Goal: Task Accomplishment & Management: Complete application form

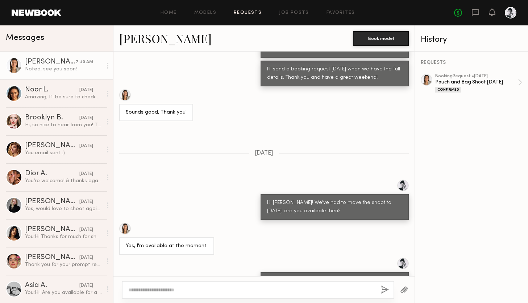
scroll to position [1011, 0]
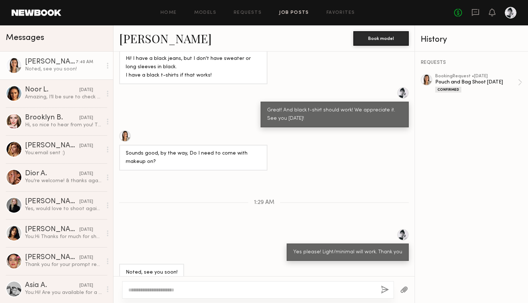
click at [287, 11] on link "Job Posts" at bounding box center [294, 13] width 30 height 5
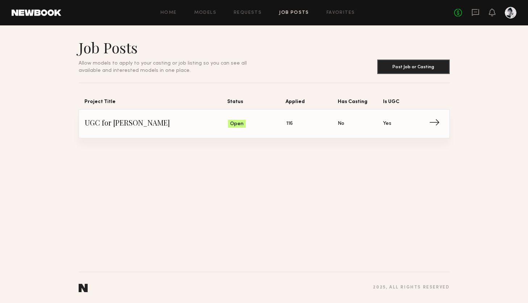
click at [190, 125] on span "UGC for [PERSON_NAME]" at bounding box center [157, 123] width 144 height 11
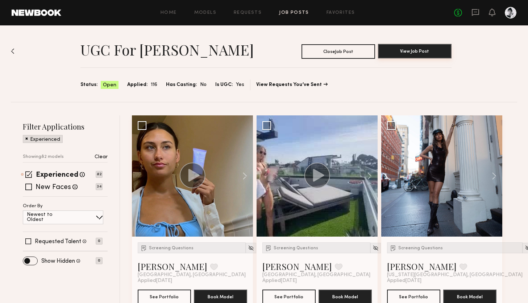
click at [414, 46] on button "View Job Post" at bounding box center [415, 51] width 74 height 15
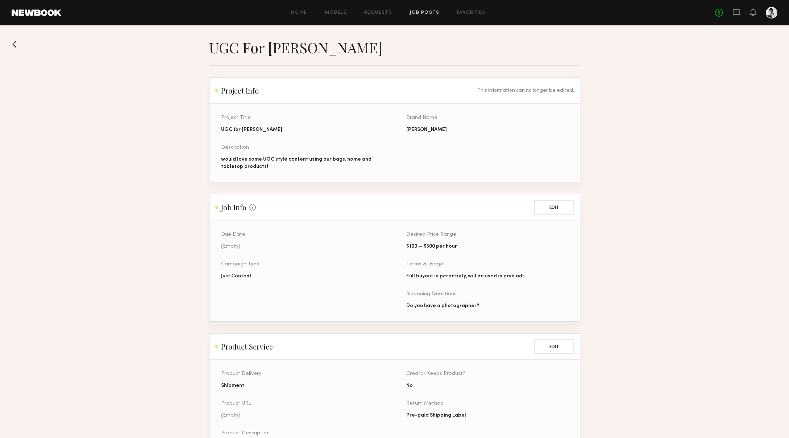
click at [13, 42] on button at bounding box center [18, 44] width 12 height 12
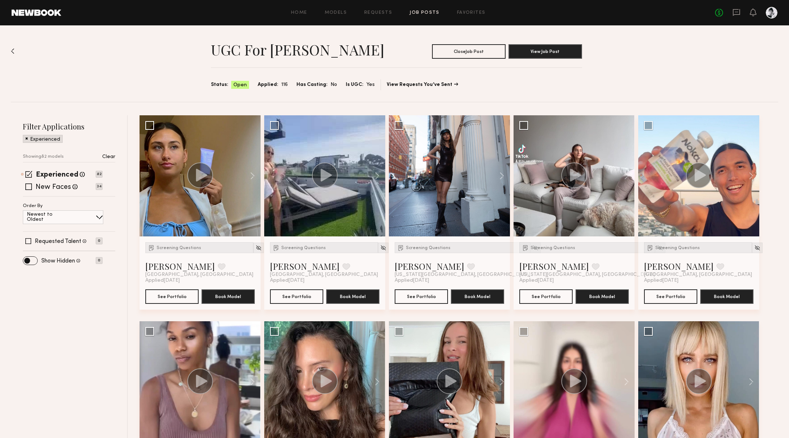
click at [74, 215] on div "Newest to Oldest" at bounding box center [63, 217] width 80 height 14
click at [183, 179] on div at bounding box center [200, 175] width 121 height 121
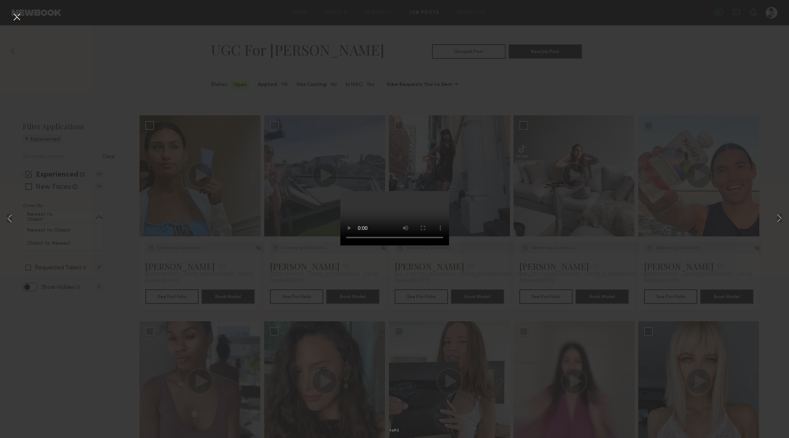
click at [179, 274] on div "1 of 12" at bounding box center [394, 219] width 789 height 438
click at [247, 265] on div "1 of 12" at bounding box center [394, 219] width 789 height 438
click at [449, 191] on video at bounding box center [394, 218] width 109 height 54
click at [15, 13] on button at bounding box center [17, 17] width 12 height 13
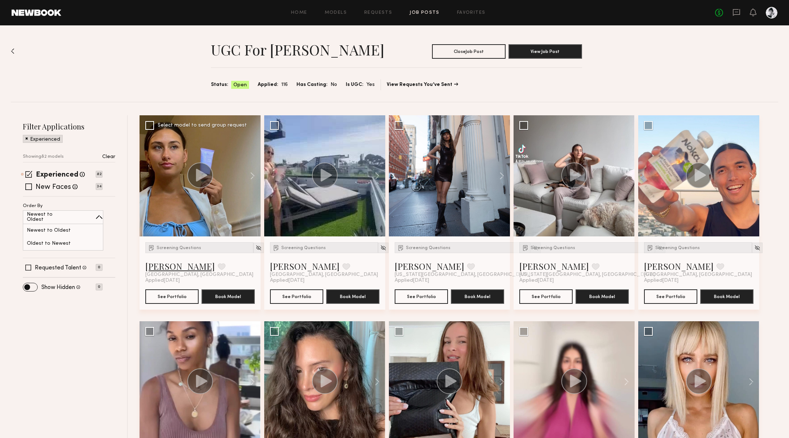
click at [175, 267] on link "[PERSON_NAME]" at bounding box center [180, 266] width 70 height 12
click at [280, 266] on link "[PERSON_NAME]" at bounding box center [305, 266] width 70 height 12
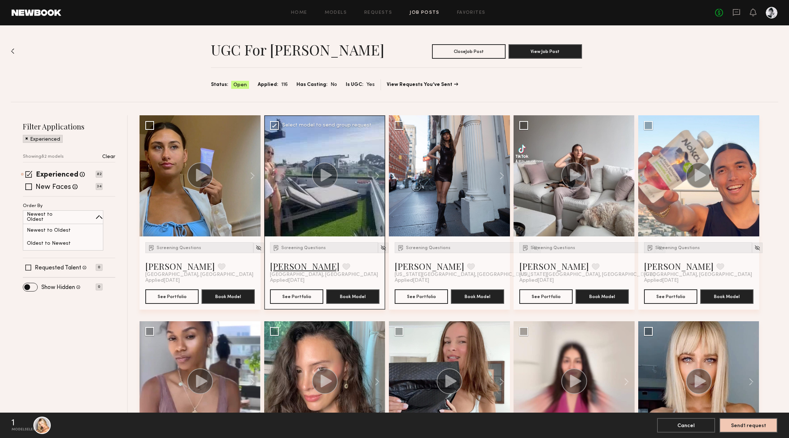
click at [278, 265] on link "[PERSON_NAME]" at bounding box center [305, 266] width 70 height 12
click at [419, 268] on link "[PERSON_NAME]" at bounding box center [430, 266] width 70 height 12
click at [528, 266] on link "[PERSON_NAME]" at bounding box center [554, 266] width 70 height 12
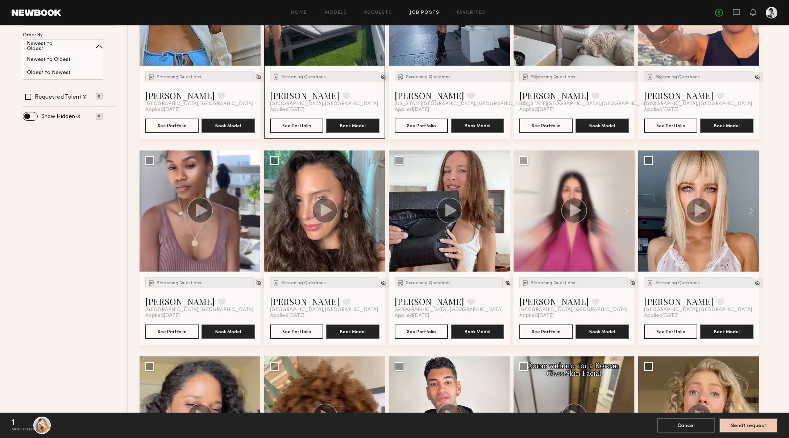
scroll to position [190, 0]
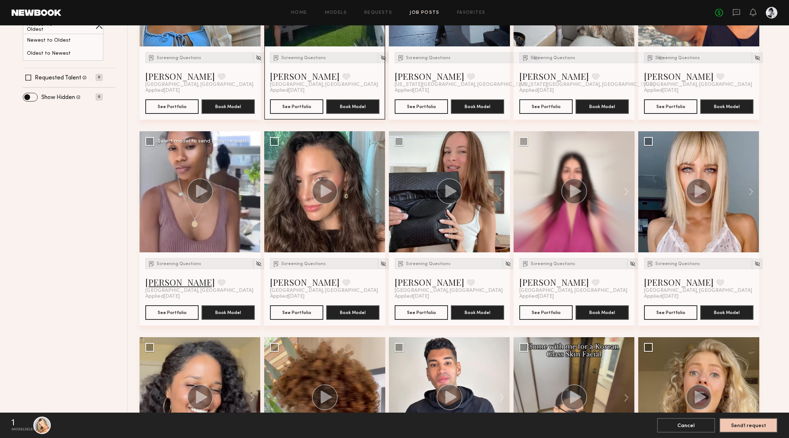
click at [157, 285] on link "[PERSON_NAME]" at bounding box center [180, 282] width 70 height 12
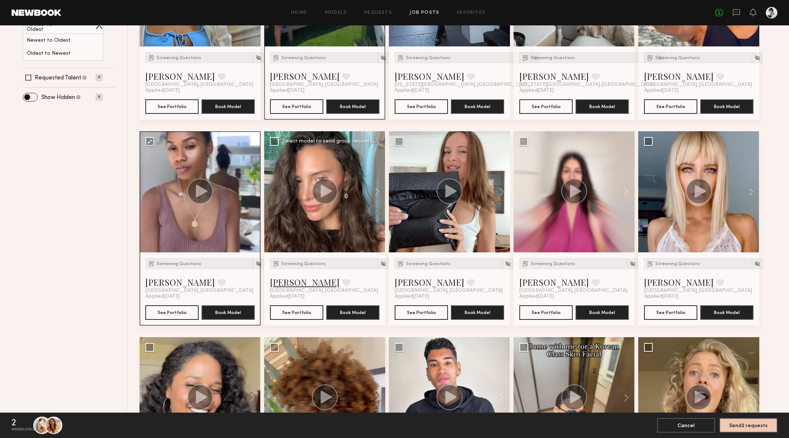
click at [287, 282] on link "[PERSON_NAME]" at bounding box center [305, 282] width 70 height 12
click at [413, 285] on link "[PERSON_NAME]" at bounding box center [430, 282] width 70 height 12
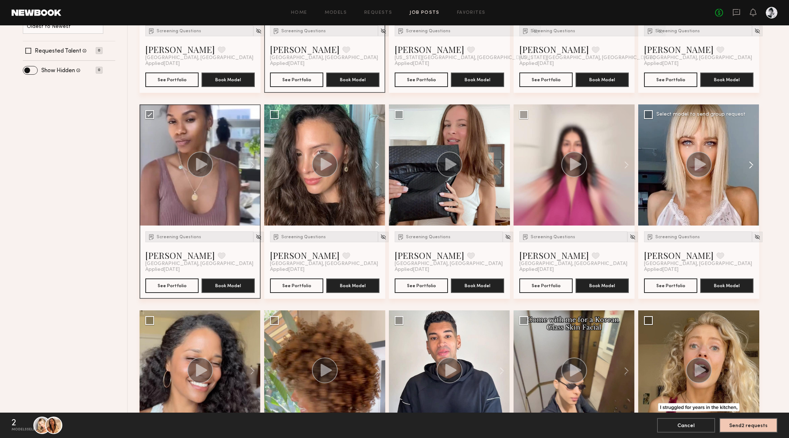
click at [528, 161] on button at bounding box center [747, 164] width 23 height 121
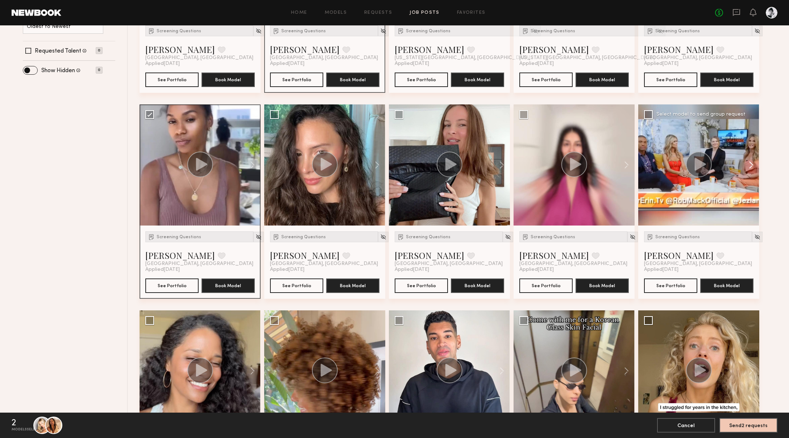
click at [528, 161] on button at bounding box center [747, 164] width 23 height 121
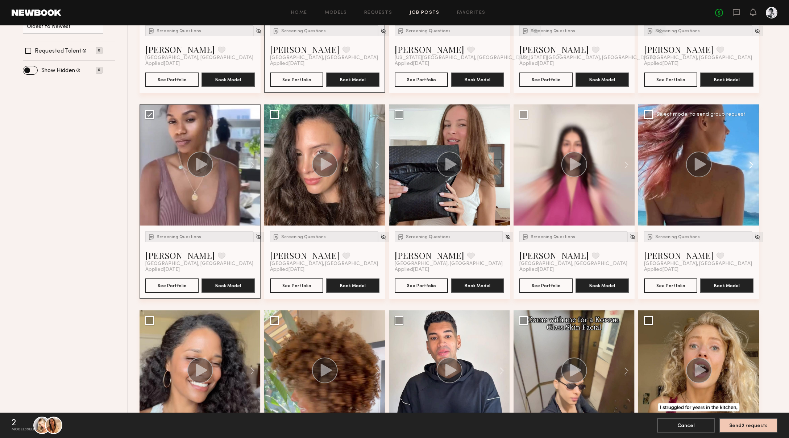
click at [528, 161] on button at bounding box center [747, 164] width 23 height 121
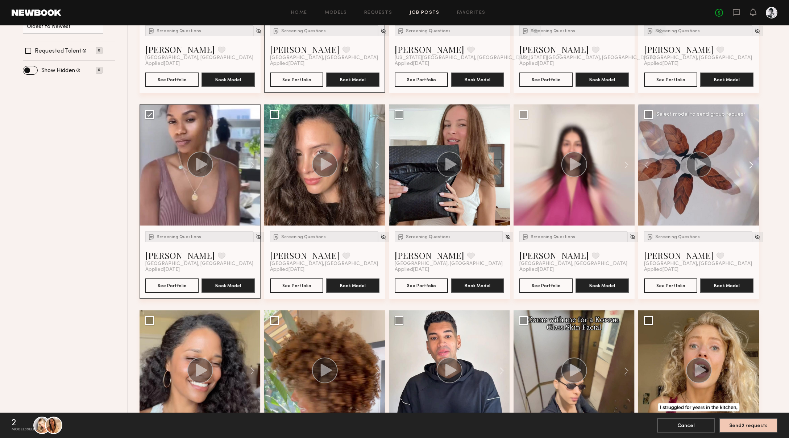
click at [528, 161] on button at bounding box center [747, 164] width 23 height 121
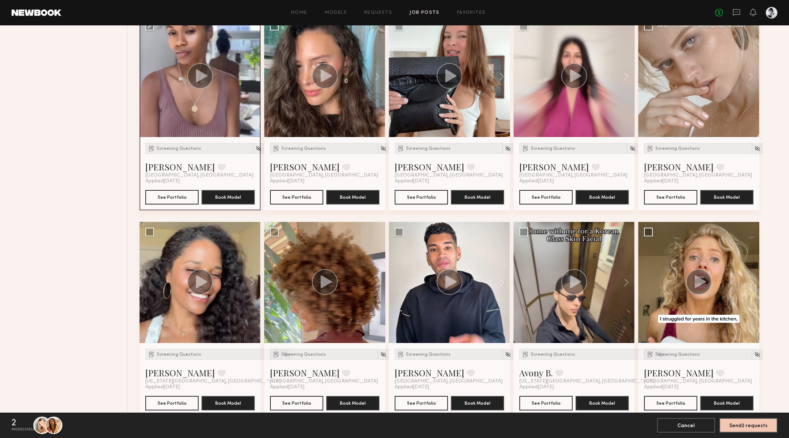
scroll to position [306, 0]
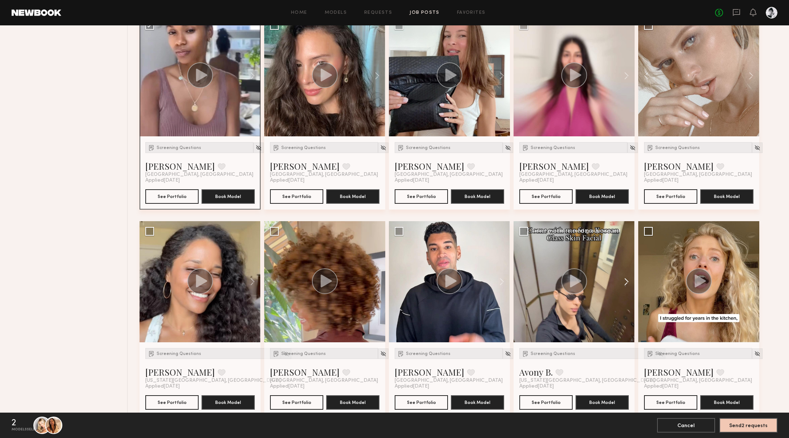
click at [528, 283] on button at bounding box center [623, 281] width 23 height 121
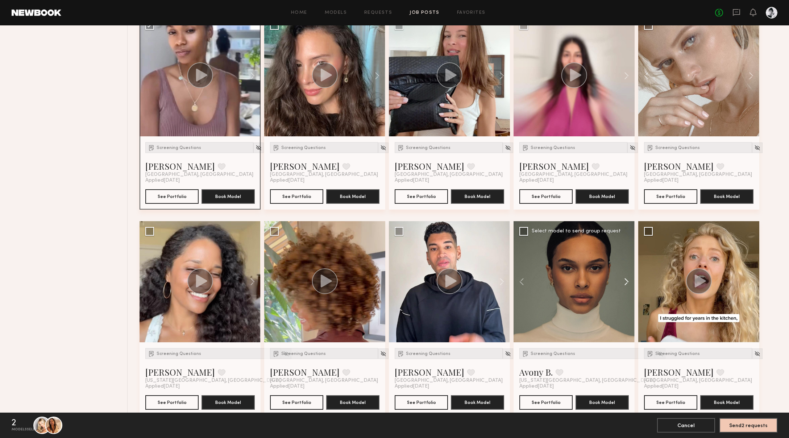
click at [528, 283] on button at bounding box center [623, 281] width 23 height 121
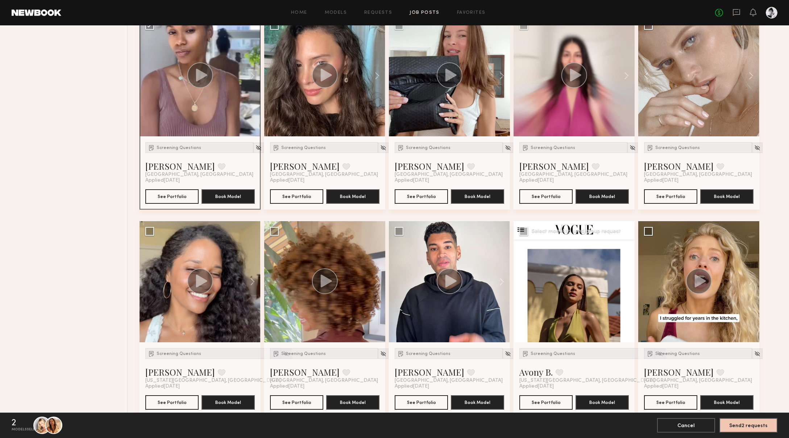
click at [528, 283] on button at bounding box center [623, 281] width 23 height 121
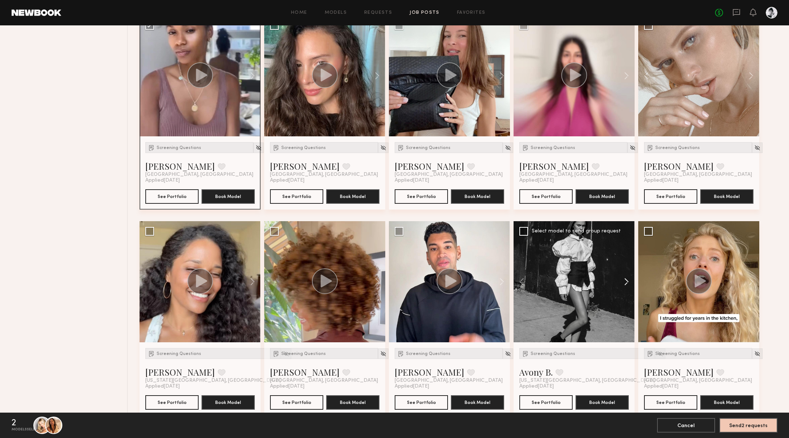
click at [528, 283] on button at bounding box center [623, 281] width 23 height 121
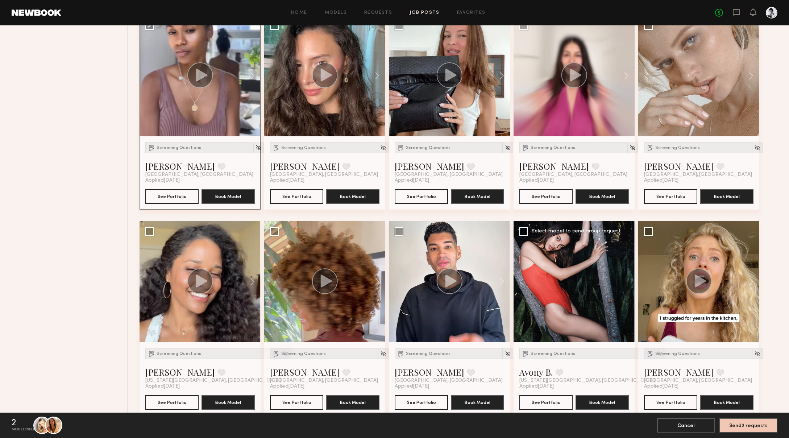
click at [528, 283] on div at bounding box center [574, 281] width 121 height 121
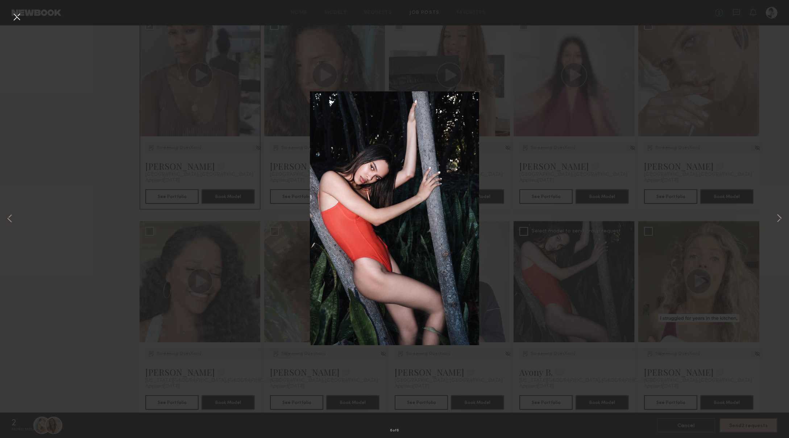
click at [519, 211] on div "6 of 6" at bounding box center [394, 219] width 789 height 438
click at [469, 105] on img at bounding box center [394, 218] width 169 height 254
click at [528, 163] on div "6 of 6" at bounding box center [394, 219] width 789 height 438
click at [16, 17] on button at bounding box center [17, 17] width 12 height 13
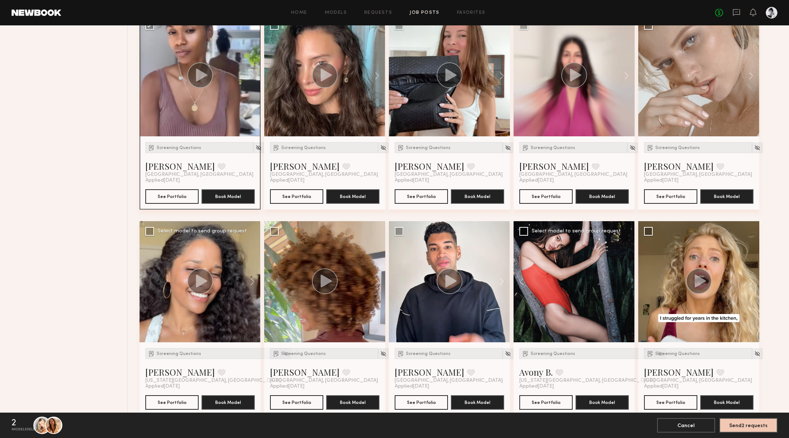
scroll to position [328, 0]
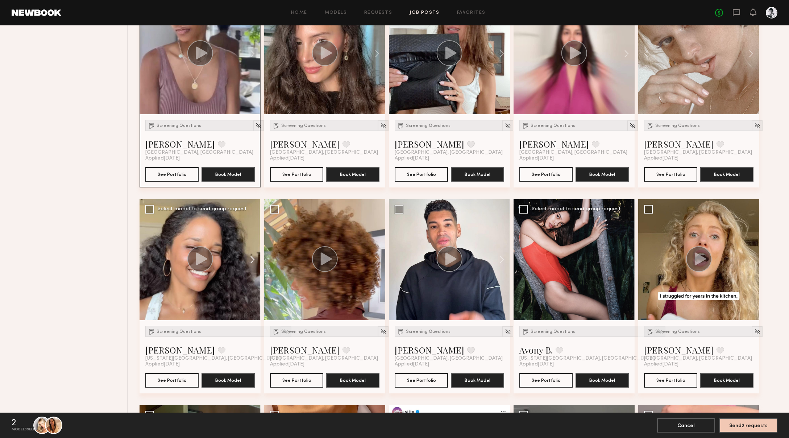
click at [252, 257] on button at bounding box center [248, 259] width 23 height 121
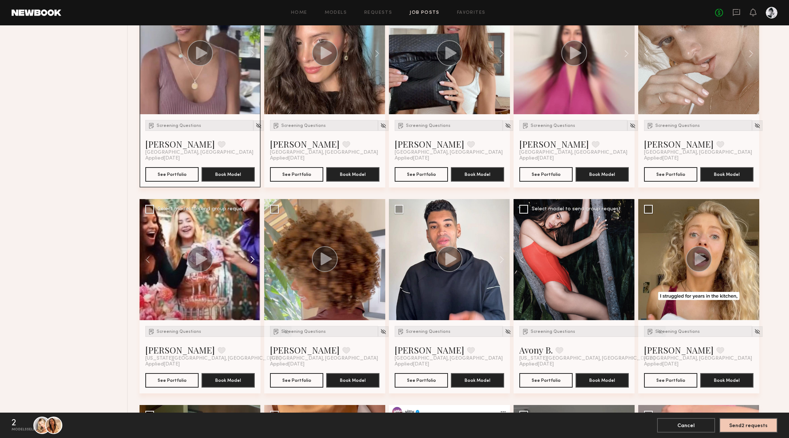
click at [252, 257] on button at bounding box center [248, 259] width 23 height 121
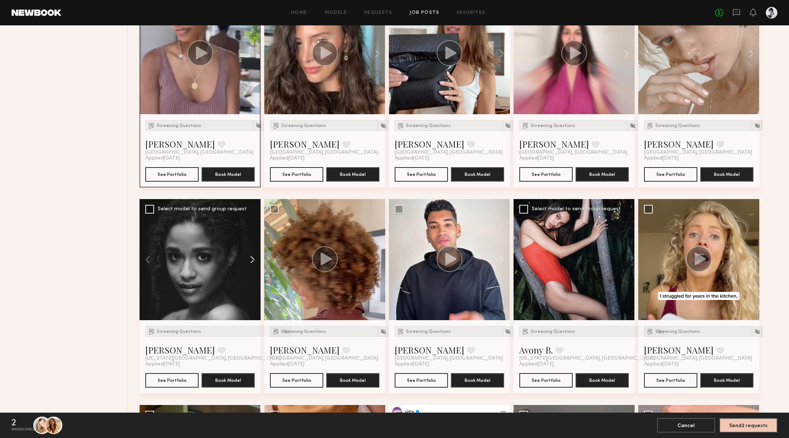
click at [252, 257] on button at bounding box center [248, 259] width 23 height 121
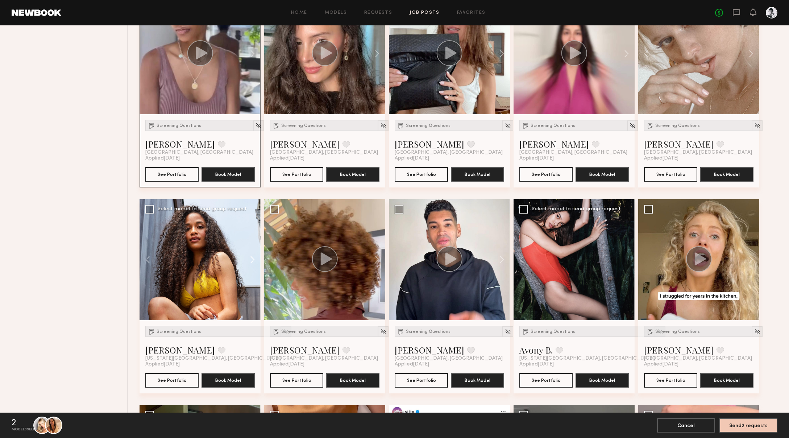
click at [252, 257] on button at bounding box center [248, 259] width 23 height 121
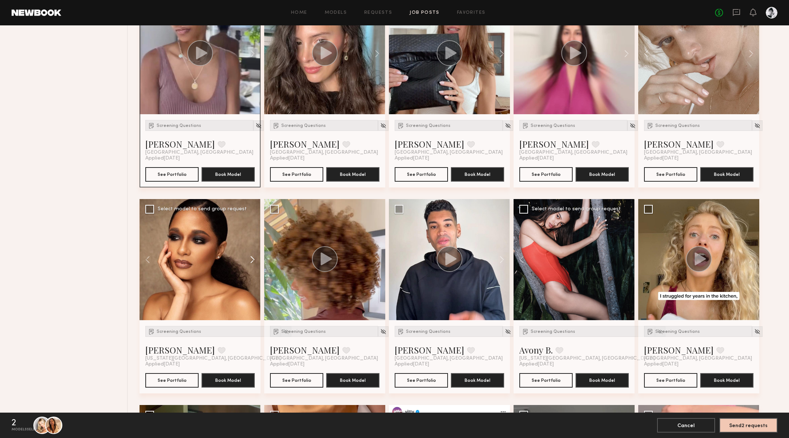
click at [252, 257] on button at bounding box center [248, 259] width 23 height 121
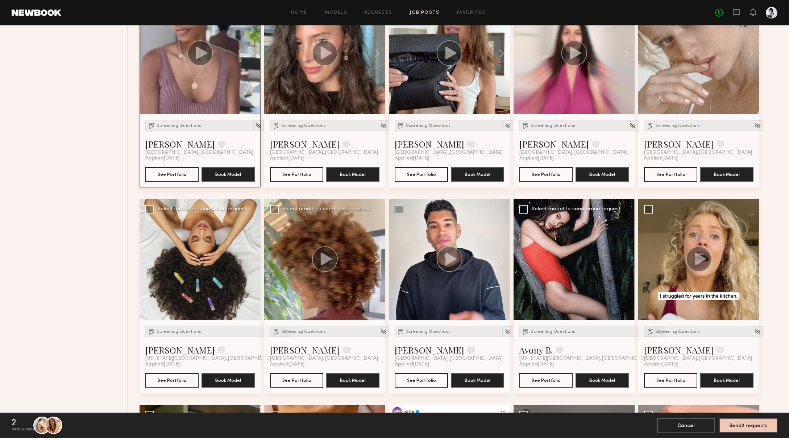
click at [376, 258] on button at bounding box center [373, 259] width 23 height 121
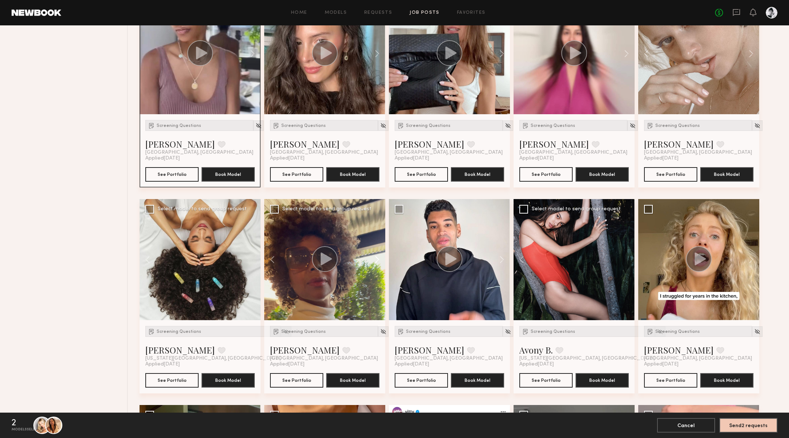
click at [376, 258] on button at bounding box center [373, 259] width 23 height 121
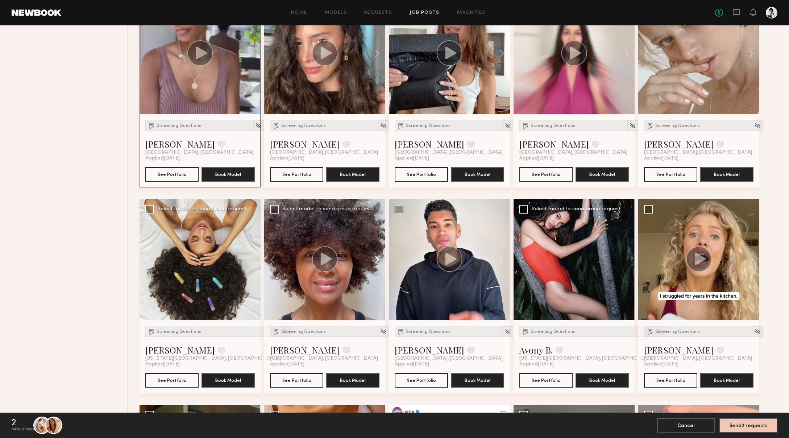
click at [376, 258] on button at bounding box center [373, 259] width 23 height 121
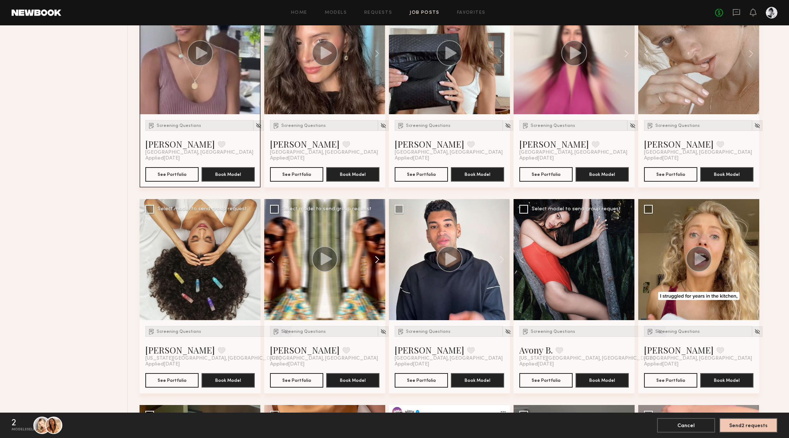
click at [376, 258] on button at bounding box center [373, 259] width 23 height 121
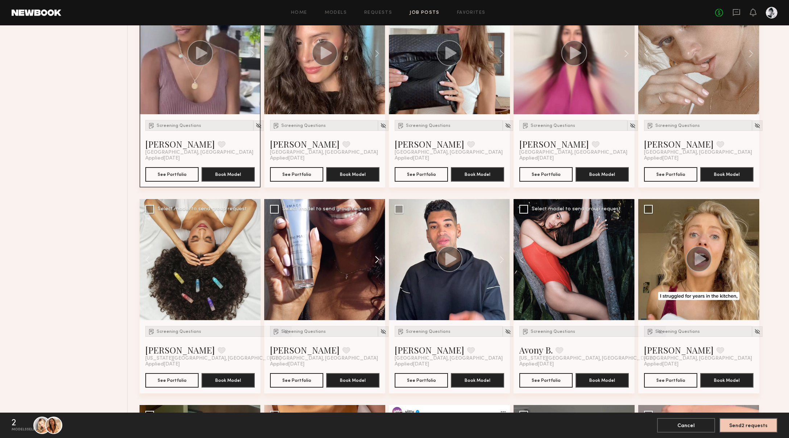
click at [376, 258] on button at bounding box center [373, 259] width 23 height 121
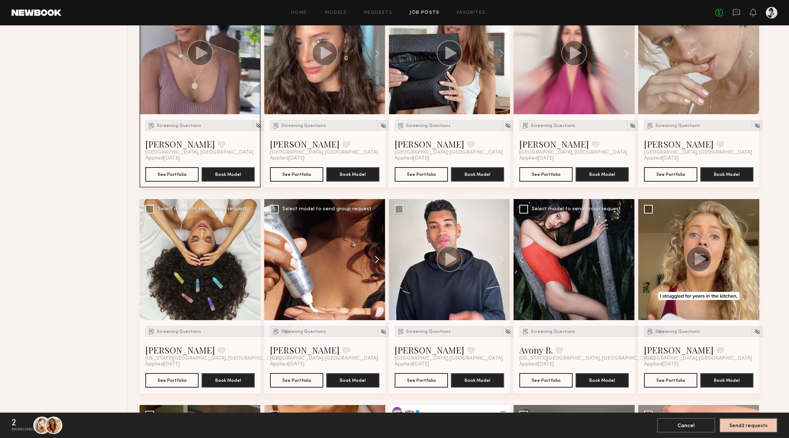
click at [376, 258] on button at bounding box center [373, 259] width 23 height 121
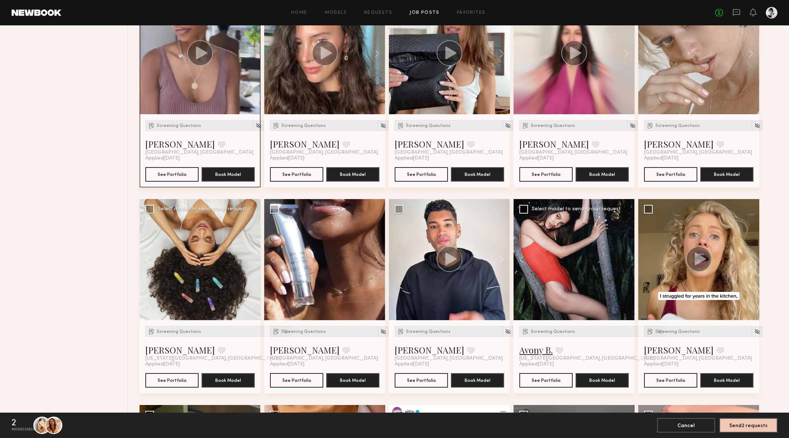
click at [528, 302] on link "Avony B." at bounding box center [535, 350] width 33 height 12
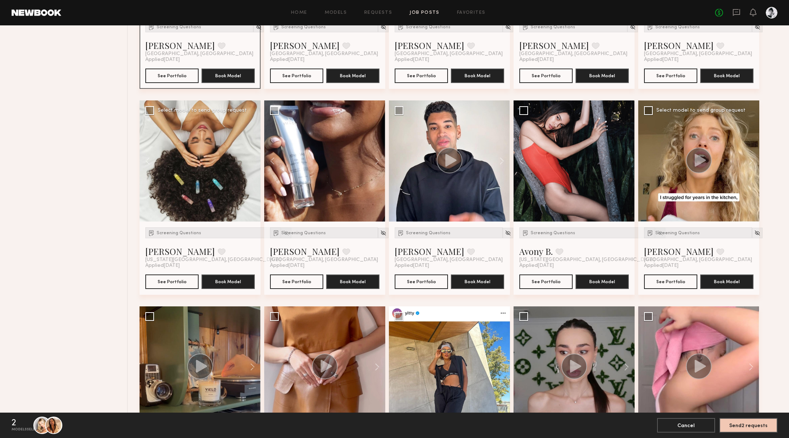
click at [528, 160] on icon at bounding box center [700, 160] width 11 height 13
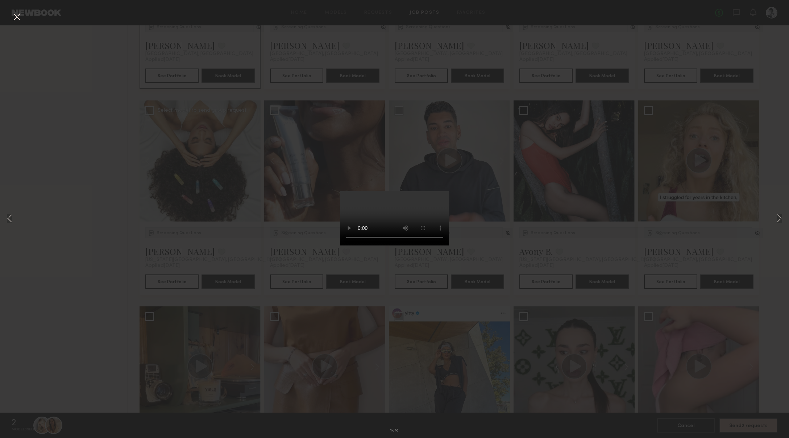
click at [528, 252] on div "1 of 8" at bounding box center [394, 219] width 789 height 438
click at [232, 184] on div "1 of 8" at bounding box center [394, 219] width 789 height 438
click at [368, 227] on video at bounding box center [394, 218] width 109 height 54
click at [153, 214] on div "1 of 8" at bounding box center [394, 219] width 789 height 438
click at [15, 11] on button at bounding box center [17, 17] width 12 height 13
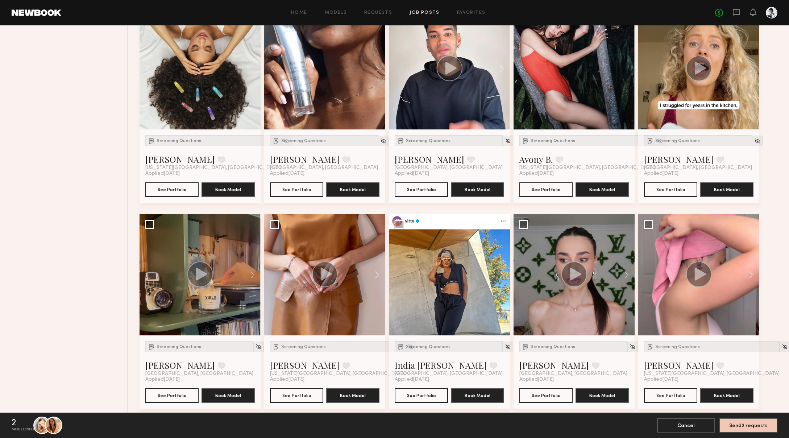
scroll to position [550, 0]
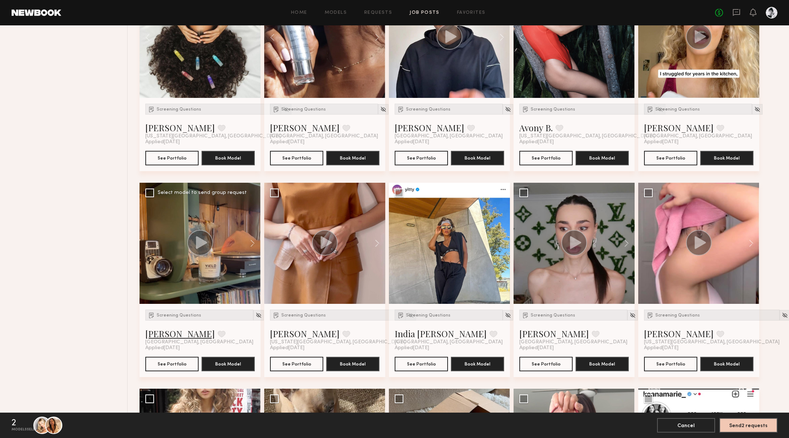
click at [159, 302] on link "[PERSON_NAME]" at bounding box center [180, 334] width 70 height 12
click at [283, 302] on link "[PERSON_NAME]" at bounding box center [305, 334] width 70 height 12
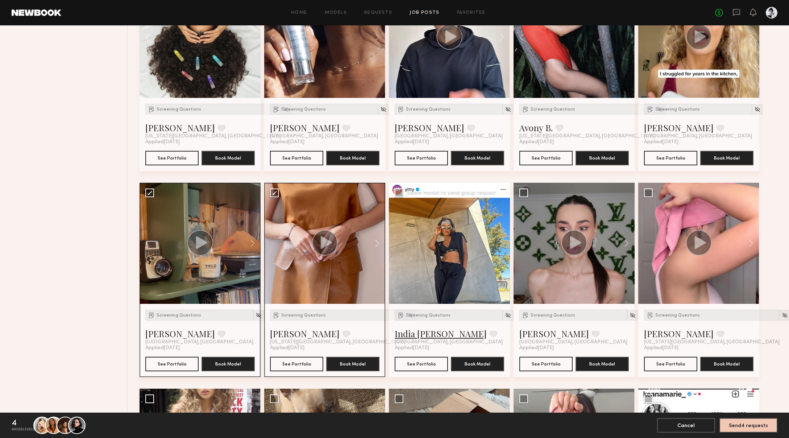
click at [423, 302] on link "India [PERSON_NAME]" at bounding box center [441, 334] width 92 height 12
click at [528, 302] on link "[PERSON_NAME]" at bounding box center [554, 334] width 70 height 12
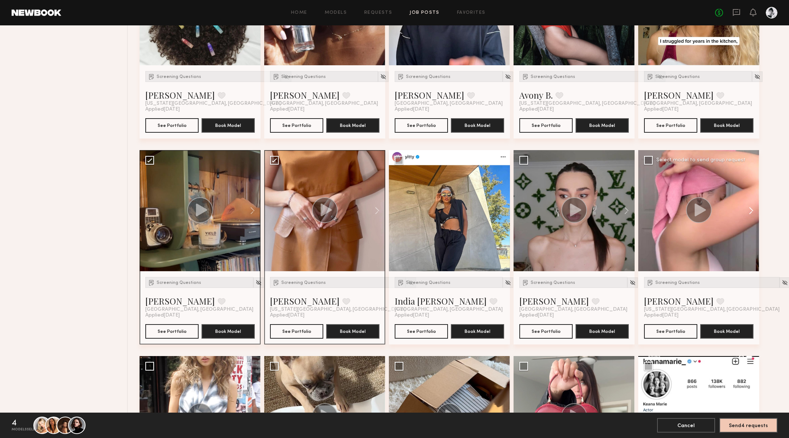
click at [528, 210] on button at bounding box center [747, 210] width 23 height 121
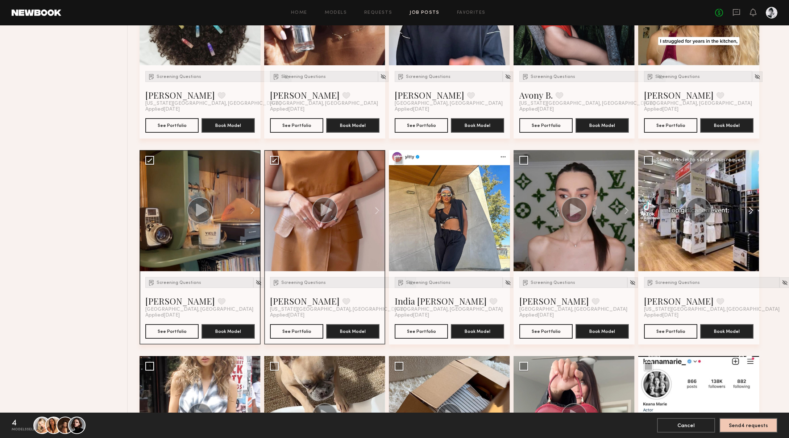
click at [528, 210] on button at bounding box center [747, 210] width 23 height 121
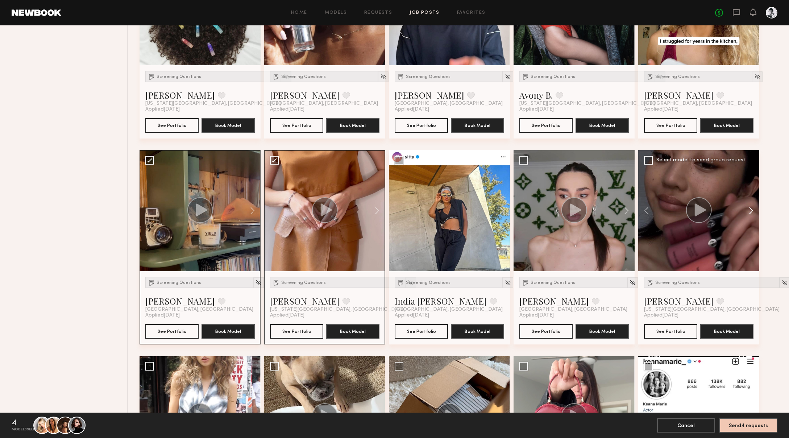
click at [528, 210] on button at bounding box center [747, 210] width 23 height 121
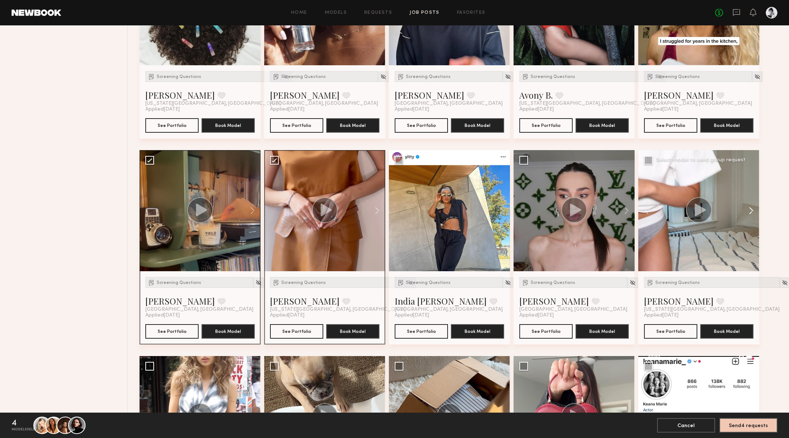
click at [528, 210] on button at bounding box center [747, 210] width 23 height 121
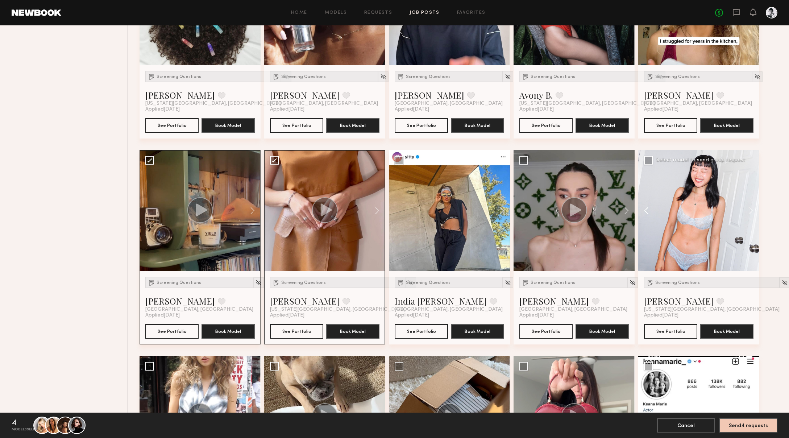
click at [528, 205] on button at bounding box center [649, 210] width 23 height 121
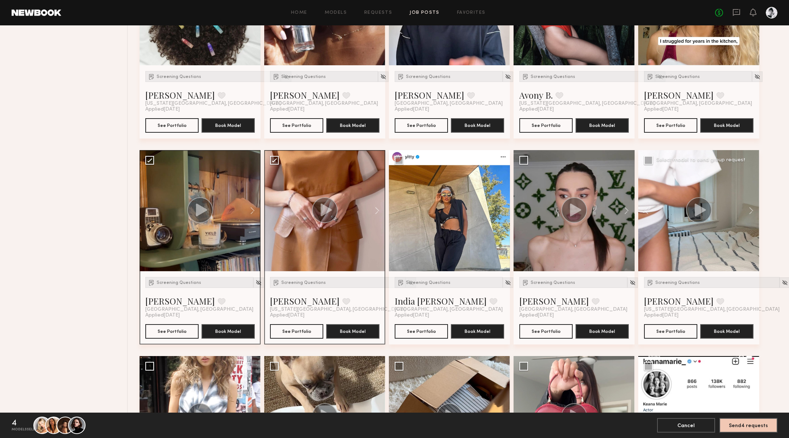
click at [528, 206] on circle at bounding box center [699, 210] width 26 height 26
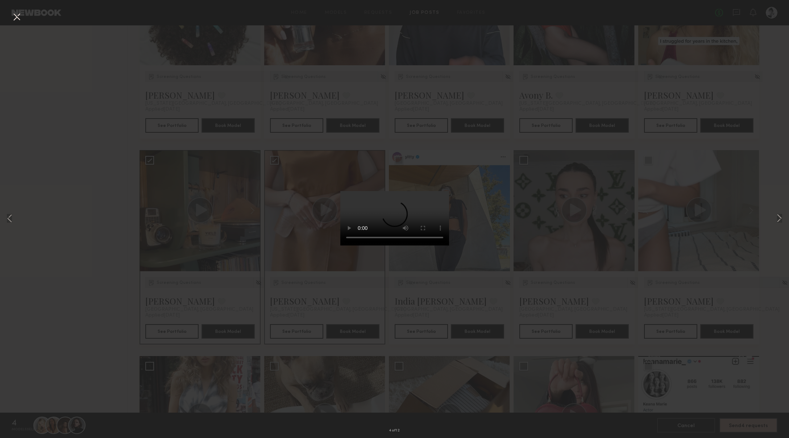
click at [528, 254] on div "4 of 12" at bounding box center [394, 219] width 789 height 438
click at [273, 265] on div "3 of 12" at bounding box center [394, 219] width 789 height 438
click at [19, 20] on button at bounding box center [17, 17] width 12 height 13
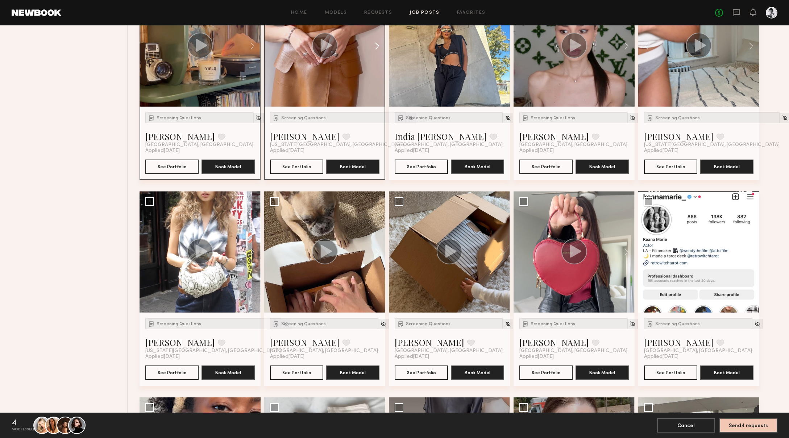
scroll to position [750, 0]
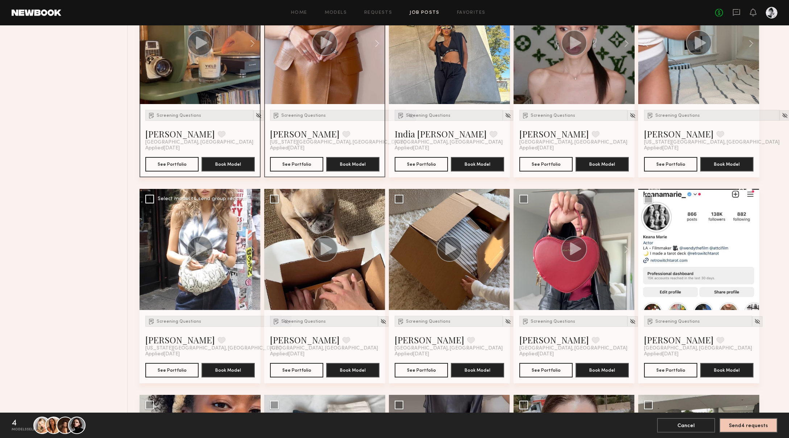
click at [198, 253] on icon at bounding box center [201, 248] width 11 height 13
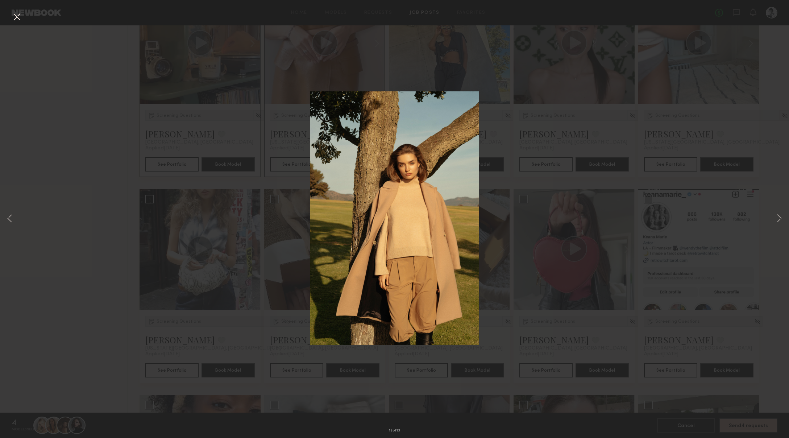
click at [169, 273] on div "13 of 13" at bounding box center [394, 219] width 789 height 438
click at [16, 16] on button at bounding box center [17, 17] width 12 height 13
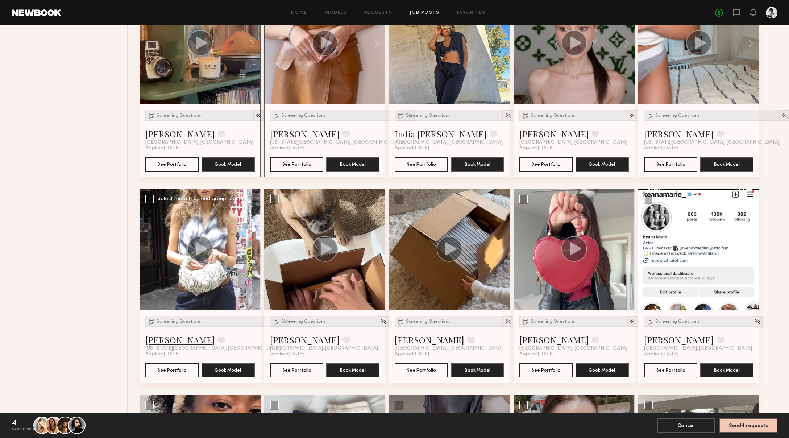
click at [164, 302] on link "[PERSON_NAME]" at bounding box center [180, 340] width 70 height 12
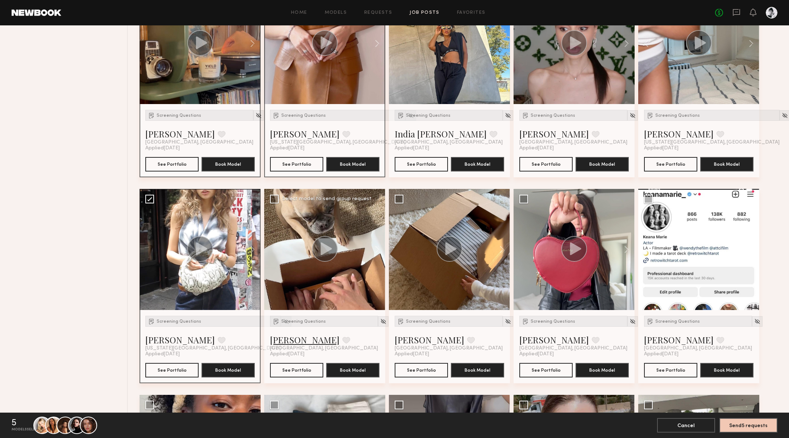
click at [290, 302] on link "[PERSON_NAME]" at bounding box center [305, 340] width 70 height 12
click at [450, 265] on div at bounding box center [449, 249] width 121 height 121
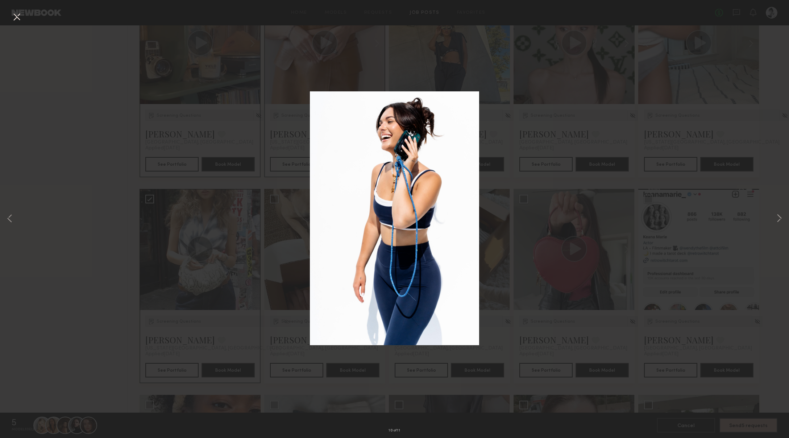
click at [524, 296] on div "10 of 11" at bounding box center [394, 219] width 789 height 438
click at [15, 18] on button at bounding box center [17, 17] width 12 height 13
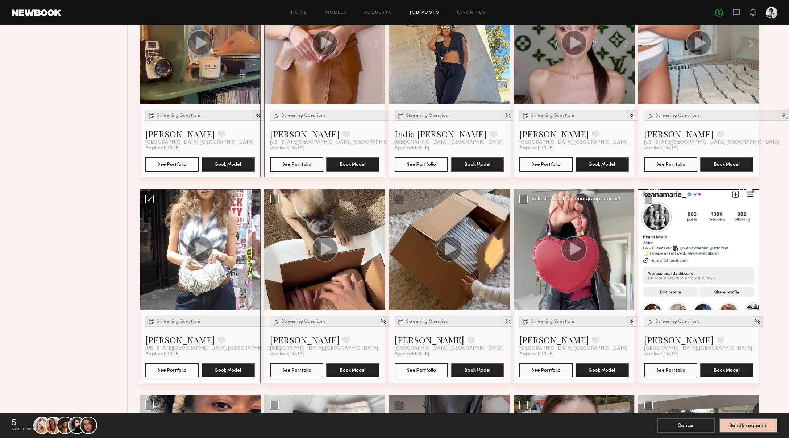
click at [528, 248] on icon at bounding box center [575, 248] width 11 height 13
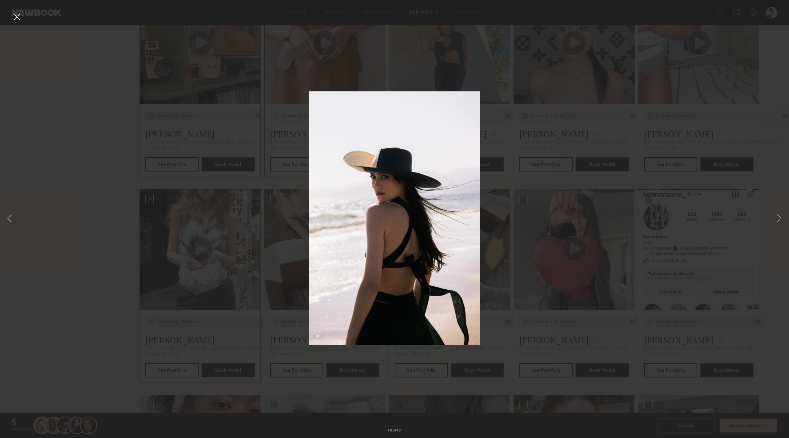
click at [528, 152] on div "10 of 10" at bounding box center [394, 219] width 789 height 438
click at [17, 18] on button at bounding box center [17, 17] width 12 height 13
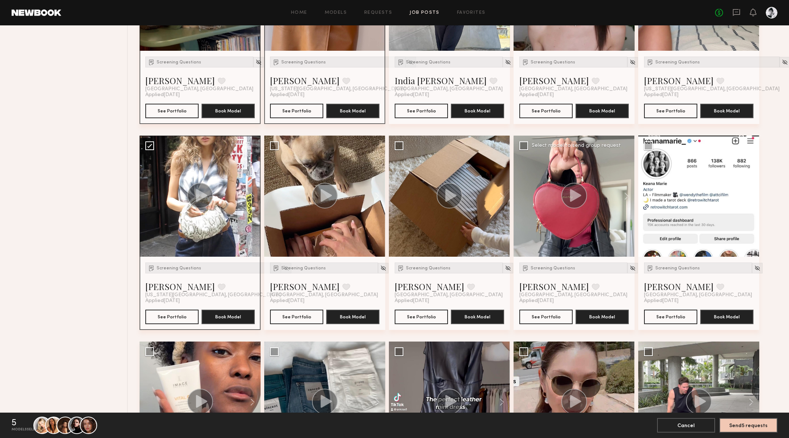
scroll to position [812, 0]
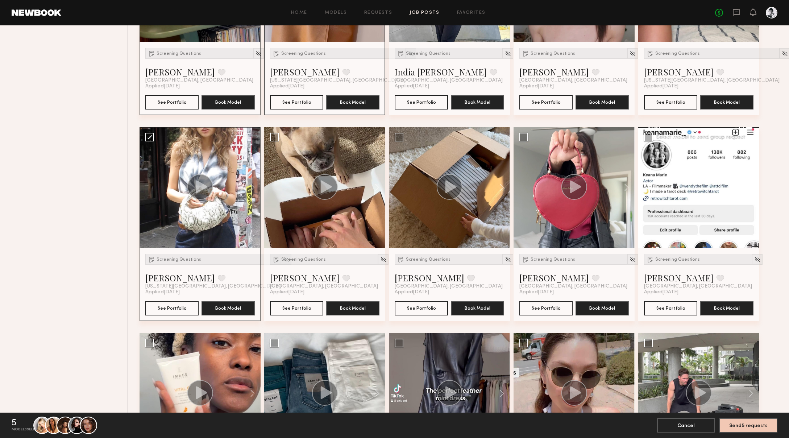
click at [528, 185] on button at bounding box center [747, 187] width 23 height 121
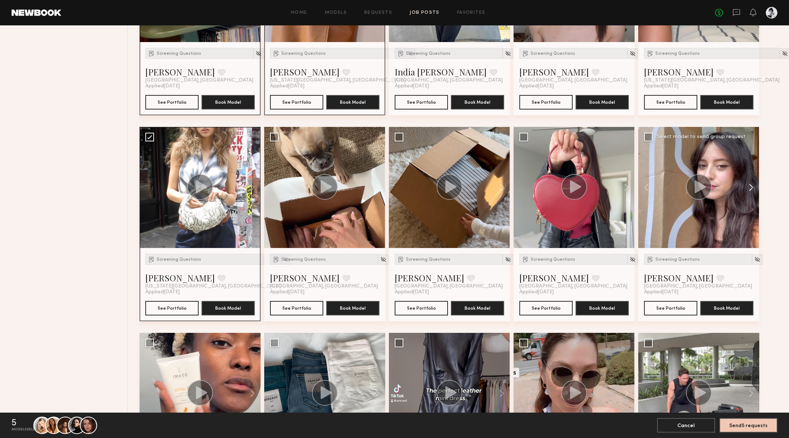
click at [528, 185] on button at bounding box center [747, 187] width 23 height 121
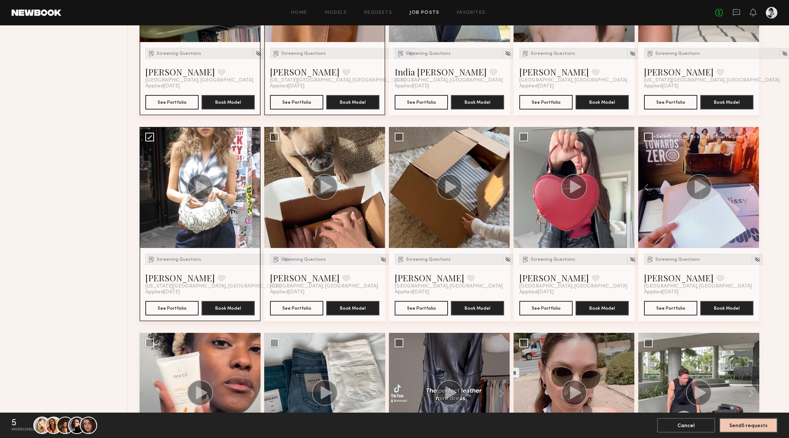
click at [528, 185] on button at bounding box center [747, 187] width 23 height 121
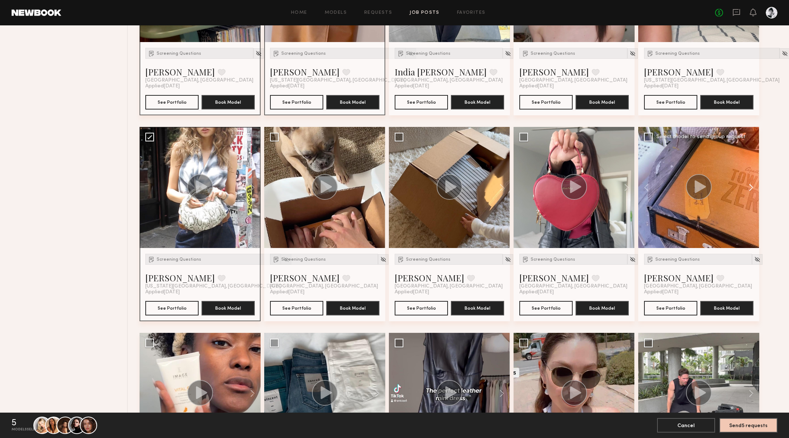
click at [528, 185] on button at bounding box center [747, 187] width 23 height 121
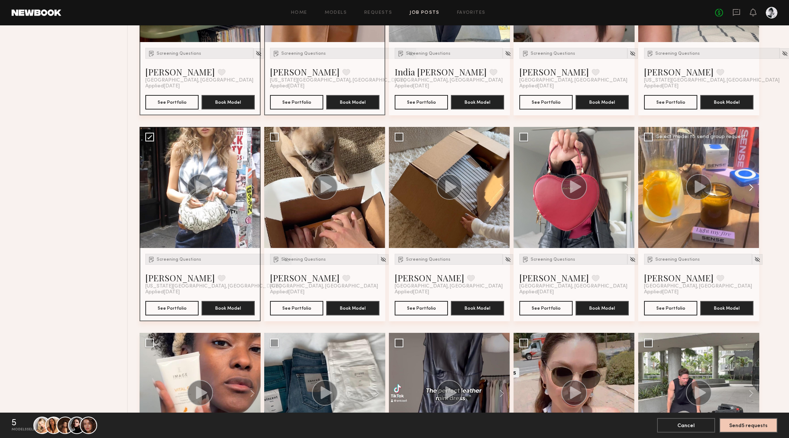
click at [528, 185] on button at bounding box center [747, 187] width 23 height 121
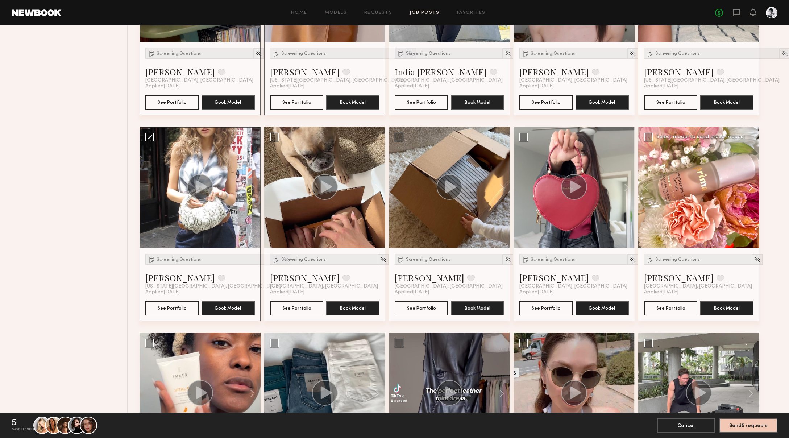
click at [528, 185] on button at bounding box center [747, 187] width 23 height 121
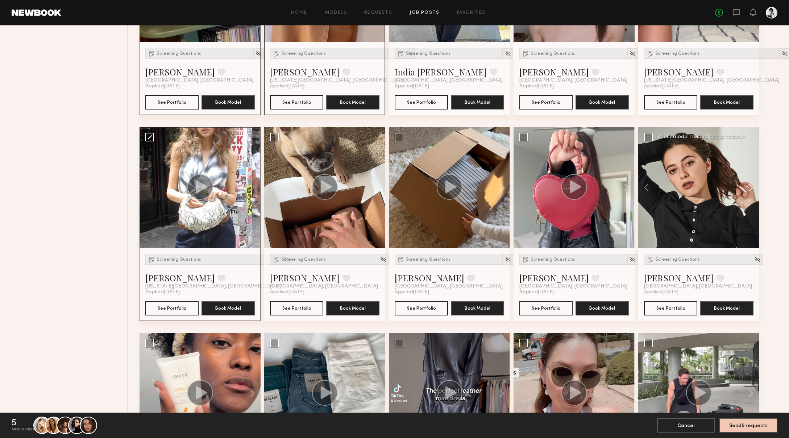
click at [528, 185] on button at bounding box center [747, 187] width 23 height 121
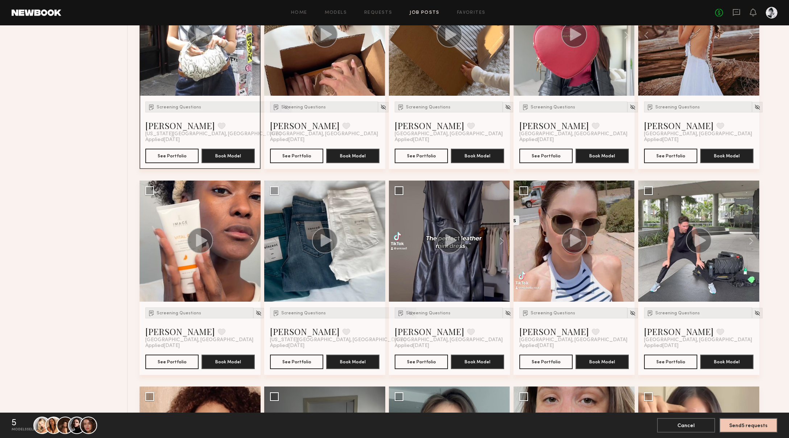
scroll to position [965, 0]
click at [379, 239] on button at bounding box center [373, 240] width 23 height 121
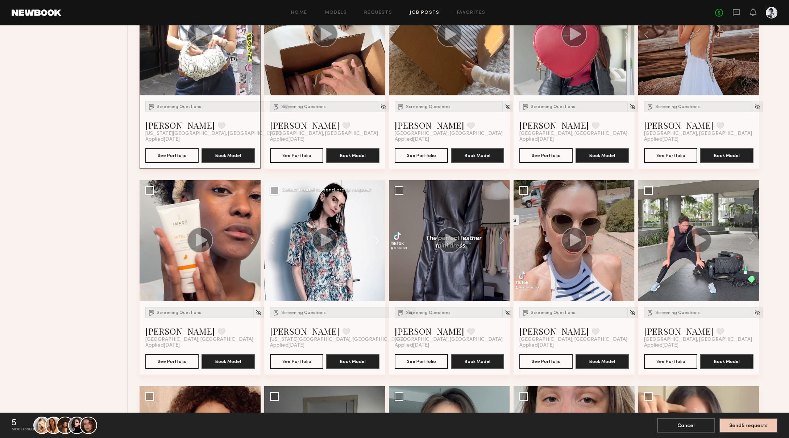
click at [379, 240] on button at bounding box center [373, 240] width 23 height 121
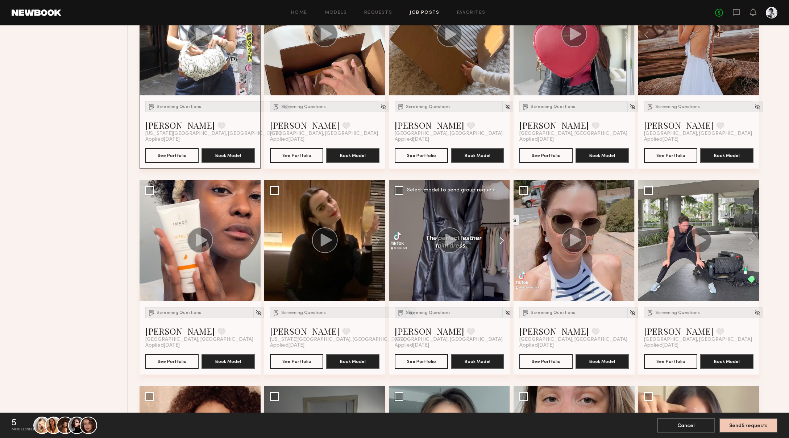
click at [501, 239] on button at bounding box center [498, 240] width 23 height 121
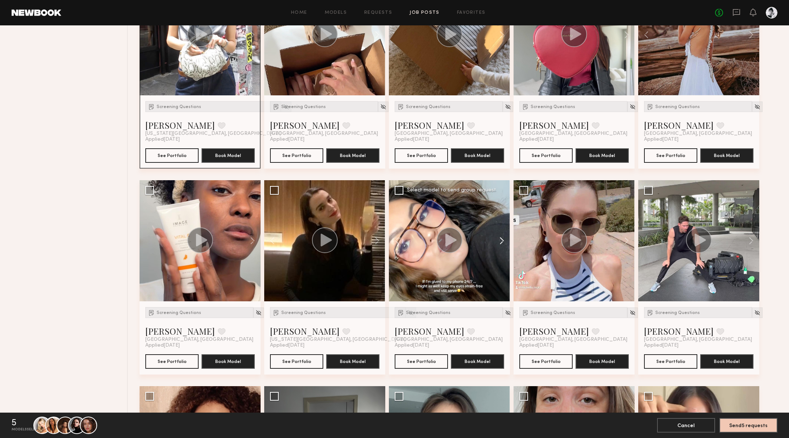
click at [501, 239] on button at bounding box center [498, 240] width 23 height 121
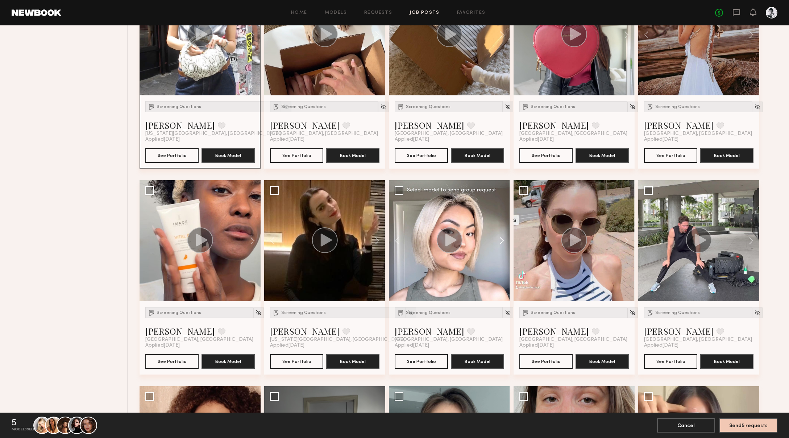
click at [501, 239] on button at bounding box center [498, 240] width 23 height 121
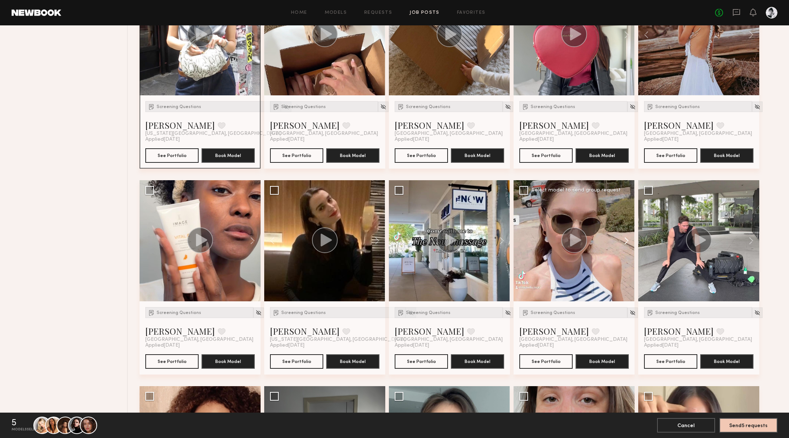
click at [528, 242] on button at bounding box center [623, 240] width 23 height 121
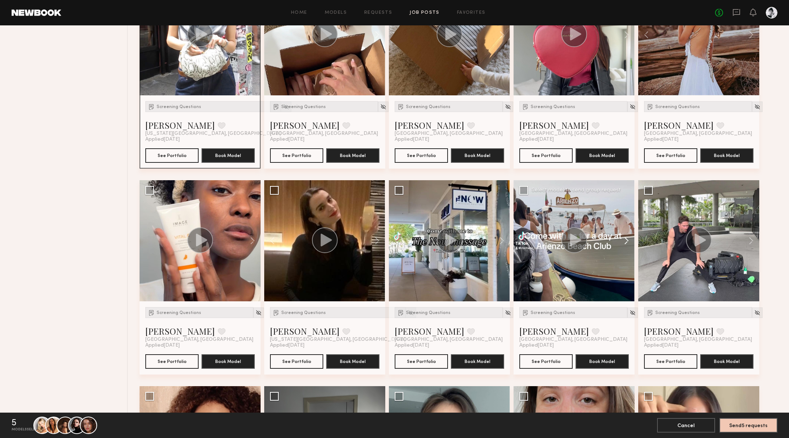
click at [528, 242] on button at bounding box center [623, 240] width 23 height 121
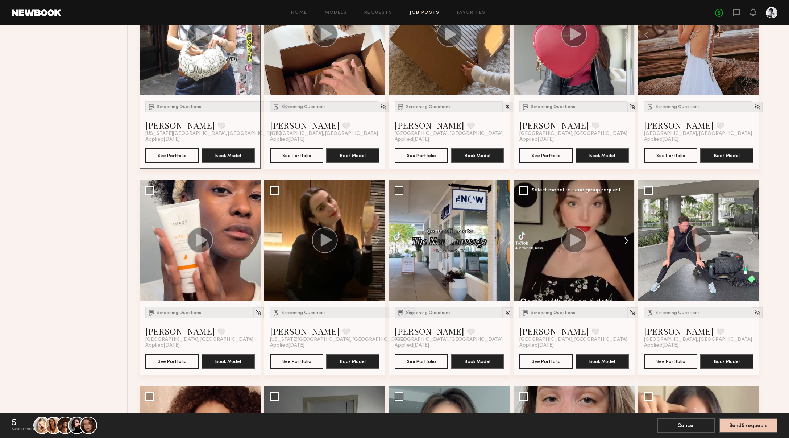
click at [528, 242] on button at bounding box center [623, 240] width 23 height 121
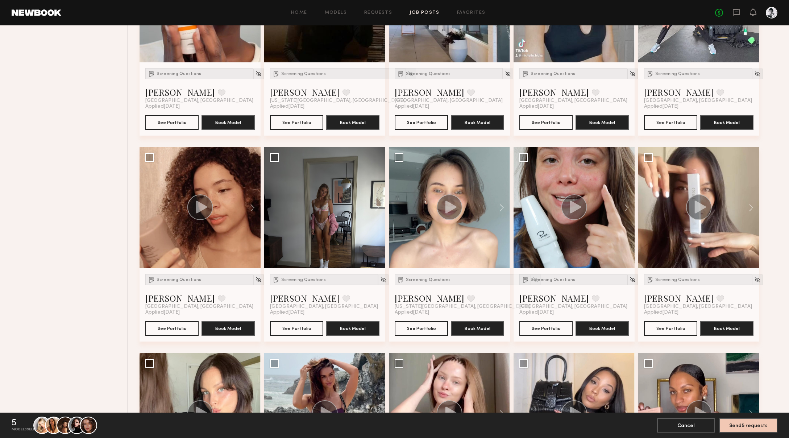
scroll to position [1203, 0]
click at [252, 210] on button at bounding box center [248, 208] width 23 height 121
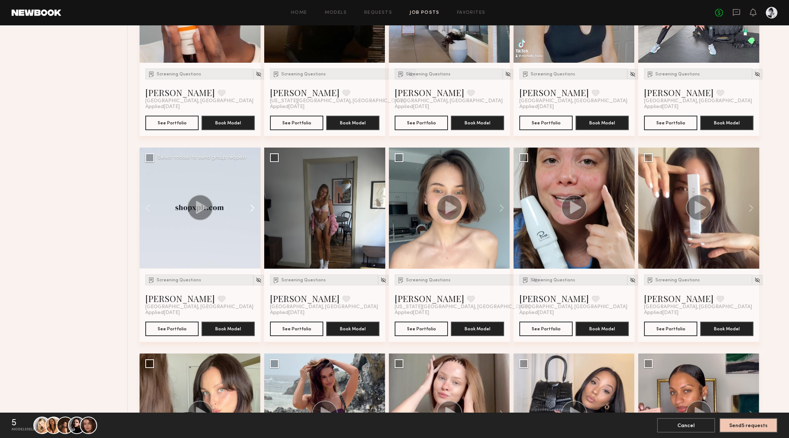
click at [252, 210] on button at bounding box center [248, 208] width 23 height 121
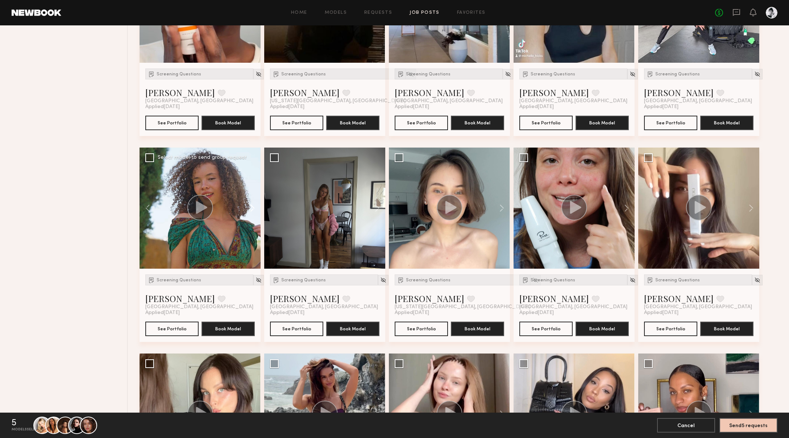
click at [252, 210] on button at bounding box center [248, 208] width 23 height 121
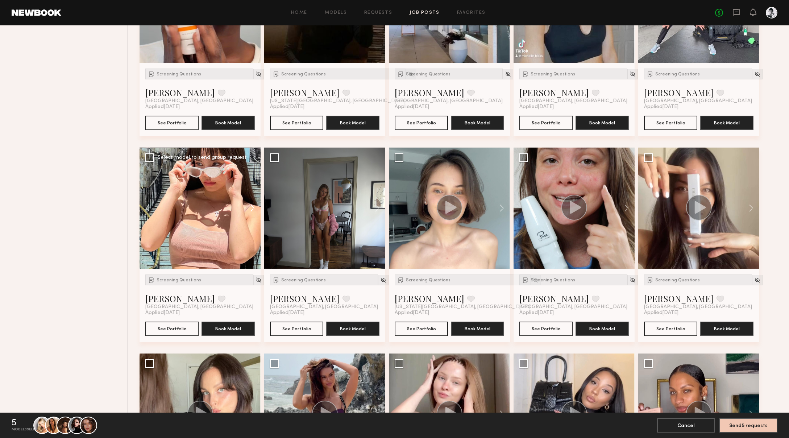
click at [252, 210] on button at bounding box center [248, 208] width 23 height 121
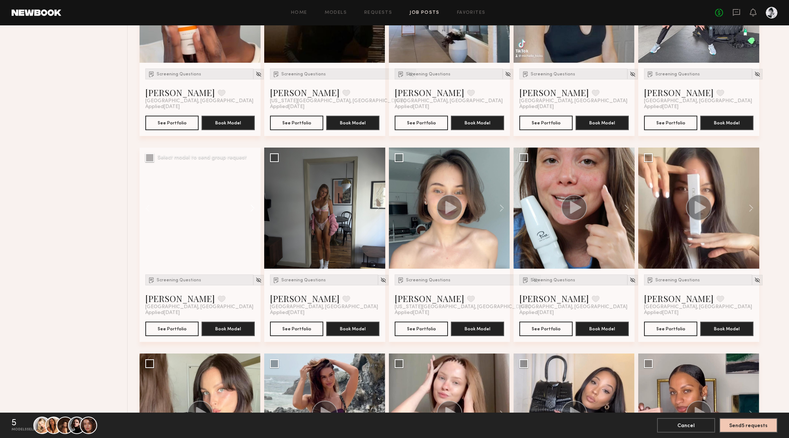
click at [252, 210] on button at bounding box center [248, 208] width 23 height 121
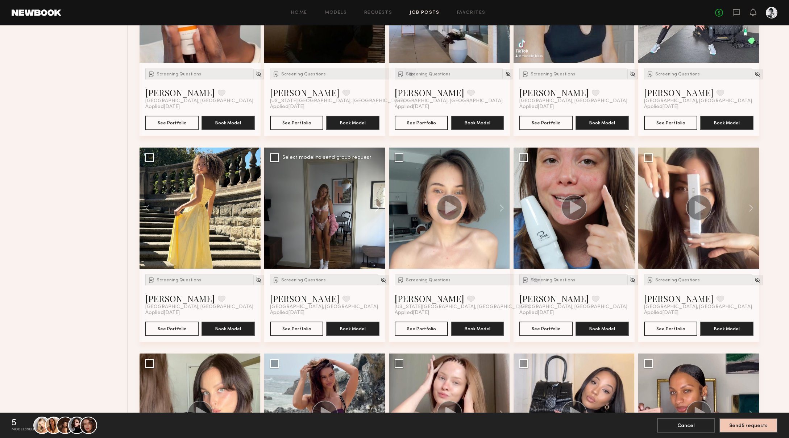
click at [380, 205] on button at bounding box center [373, 208] width 23 height 121
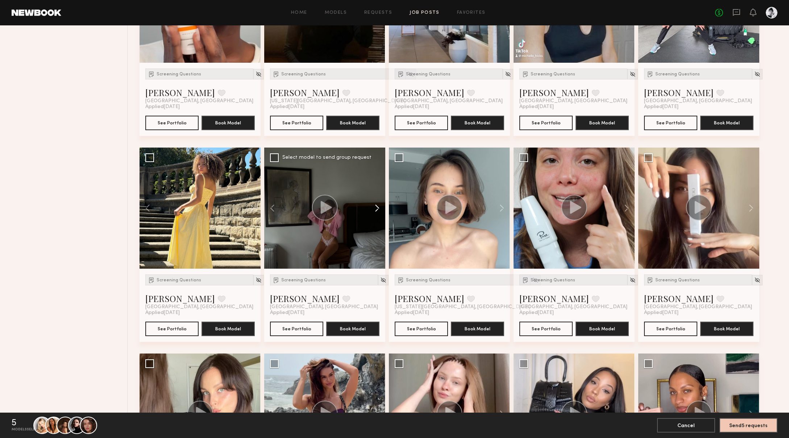
click at [380, 205] on button at bounding box center [373, 208] width 23 height 121
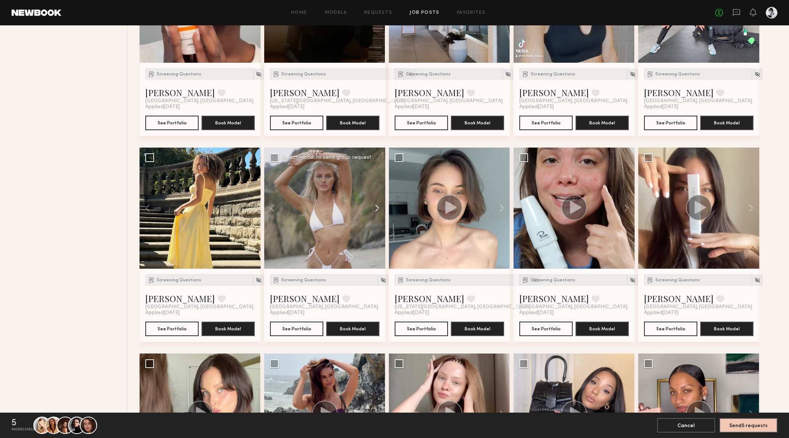
click at [380, 205] on button at bounding box center [373, 208] width 23 height 121
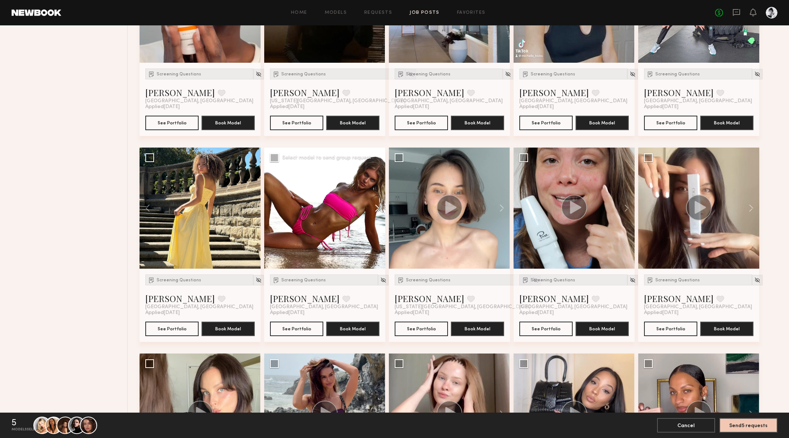
click at [380, 205] on button at bounding box center [373, 208] width 23 height 121
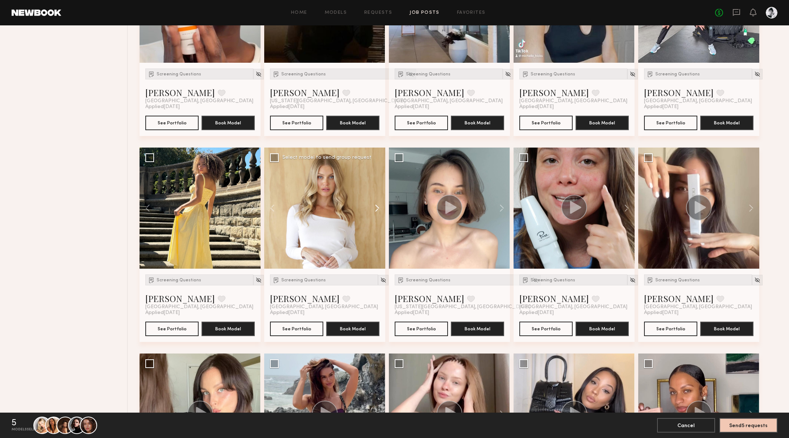
click at [380, 205] on button at bounding box center [373, 208] width 23 height 121
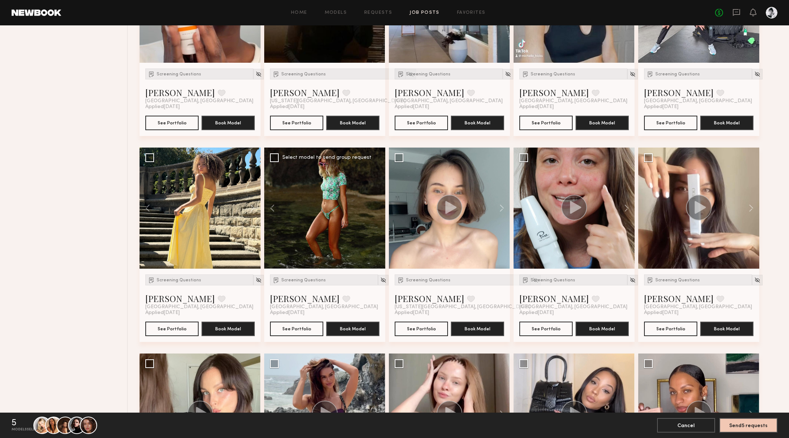
click at [380, 205] on div at bounding box center [324, 208] width 121 height 121
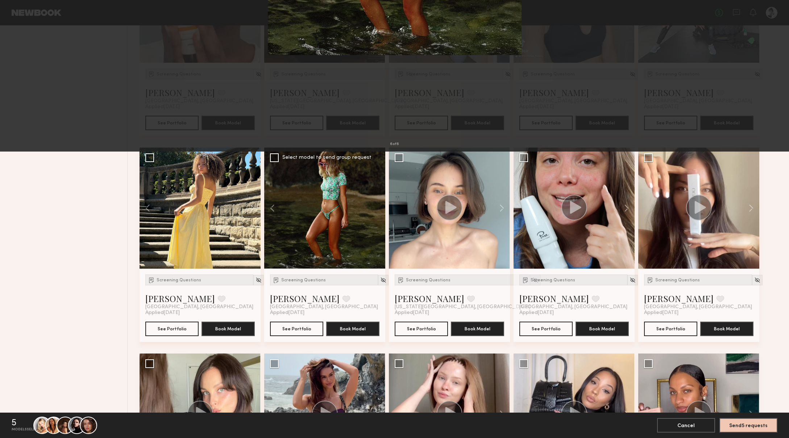
click at [15, 20] on button at bounding box center [17, 17] width 12 height 13
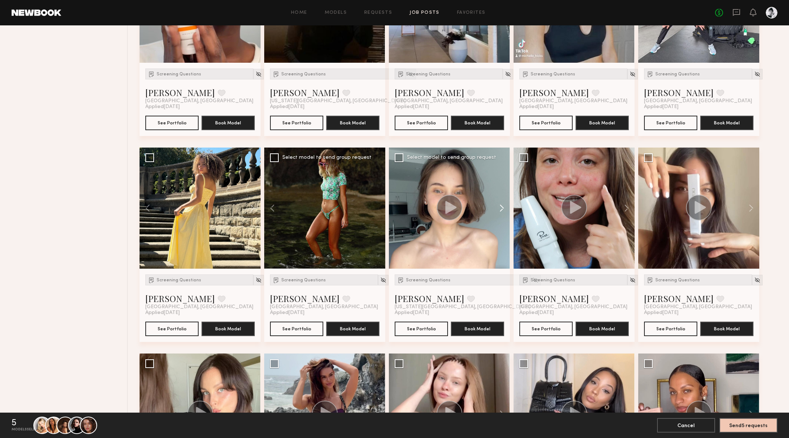
click at [504, 207] on button at bounding box center [498, 208] width 23 height 121
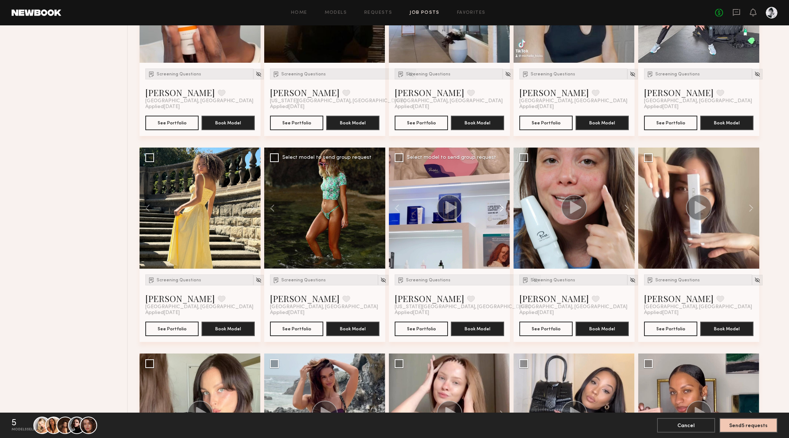
click at [504, 207] on button at bounding box center [498, 208] width 23 height 121
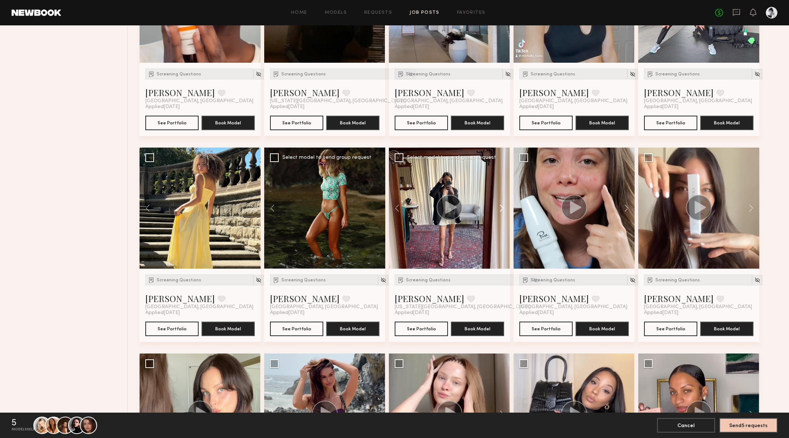
click at [504, 207] on button at bounding box center [498, 208] width 23 height 121
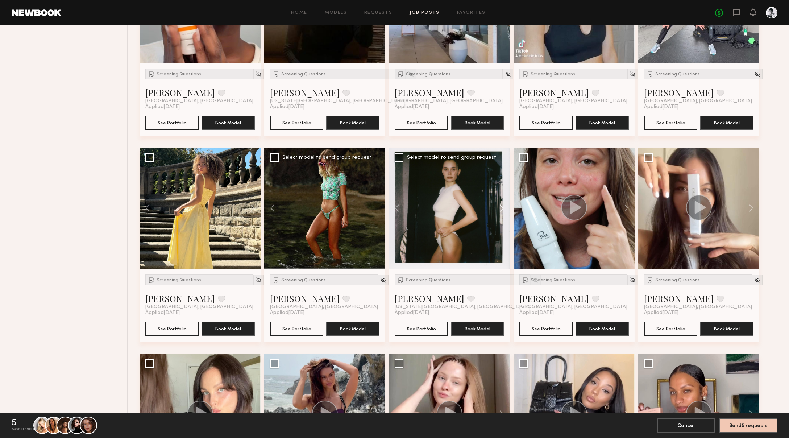
click at [504, 207] on button at bounding box center [498, 208] width 23 height 121
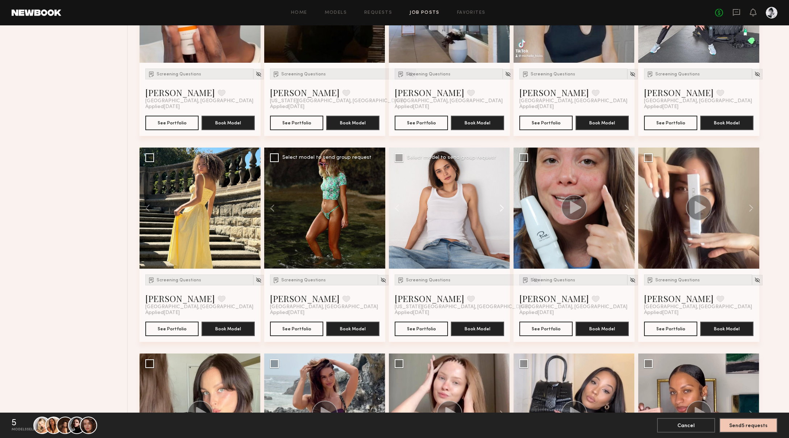
click at [504, 207] on button at bounding box center [498, 208] width 23 height 121
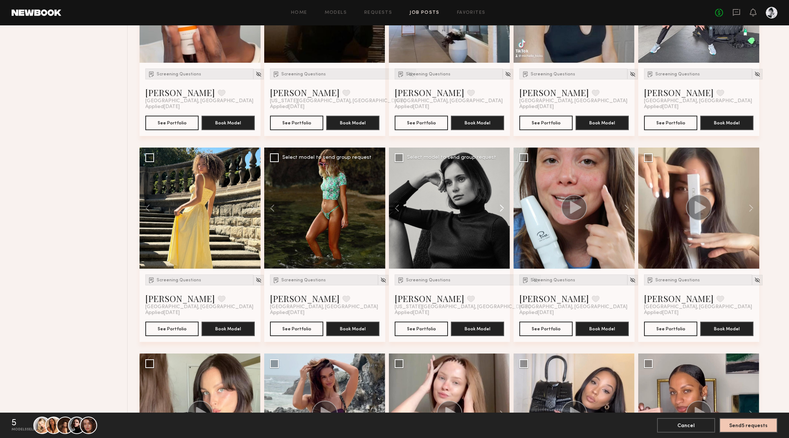
click at [504, 207] on button at bounding box center [498, 208] width 23 height 121
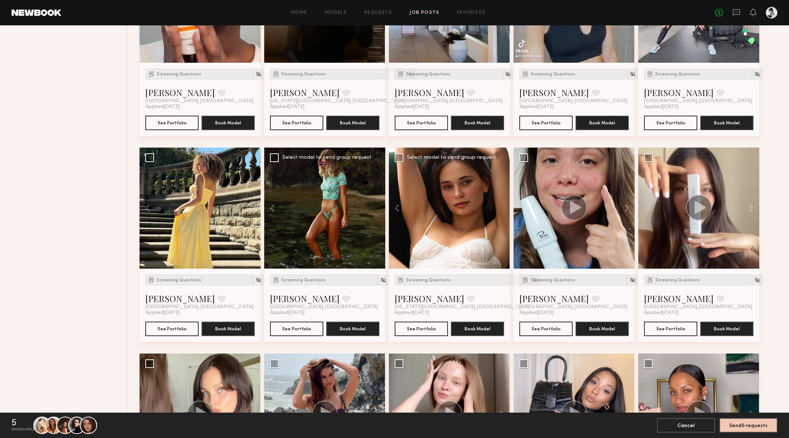
click at [504, 207] on div at bounding box center [449, 208] width 121 height 121
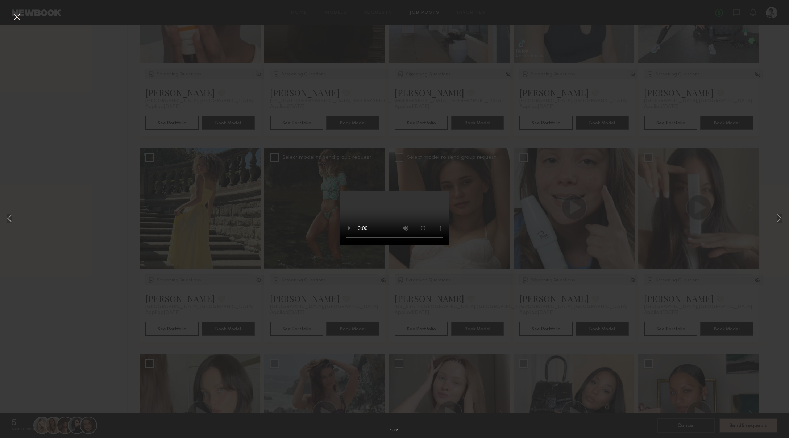
click at [250, 200] on div "1 of 7" at bounding box center [394, 219] width 789 height 438
click at [18, 16] on button at bounding box center [17, 17] width 12 height 13
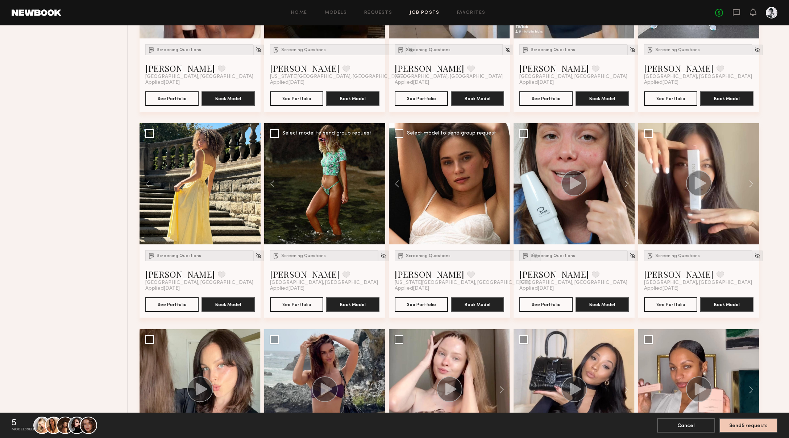
scroll to position [1228, 0]
click at [528, 182] on icon at bounding box center [700, 182] width 11 height 13
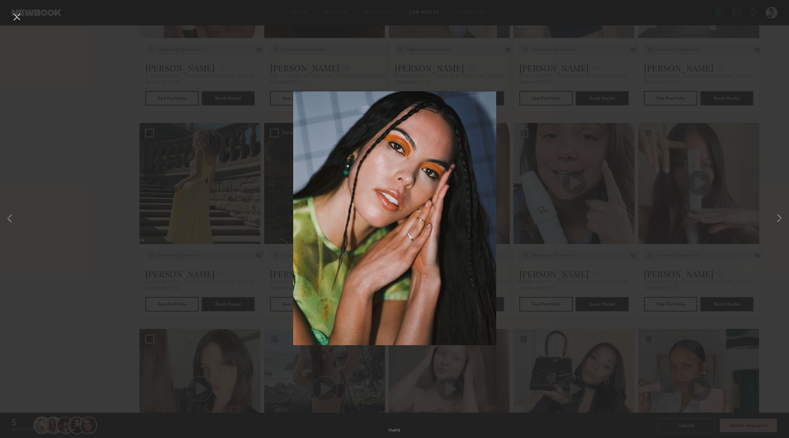
click at [528, 276] on div "11 of 12" at bounding box center [394, 219] width 789 height 438
click at [16, 16] on button at bounding box center [17, 17] width 12 height 13
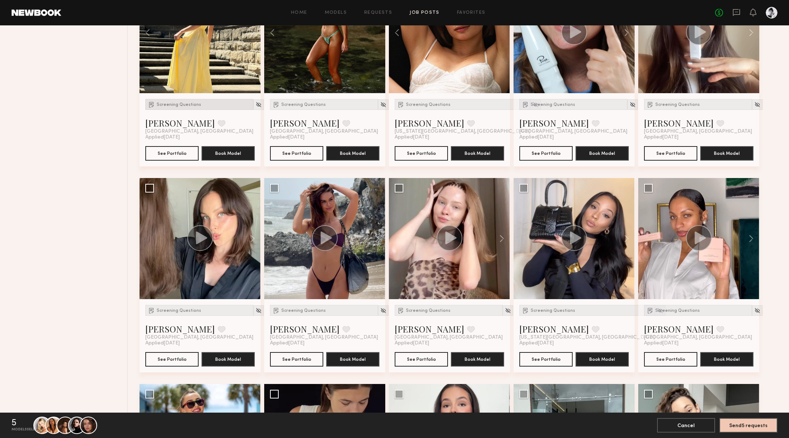
scroll to position [1397, 0]
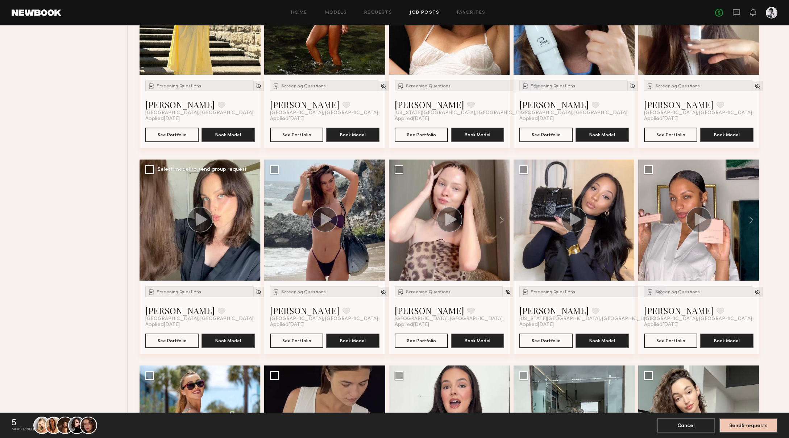
click at [206, 216] on circle at bounding box center [200, 220] width 26 height 26
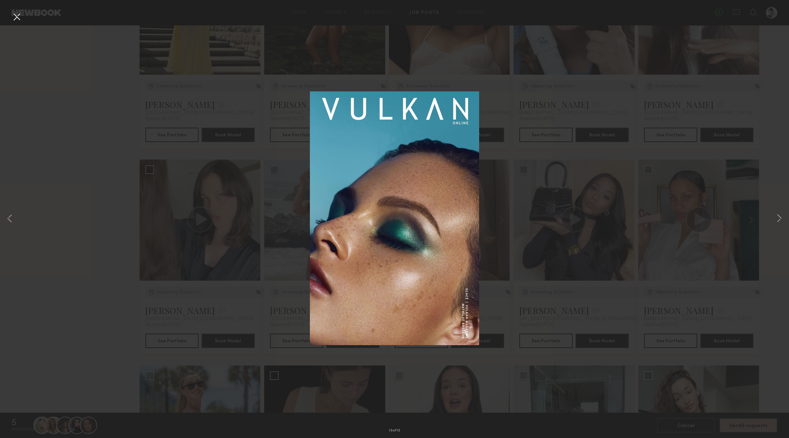
click at [83, 208] on div "13 of 13" at bounding box center [394, 219] width 789 height 438
click at [15, 19] on button at bounding box center [17, 17] width 12 height 13
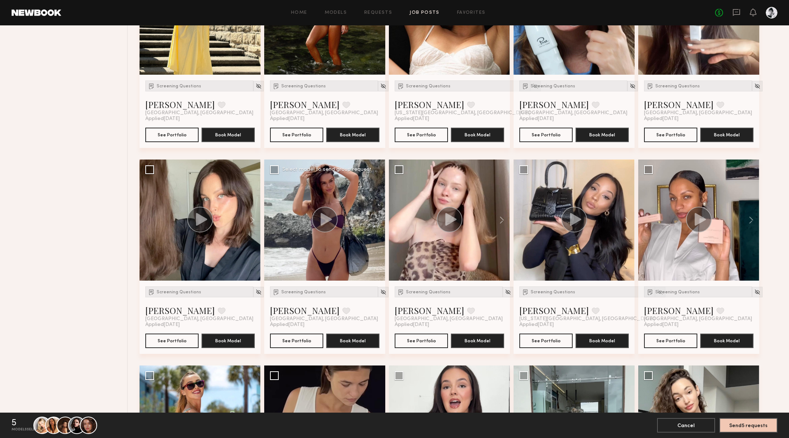
click at [322, 219] on icon at bounding box center [326, 219] width 11 height 13
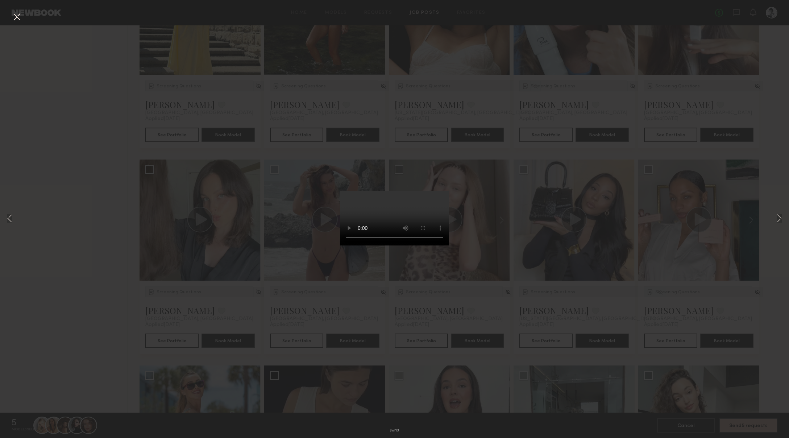
click at [286, 302] on div "3 of 13" at bounding box center [394, 219] width 789 height 438
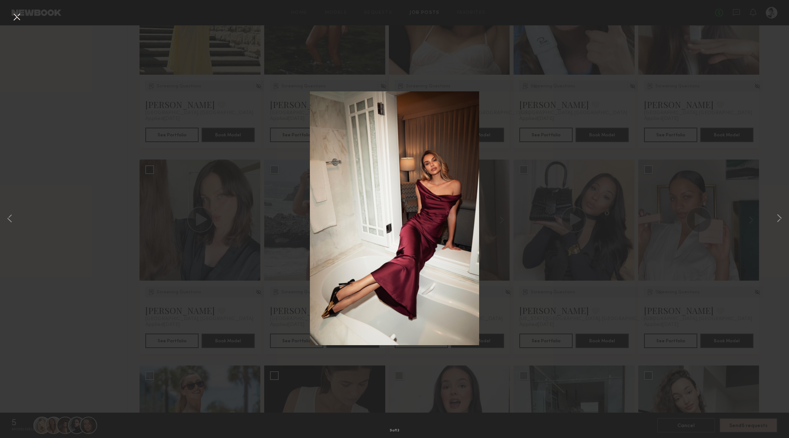
click at [528, 302] on div "9 of 13" at bounding box center [394, 219] width 789 height 438
click at [14, 16] on button at bounding box center [17, 17] width 12 height 13
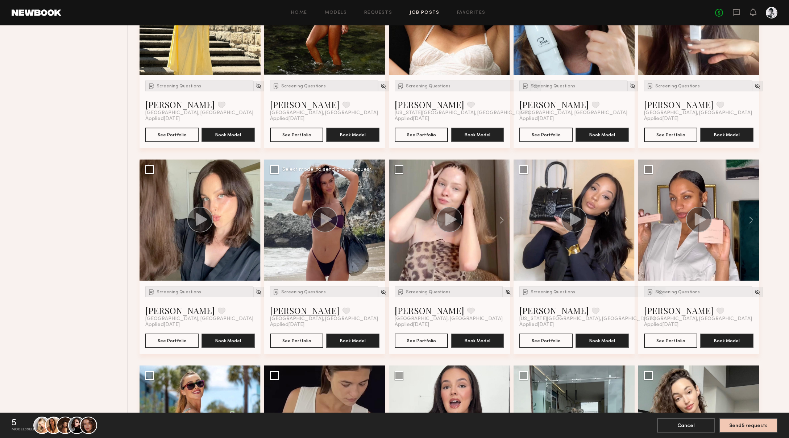
click at [279, 302] on link "[PERSON_NAME]" at bounding box center [305, 311] width 70 height 12
click at [452, 224] on circle at bounding box center [450, 220] width 26 height 26
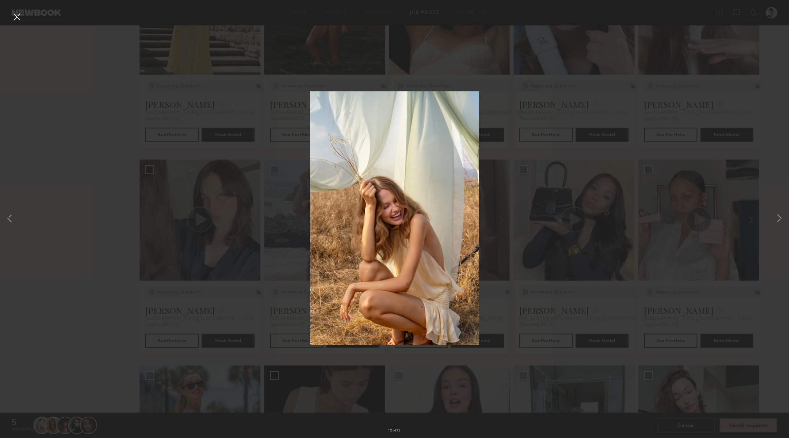
click at [16, 16] on button at bounding box center [17, 17] width 12 height 13
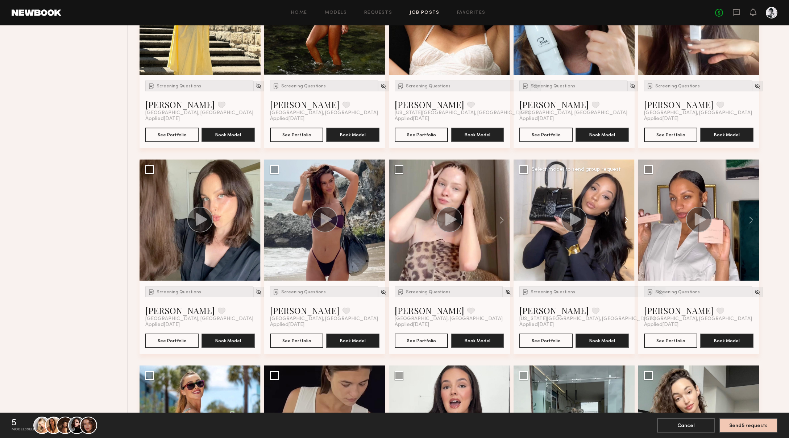
click at [528, 218] on button at bounding box center [623, 220] width 23 height 121
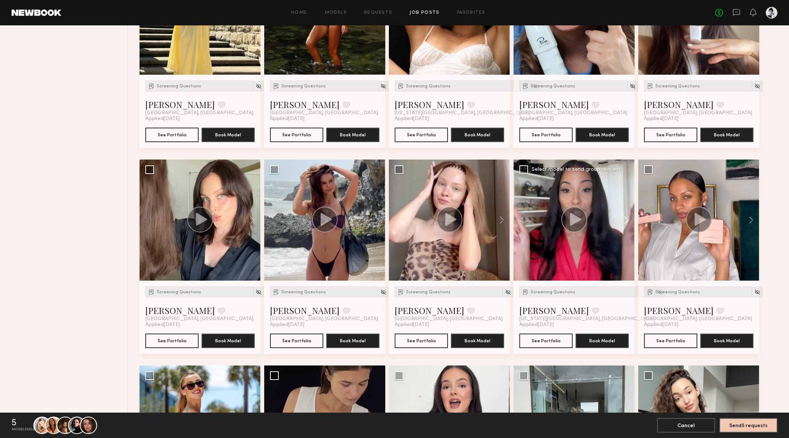
click at [528, 218] on button at bounding box center [623, 220] width 23 height 121
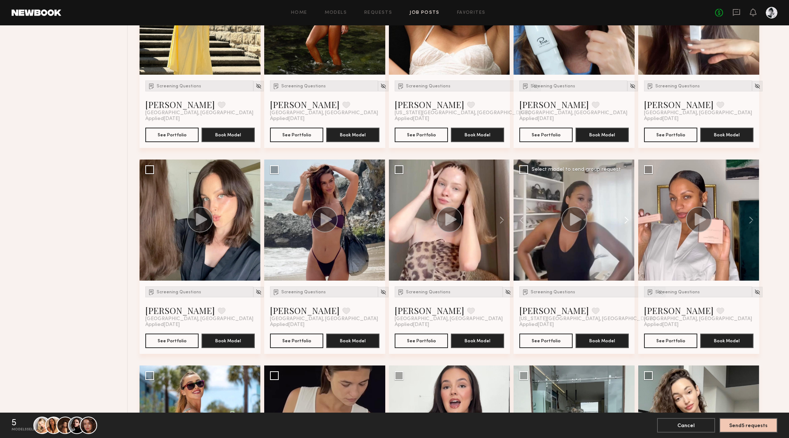
click at [528, 218] on button at bounding box center [623, 220] width 23 height 121
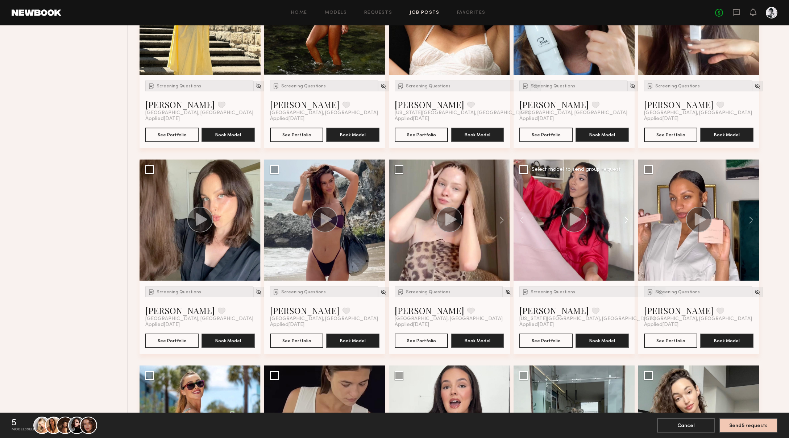
click at [528, 218] on button at bounding box center [623, 220] width 23 height 121
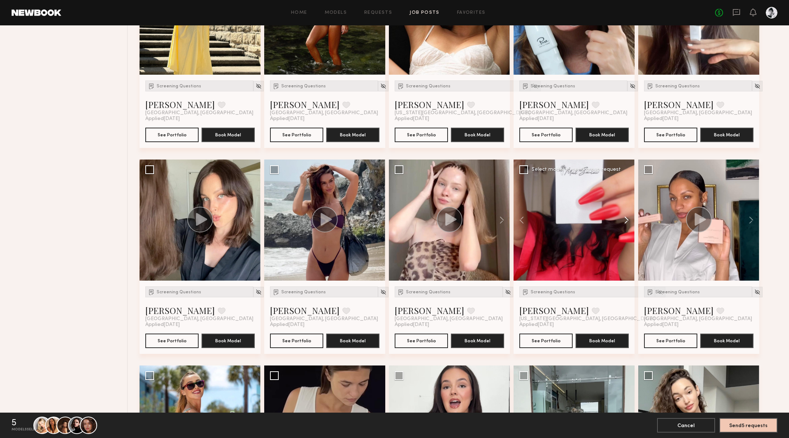
click at [528, 218] on button at bounding box center [623, 220] width 23 height 121
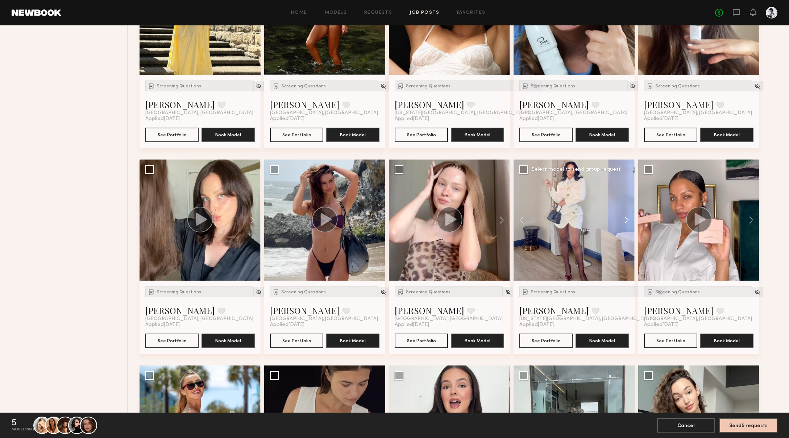
click at [528, 218] on button at bounding box center [623, 220] width 23 height 121
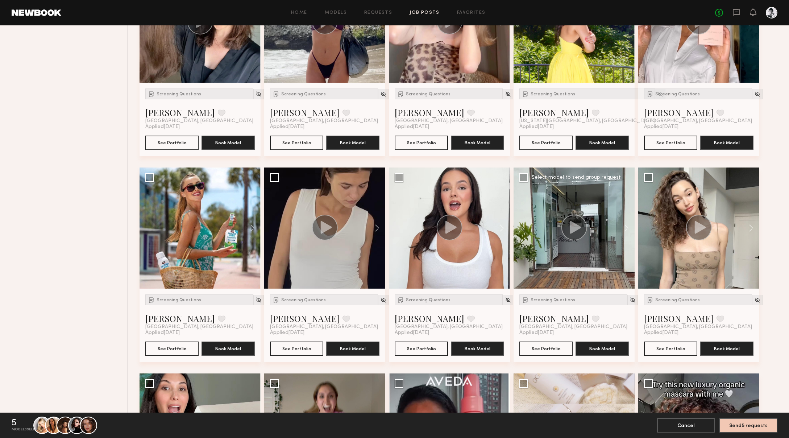
scroll to position [1594, 0]
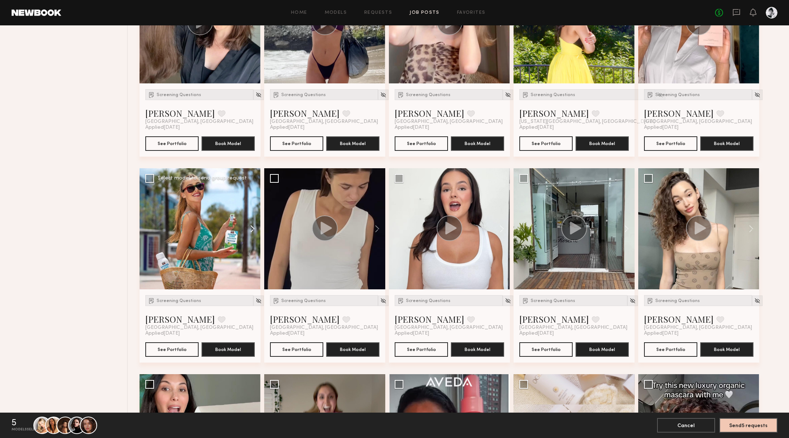
click at [251, 229] on button at bounding box center [248, 228] width 23 height 121
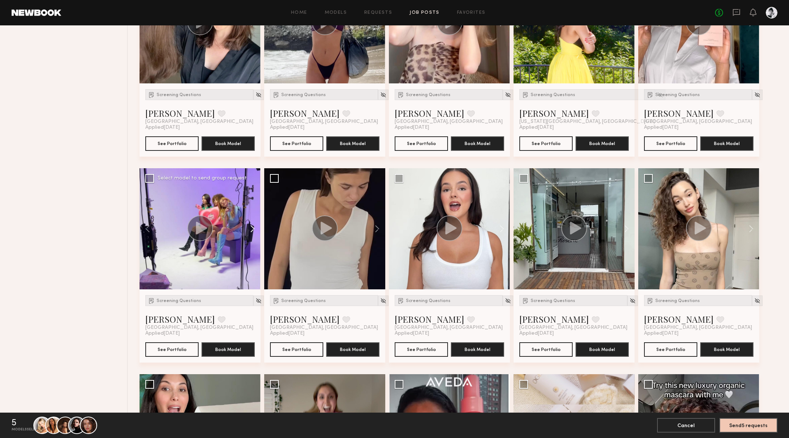
click at [251, 229] on button at bounding box center [248, 228] width 23 height 121
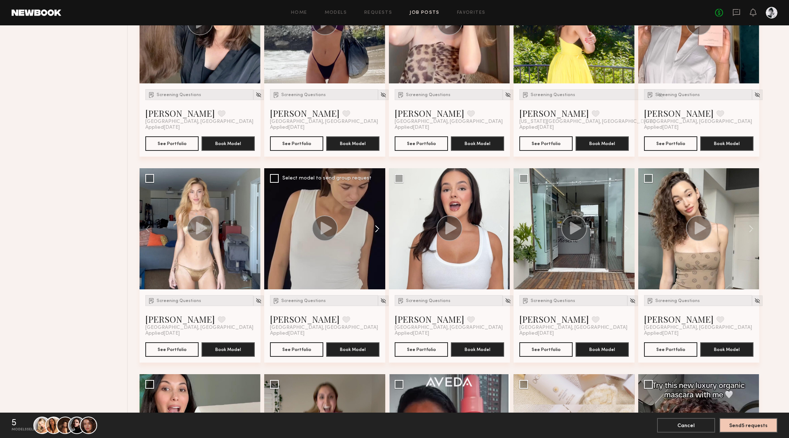
click at [377, 230] on button at bounding box center [373, 228] width 23 height 121
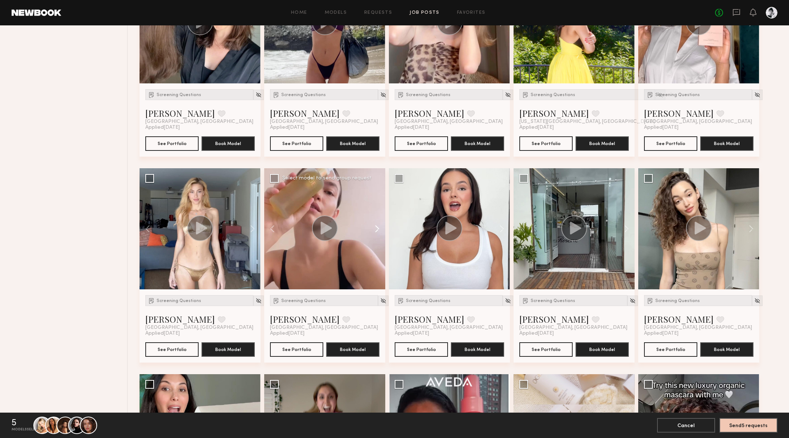
click at [377, 230] on button at bounding box center [373, 228] width 23 height 121
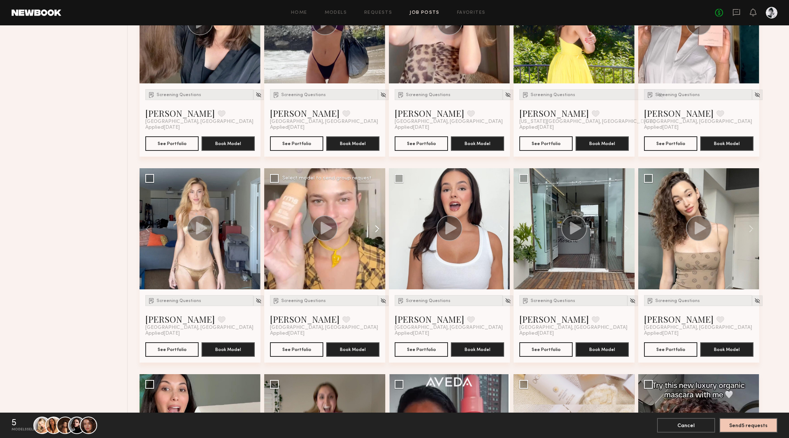
click at [377, 230] on button at bounding box center [373, 228] width 23 height 121
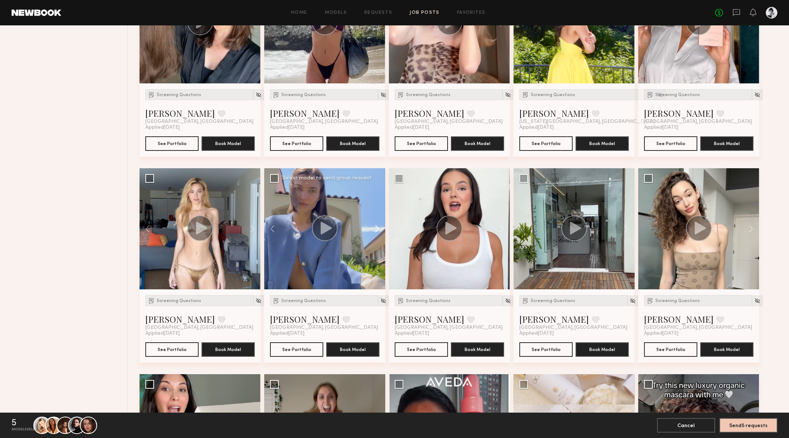
click at [377, 230] on button at bounding box center [373, 228] width 23 height 121
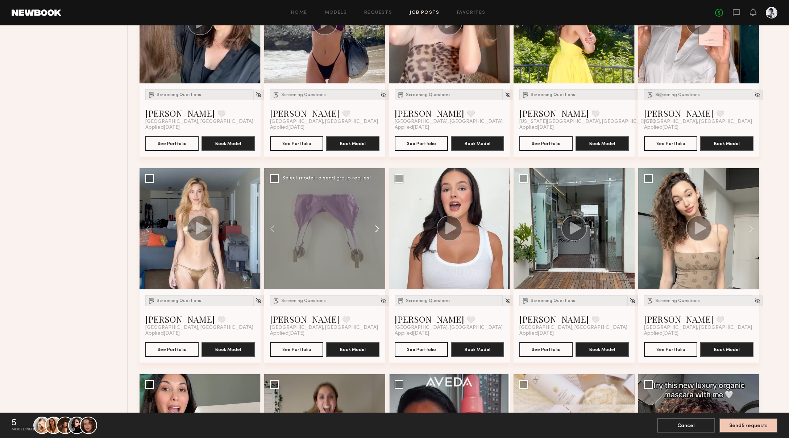
click at [377, 230] on button at bounding box center [373, 228] width 23 height 121
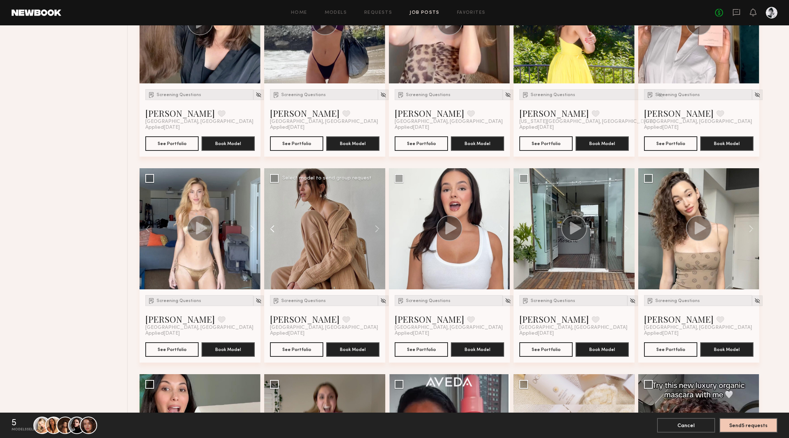
click at [271, 228] on button at bounding box center [275, 228] width 23 height 121
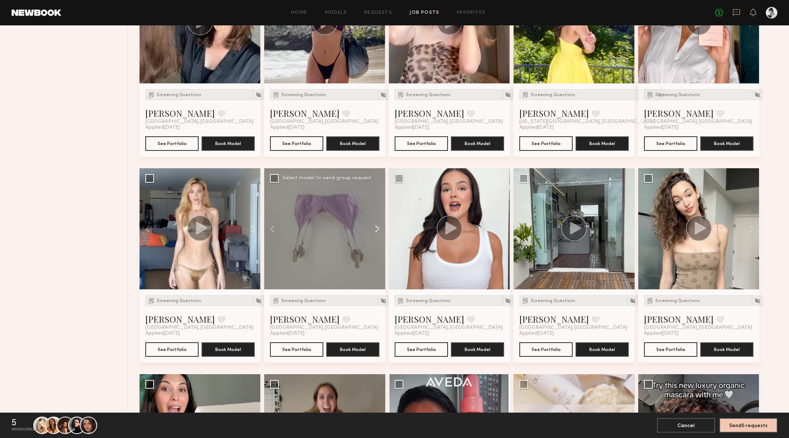
click at [374, 227] on button at bounding box center [373, 228] width 23 height 121
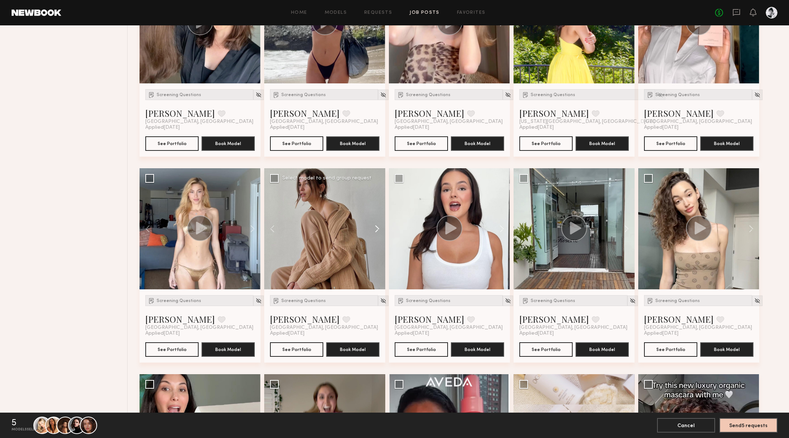
click at [374, 227] on button at bounding box center [373, 228] width 23 height 121
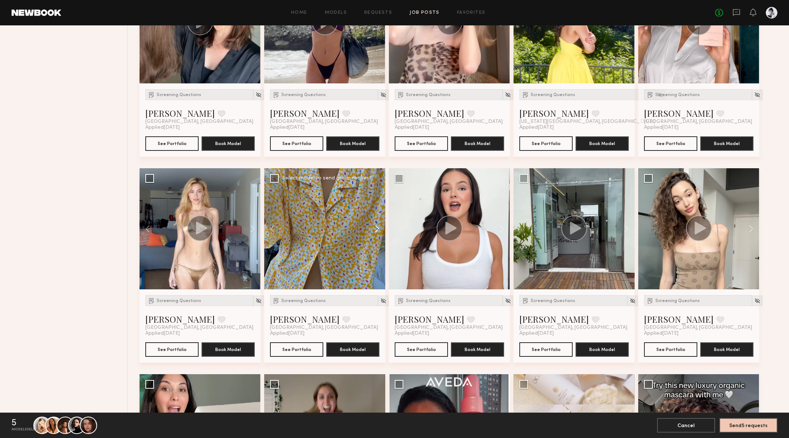
click at [374, 227] on button at bounding box center [373, 228] width 23 height 121
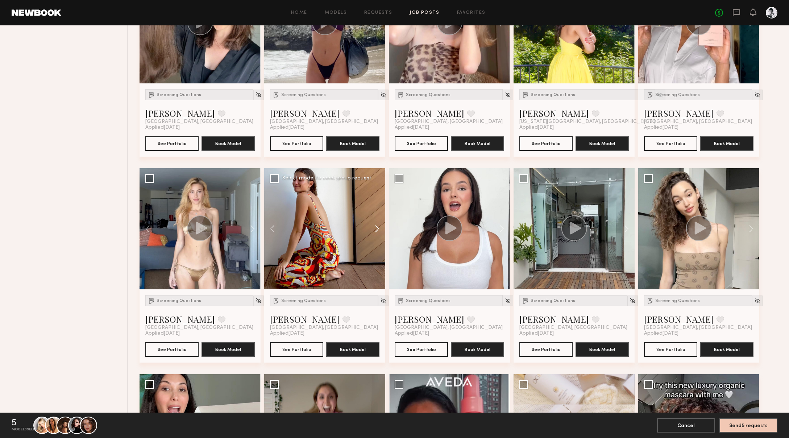
click at [374, 227] on button at bounding box center [373, 228] width 23 height 121
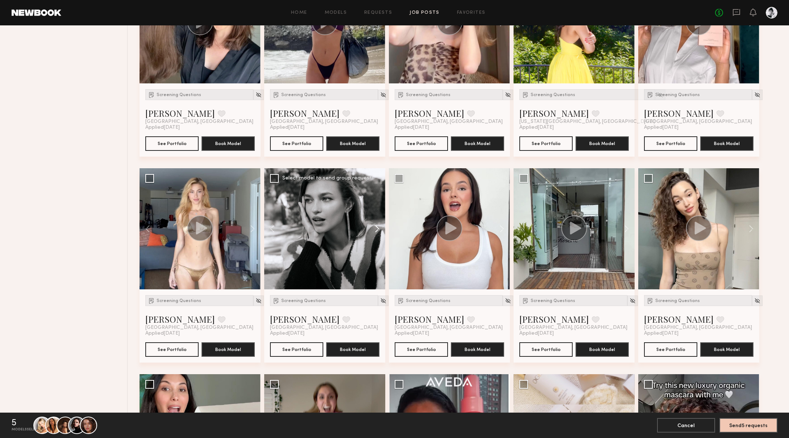
click at [374, 227] on button at bounding box center [373, 228] width 23 height 121
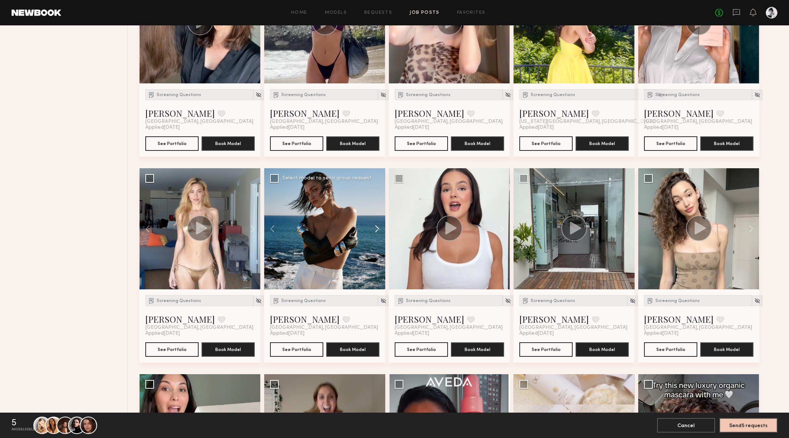
click at [374, 227] on button at bounding box center [373, 228] width 23 height 121
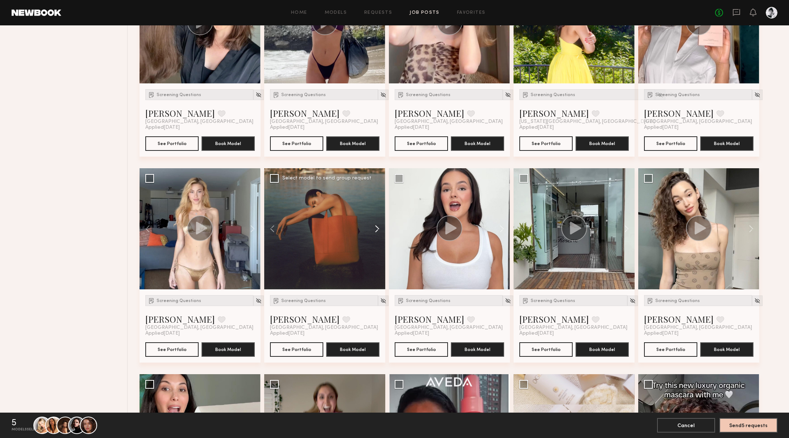
click at [374, 227] on button at bounding box center [373, 228] width 23 height 121
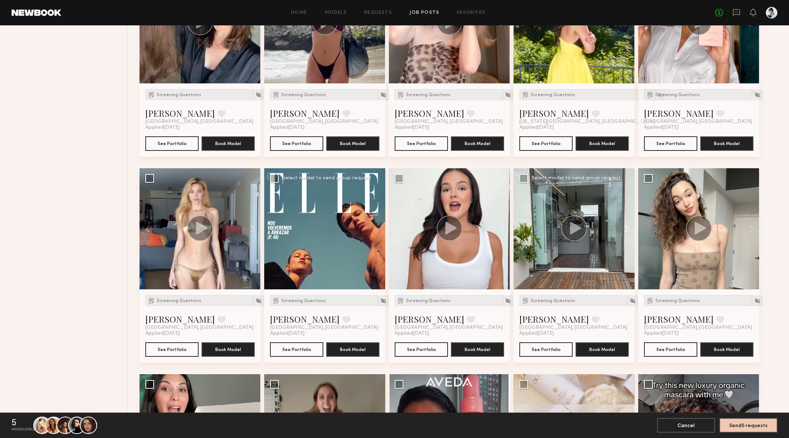
click at [528, 230] on button at bounding box center [623, 228] width 23 height 121
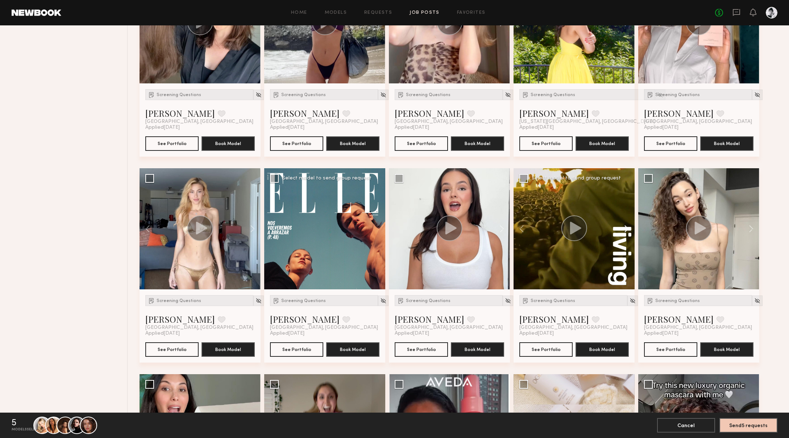
click at [528, 230] on button at bounding box center [623, 228] width 23 height 121
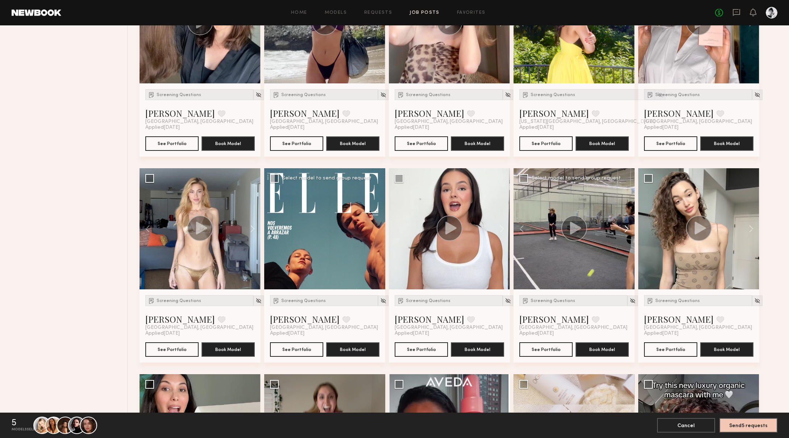
click at [528, 230] on button at bounding box center [623, 228] width 23 height 121
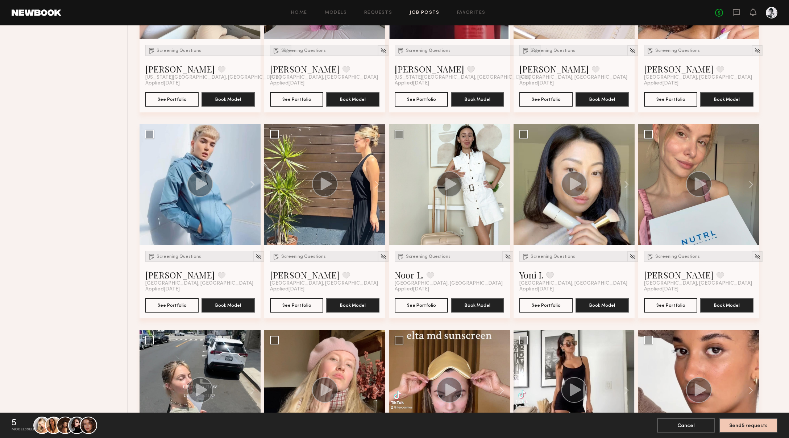
scroll to position [2054, 0]
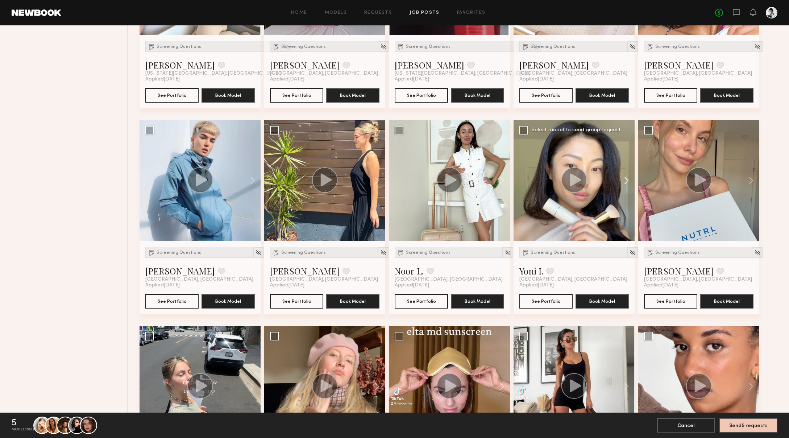
click at [528, 180] on button at bounding box center [623, 180] width 23 height 121
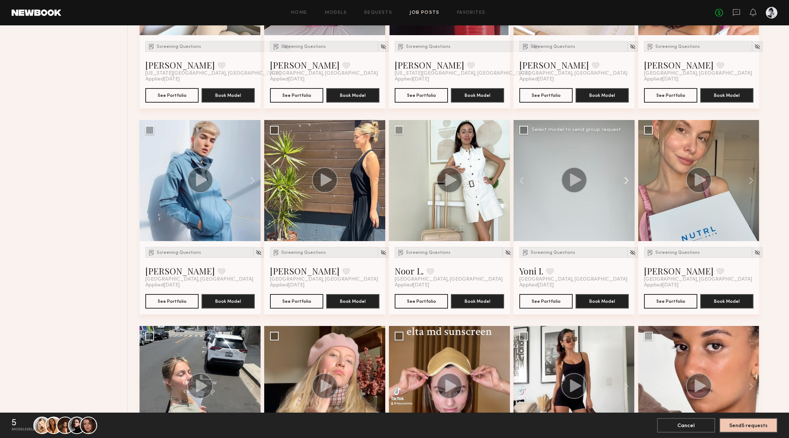
click at [528, 179] on button at bounding box center [623, 180] width 23 height 121
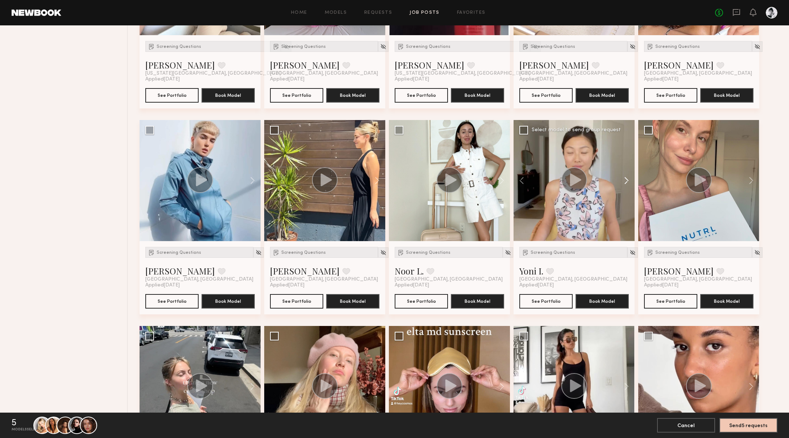
click at [528, 179] on button at bounding box center [623, 180] width 23 height 121
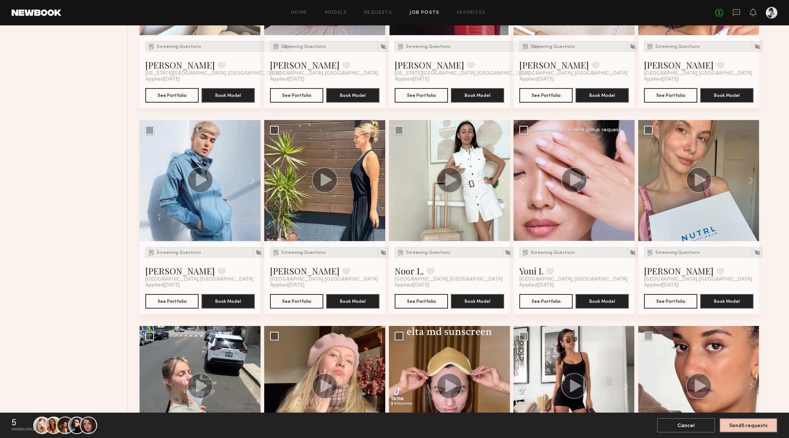
click at [528, 179] on button at bounding box center [623, 180] width 23 height 121
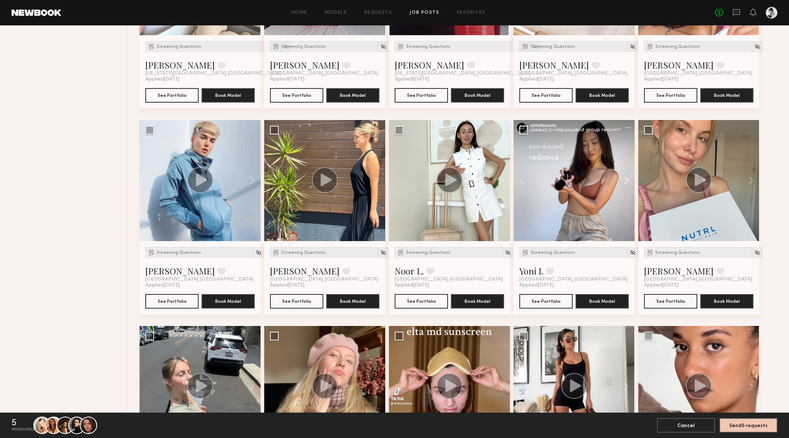
click at [528, 179] on button at bounding box center [623, 180] width 23 height 121
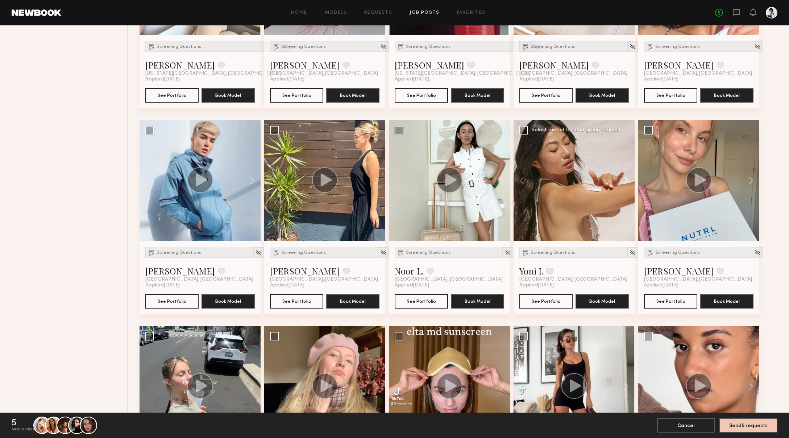
click at [528, 179] on button at bounding box center [623, 180] width 23 height 121
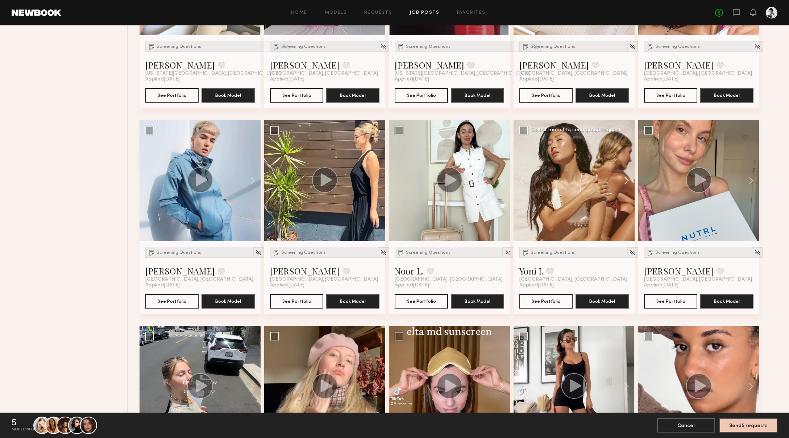
click at [528, 179] on button at bounding box center [623, 180] width 23 height 121
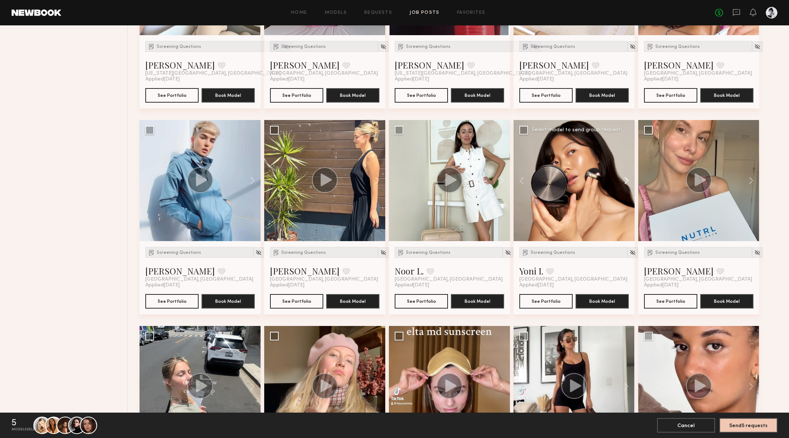
click at [528, 179] on button at bounding box center [623, 180] width 23 height 121
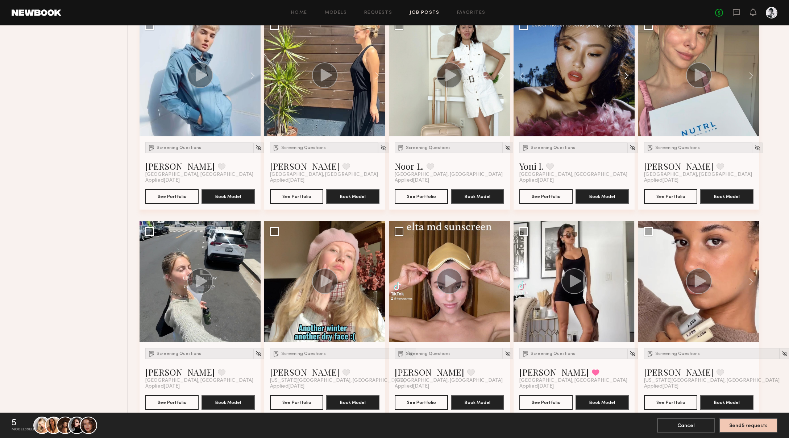
scroll to position [2186, 0]
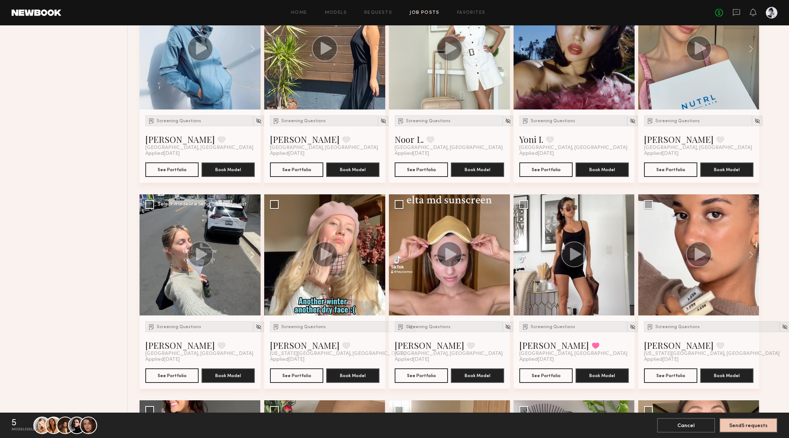
click at [253, 253] on button at bounding box center [248, 254] width 23 height 121
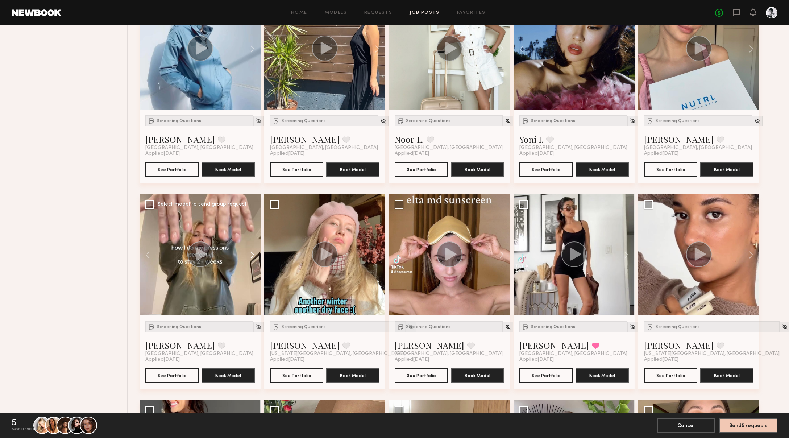
click at [253, 253] on button at bounding box center [248, 254] width 23 height 121
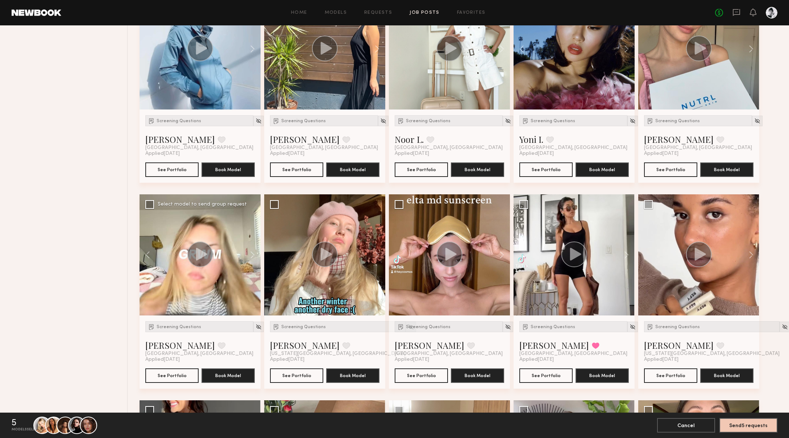
click at [196, 256] on icon at bounding box center [201, 254] width 11 height 13
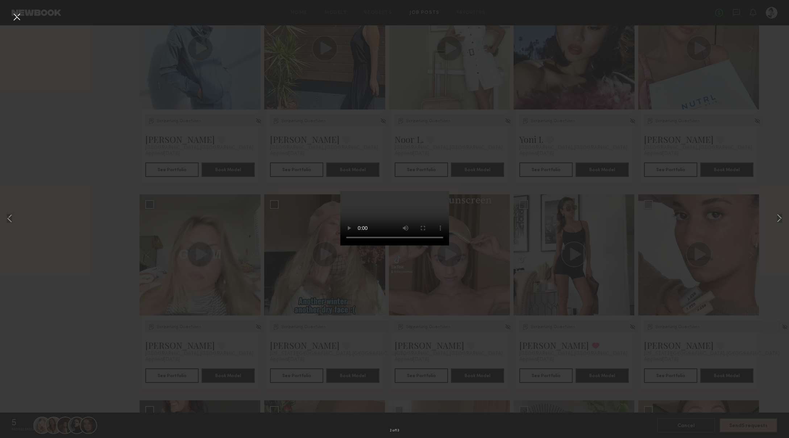
click at [528, 248] on div "2 of 13" at bounding box center [394, 219] width 789 height 438
click at [489, 100] on div "2 of 13" at bounding box center [394, 219] width 789 height 438
click at [18, 19] on button at bounding box center [17, 17] width 12 height 13
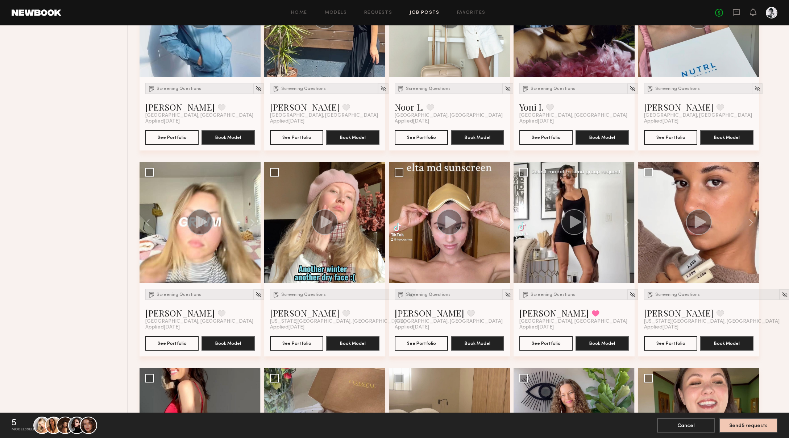
scroll to position [2219, 0]
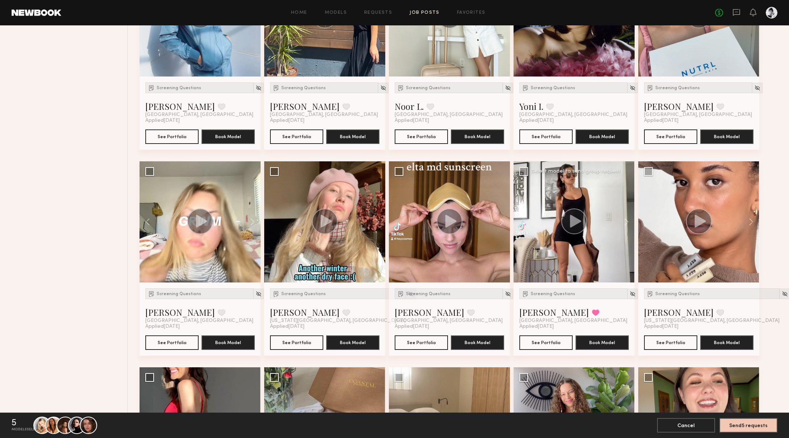
click at [528, 224] on icon at bounding box center [575, 221] width 11 height 13
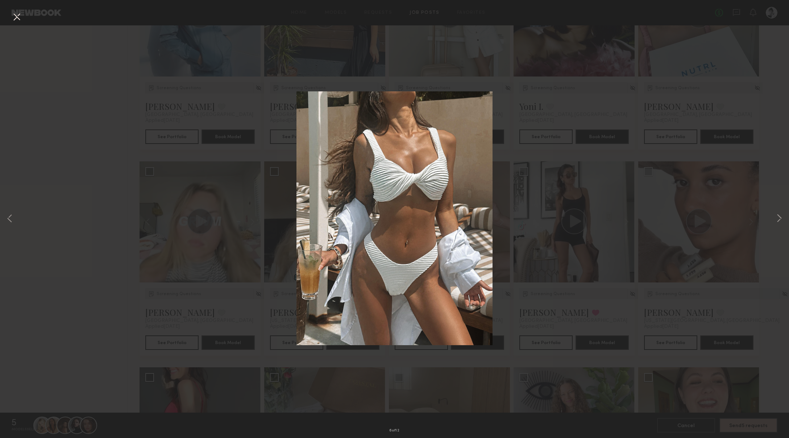
click at [528, 302] on div "6 of 12" at bounding box center [394, 219] width 789 height 438
click at [17, 18] on button at bounding box center [17, 17] width 12 height 13
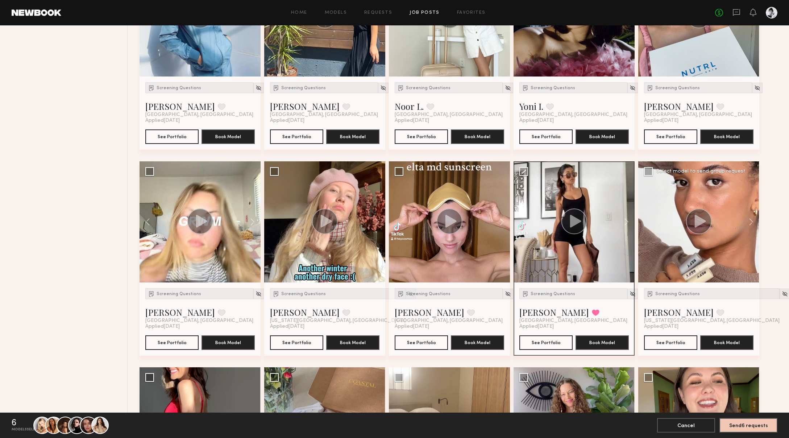
click at [528, 247] on div at bounding box center [698, 221] width 121 height 121
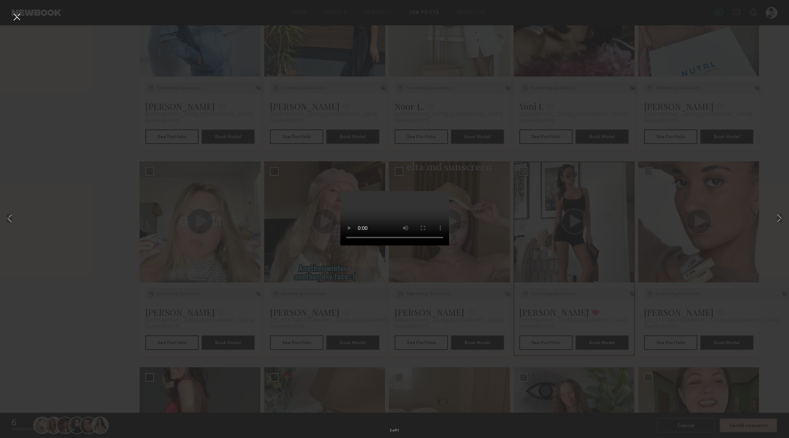
click at [528, 286] on div "2 of 11" at bounding box center [394, 219] width 789 height 438
click at [508, 119] on div "2 of 11" at bounding box center [394, 219] width 789 height 438
click at [14, 17] on button at bounding box center [17, 17] width 12 height 13
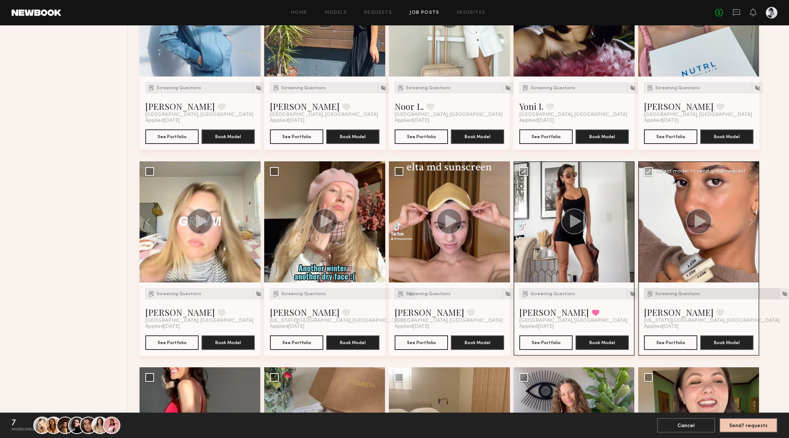
click at [528, 292] on span "Screening Questions" at bounding box center [677, 294] width 45 height 4
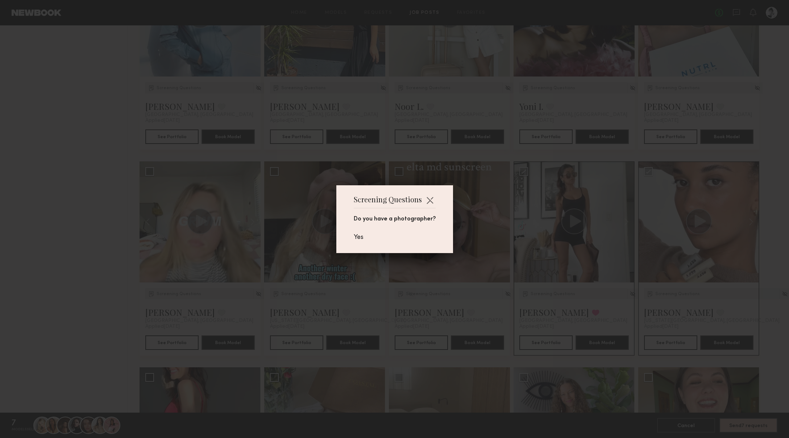
click at [528, 285] on div "Screening Questions Do you have a photographer? Yes" at bounding box center [394, 219] width 789 height 438
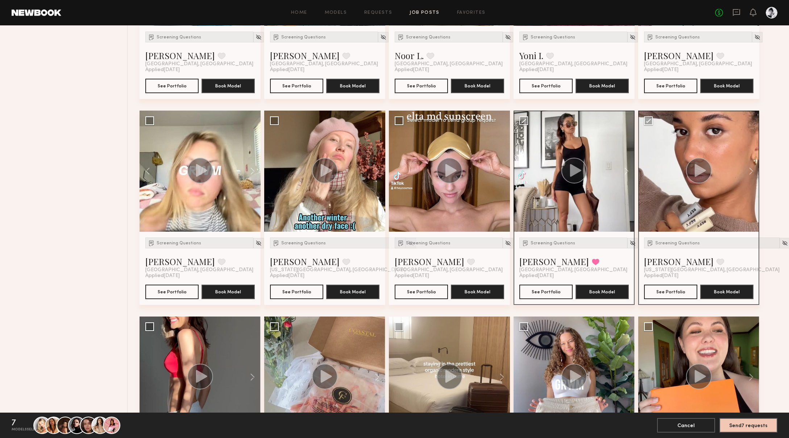
scroll to position [2269, 0]
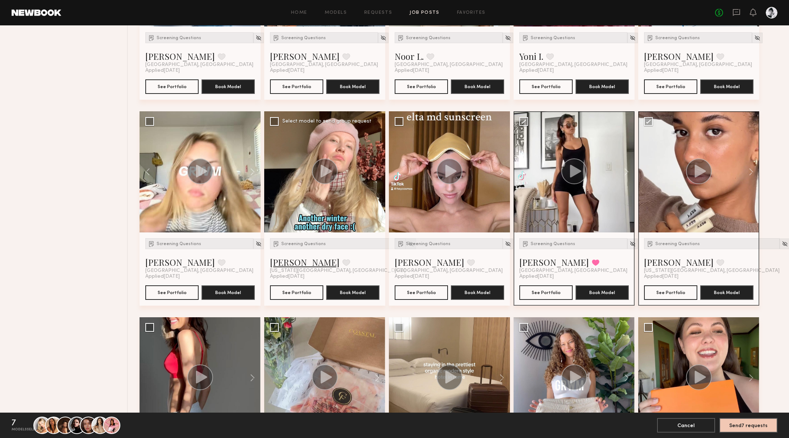
click at [285, 260] on link "[PERSON_NAME]" at bounding box center [305, 262] width 70 height 12
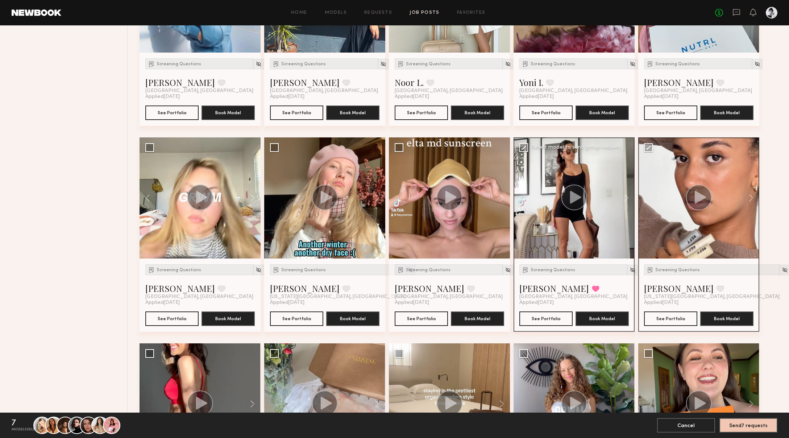
scroll to position [2241, 0]
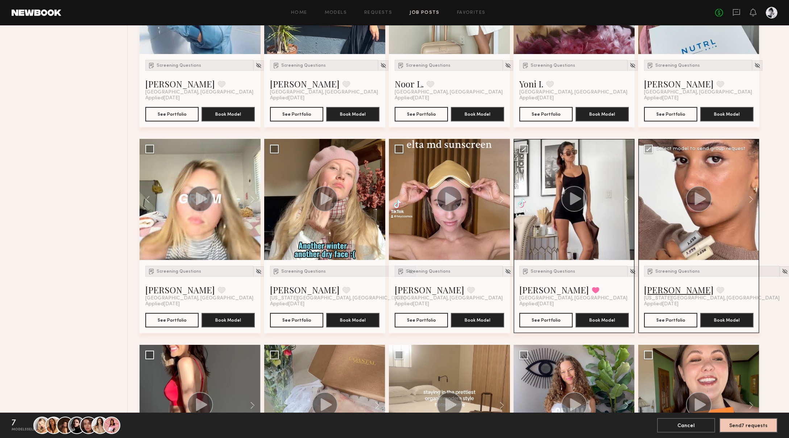
click at [528, 292] on link "[PERSON_NAME]" at bounding box center [679, 290] width 70 height 12
click at [528, 291] on link "[PERSON_NAME]" at bounding box center [554, 290] width 70 height 12
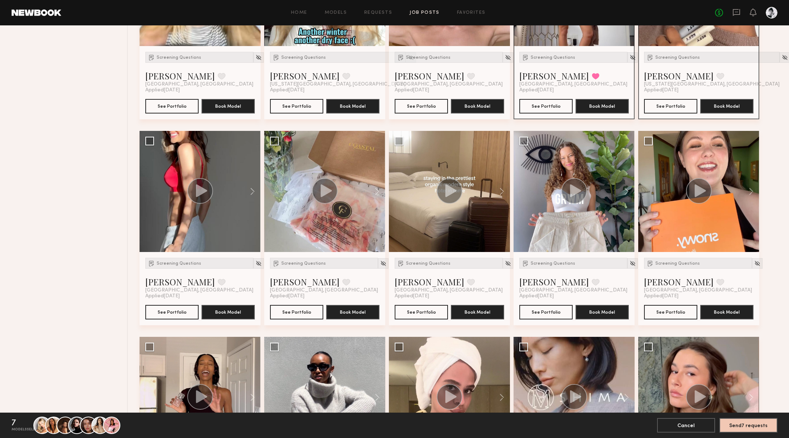
scroll to position [2458, 0]
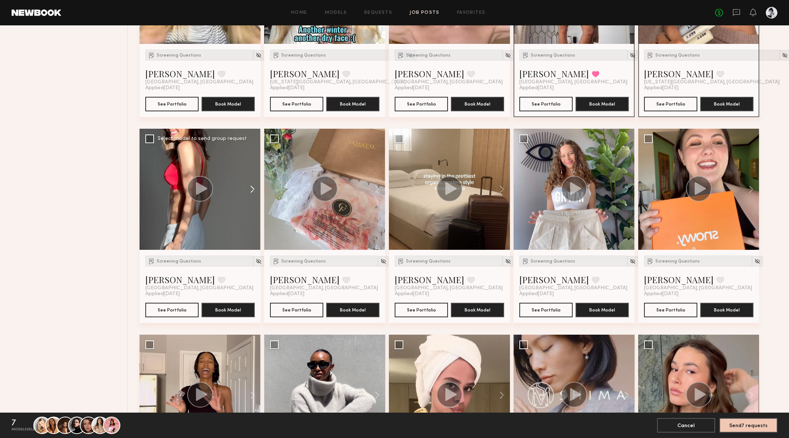
click at [253, 187] on button at bounding box center [248, 189] width 23 height 121
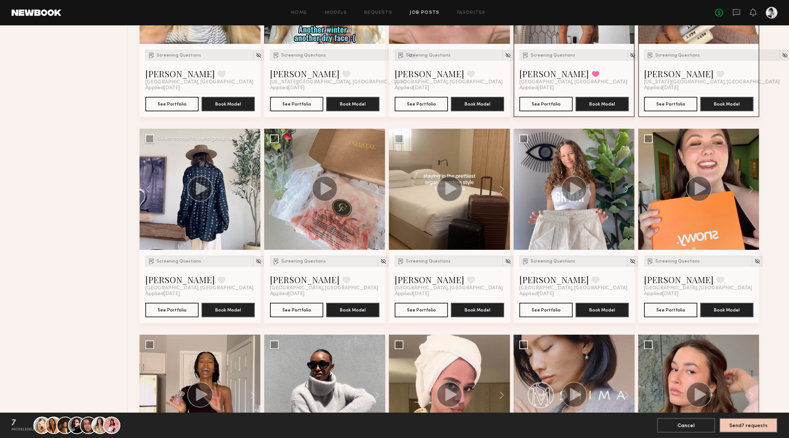
click at [253, 187] on button at bounding box center [248, 189] width 23 height 121
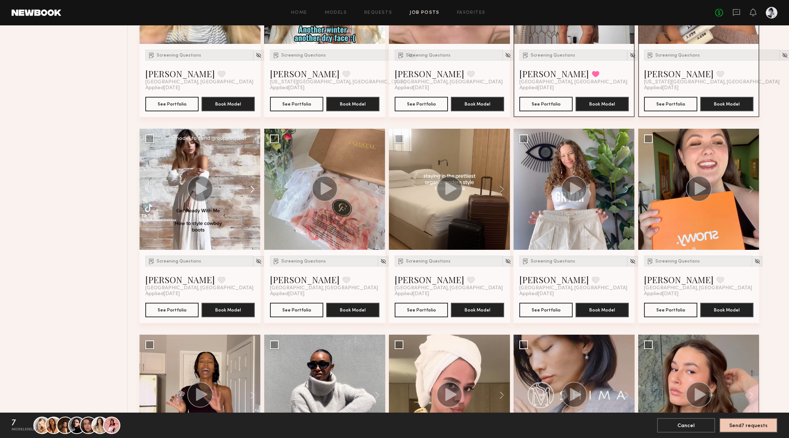
click at [253, 187] on button at bounding box center [248, 189] width 23 height 121
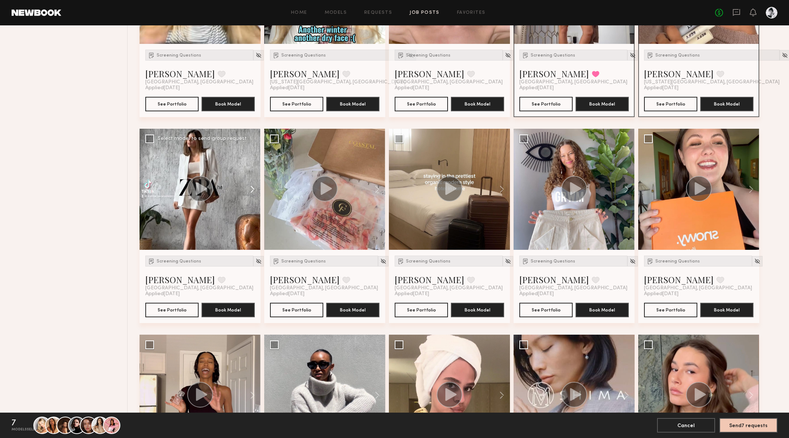
click at [253, 187] on button at bounding box center [248, 189] width 23 height 121
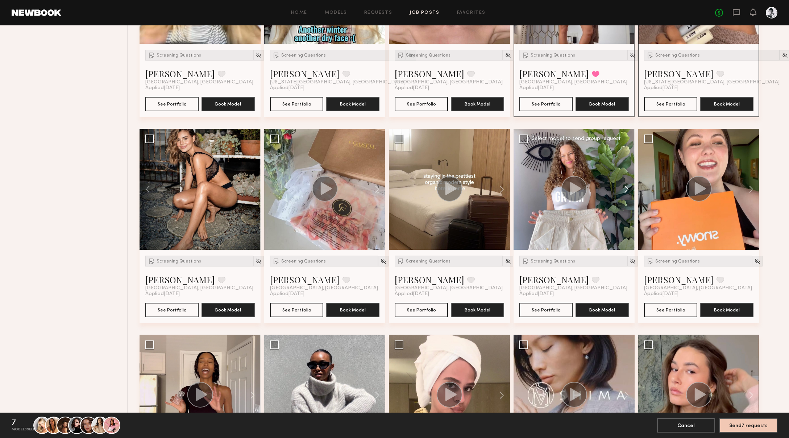
click at [528, 188] on button at bounding box center [623, 189] width 23 height 121
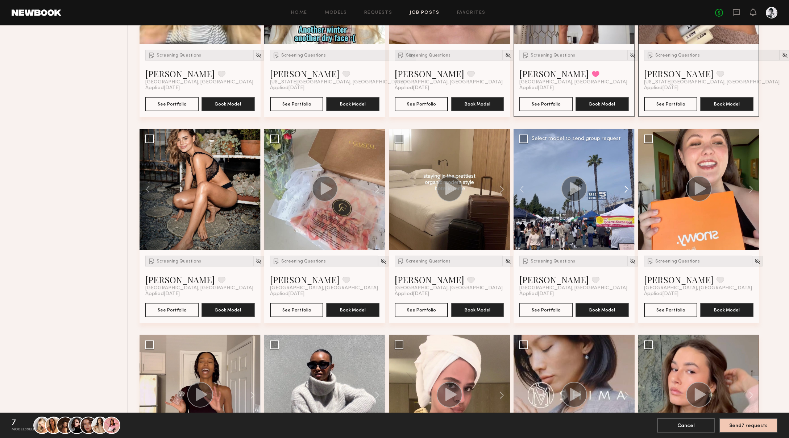
click at [528, 188] on button at bounding box center [623, 189] width 23 height 121
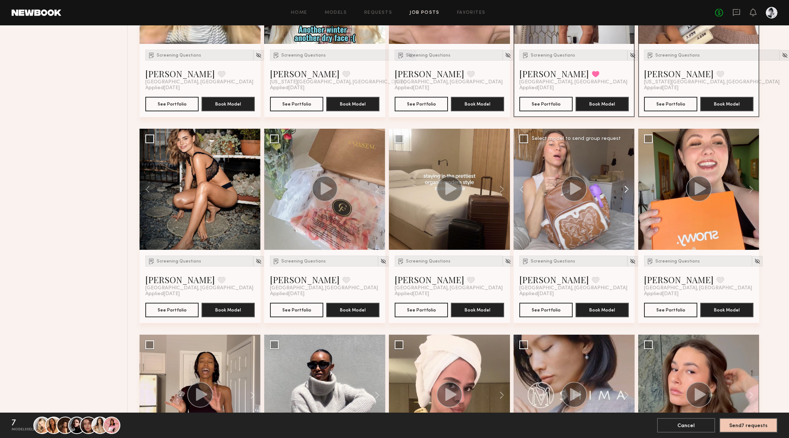
click at [528, 188] on button at bounding box center [623, 189] width 23 height 121
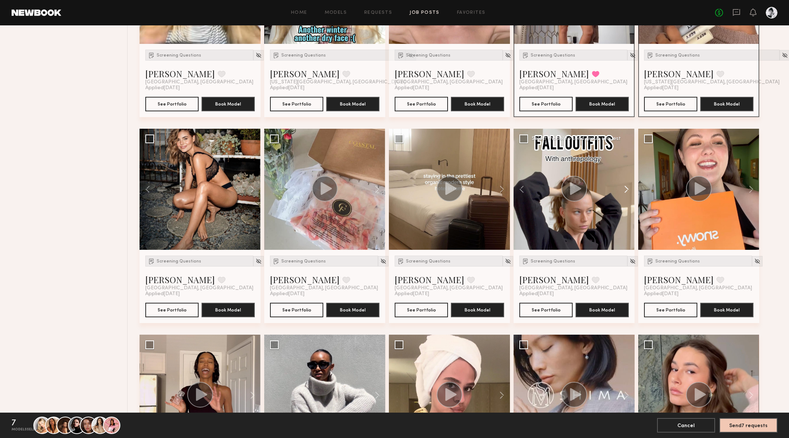
click at [528, 188] on button at bounding box center [623, 189] width 23 height 121
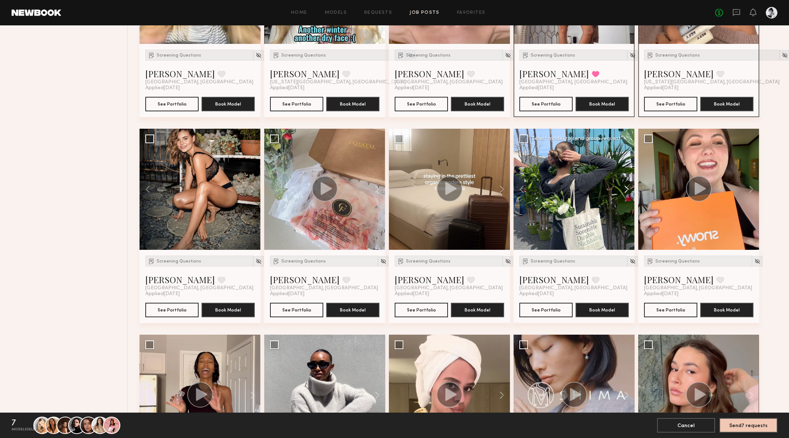
click at [528, 188] on button at bounding box center [623, 189] width 23 height 121
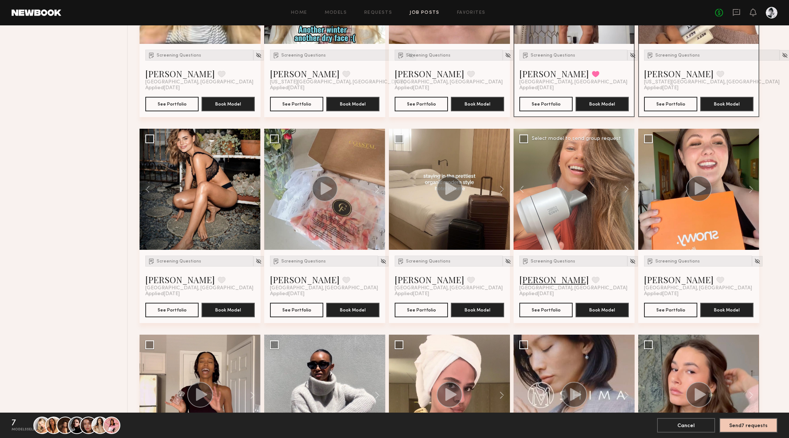
click at [528, 281] on link "[PERSON_NAME]" at bounding box center [554, 280] width 70 height 12
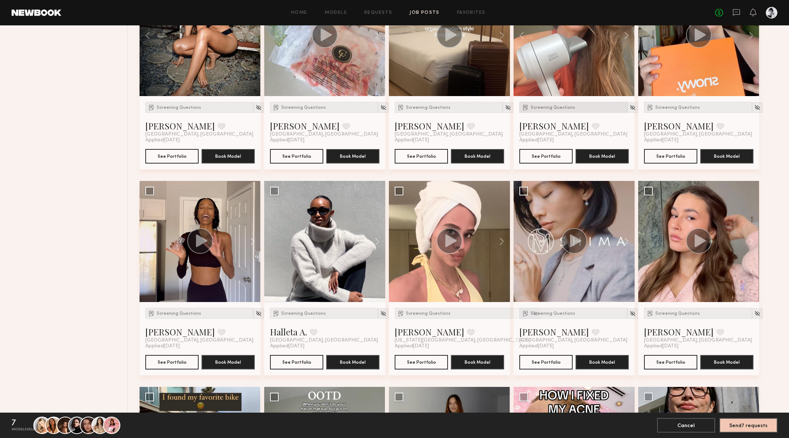
scroll to position [2612, 0]
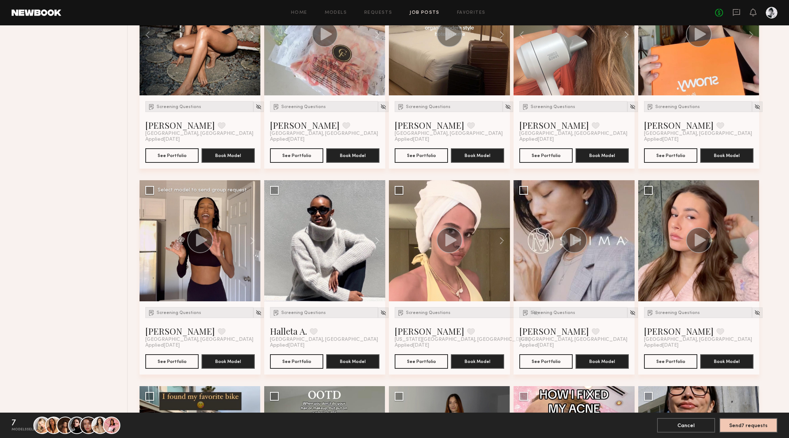
click at [201, 242] on icon at bounding box center [201, 239] width 11 height 13
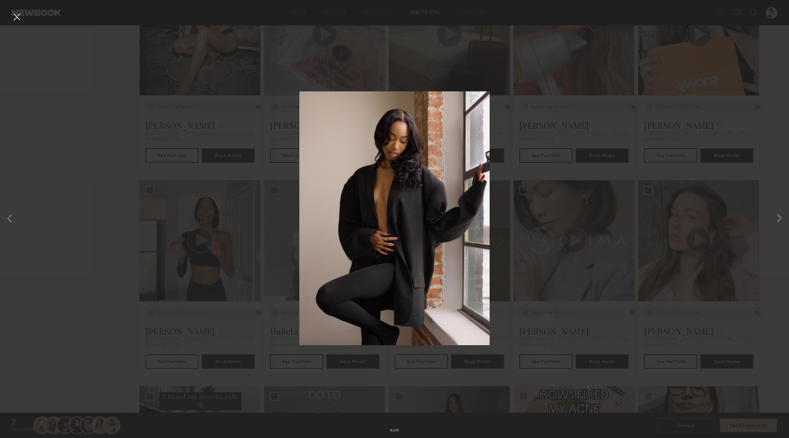
click at [107, 212] on div "6 of 6" at bounding box center [394, 219] width 789 height 438
click at [16, 17] on button at bounding box center [17, 17] width 12 height 13
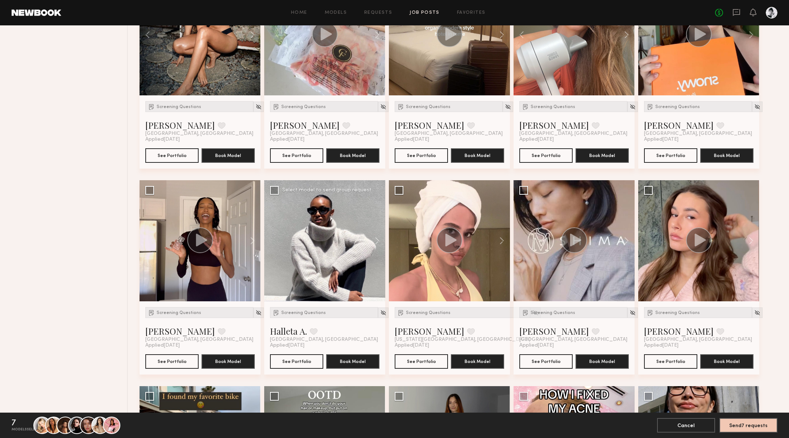
click at [316, 270] on div at bounding box center [324, 240] width 121 height 121
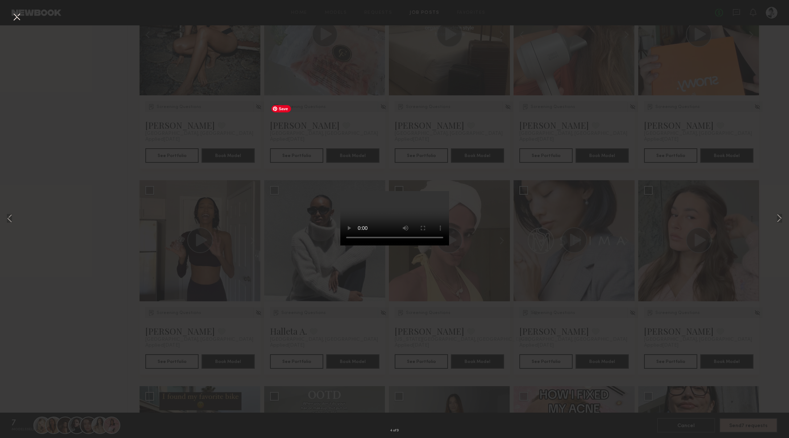
click at [66, 105] on div "4 of 9" at bounding box center [394, 219] width 789 height 438
click at [15, 14] on button at bounding box center [17, 17] width 12 height 13
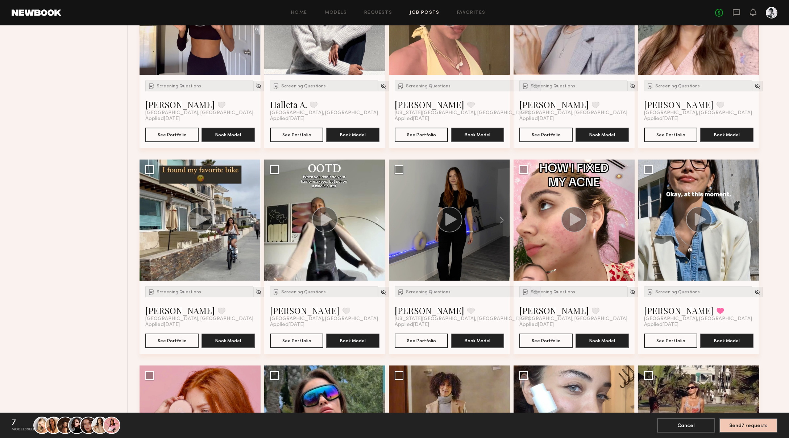
scroll to position [2852, 0]
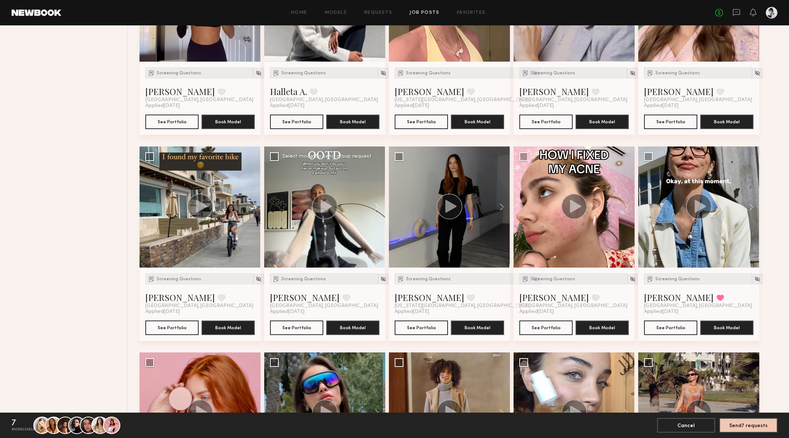
click at [321, 225] on div at bounding box center [324, 206] width 121 height 121
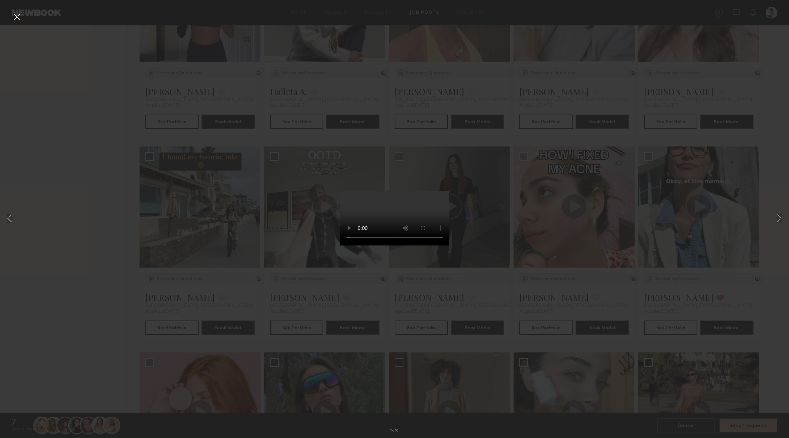
click at [268, 286] on div "1 of 6" at bounding box center [394, 219] width 789 height 438
click at [260, 293] on div "1 of 6" at bounding box center [394, 219] width 789 height 438
click at [266, 282] on div "2 of 6" at bounding box center [394, 219] width 789 height 438
click at [108, 161] on div "2 of 6" at bounding box center [394, 219] width 789 height 438
click at [14, 16] on button at bounding box center [17, 17] width 12 height 13
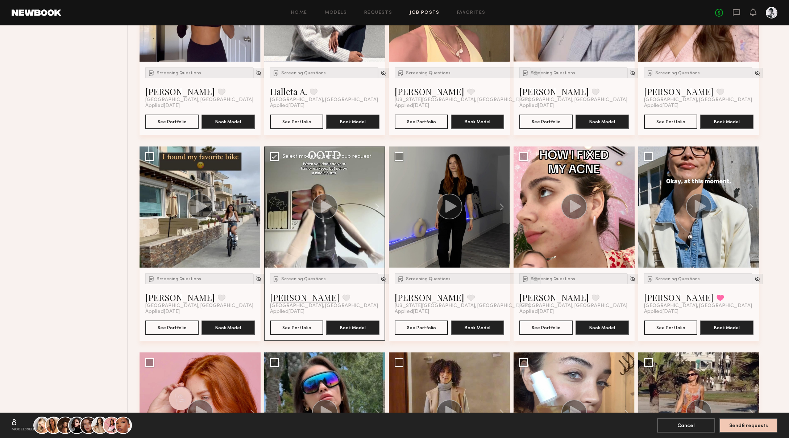
click at [286, 297] on link "[PERSON_NAME]" at bounding box center [305, 297] width 70 height 12
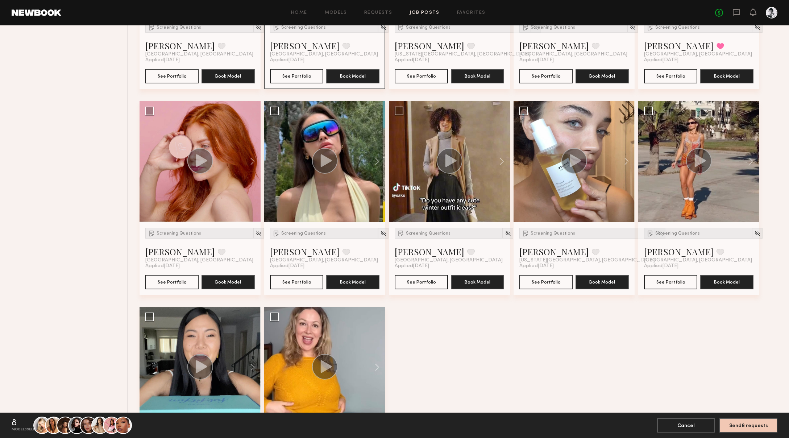
scroll to position [3102, 0]
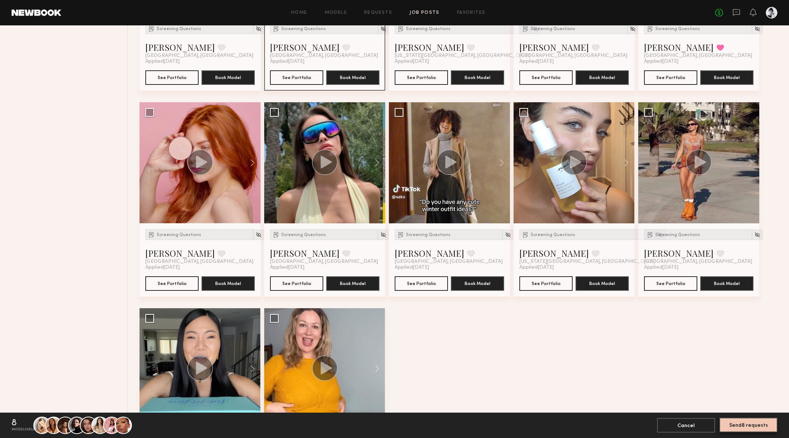
click at [528, 302] on button "Send 8 requests" at bounding box center [749, 425] width 58 height 15
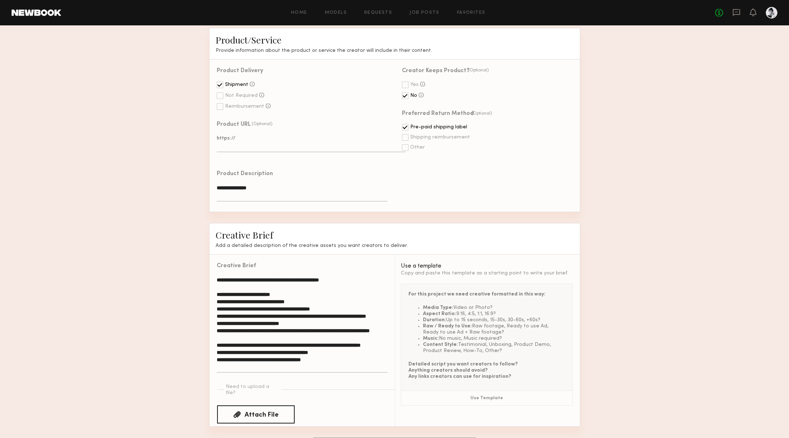
scroll to position [312, 0]
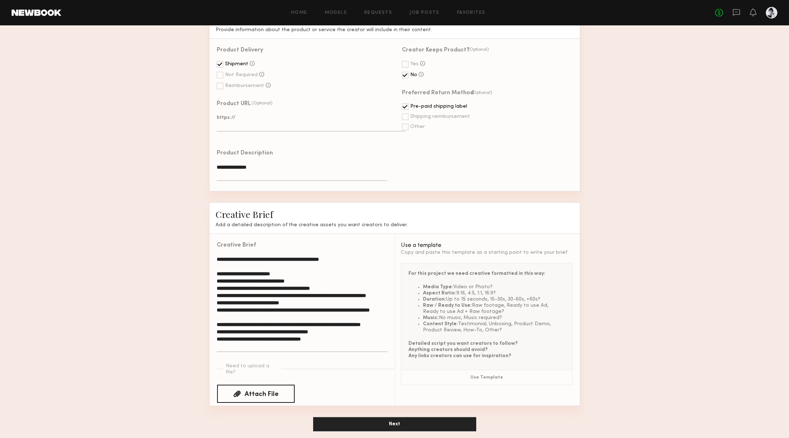
click at [227, 264] on textarea "**********" at bounding box center [302, 304] width 170 height 96
click at [248, 302] on textarea "**********" at bounding box center [302, 304] width 170 height 96
drag, startPoint x: 322, startPoint y: 346, endPoint x: 316, endPoint y: 347, distance: 6.2
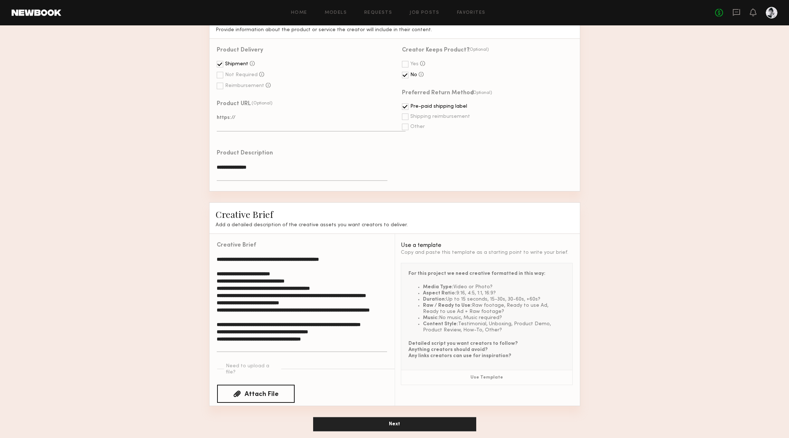
click at [316, 302] on textarea "**********" at bounding box center [302, 304] width 170 height 96
drag, startPoint x: 229, startPoint y: 253, endPoint x: 232, endPoint y: 256, distance: 4.6
click at [232, 256] on div "**********" at bounding box center [302, 301] width 171 height 117
drag, startPoint x: 261, startPoint y: 266, endPoint x: 289, endPoint y: 301, distance: 44.1
click at [289, 301] on textarea "**********" at bounding box center [302, 304] width 170 height 96
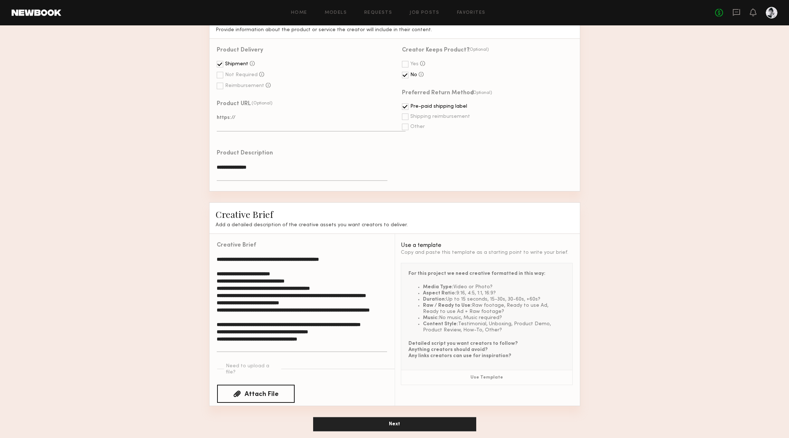
click at [286, 258] on textarea "**********" at bounding box center [302, 304] width 170 height 96
click at [269, 258] on textarea "**********" at bounding box center [302, 304] width 170 height 96
click at [293, 266] on textarea "**********" at bounding box center [302, 304] width 170 height 96
click at [335, 273] on textarea "**********" at bounding box center [302, 304] width 170 height 96
drag, startPoint x: 236, startPoint y: 281, endPoint x: 303, endPoint y: 293, distance: 67.5
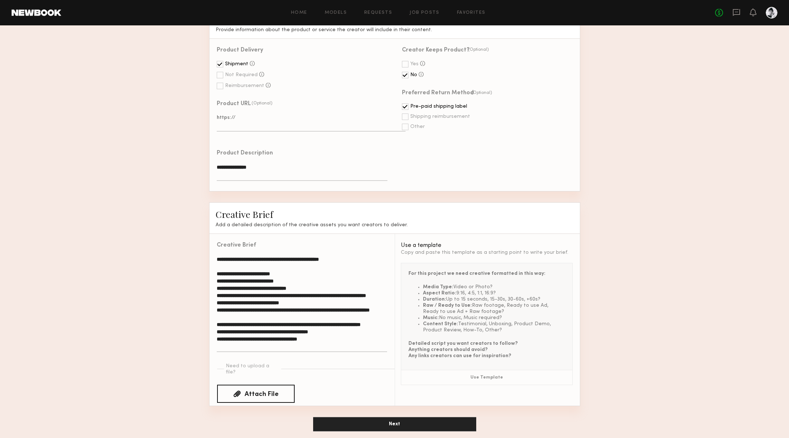
click at [303, 294] on textarea "**********" at bounding box center [302, 304] width 170 height 96
click at [303, 293] on textarea "**********" at bounding box center [302, 304] width 170 height 96
drag, startPoint x: 301, startPoint y: 282, endPoint x: 270, endPoint y: 282, distance: 31.2
click at [270, 282] on textarea "**********" at bounding box center [302, 304] width 170 height 96
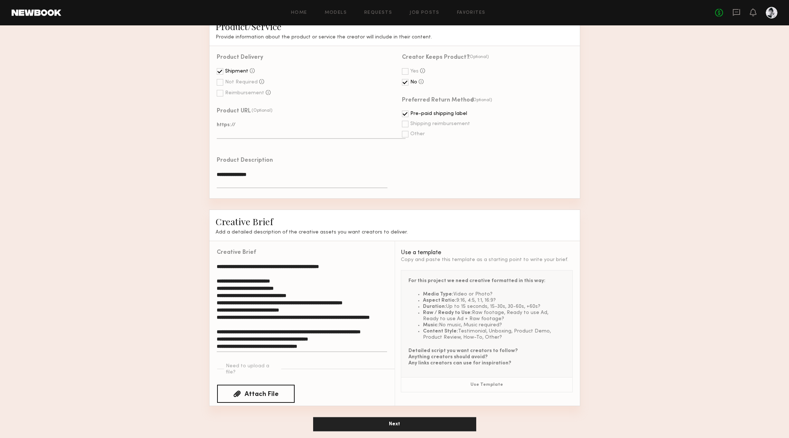
click at [299, 295] on textarea "**********" at bounding box center [302, 307] width 170 height 89
drag, startPoint x: 299, startPoint y: 295, endPoint x: 310, endPoint y: 295, distance: 11.6
click at [310, 295] on textarea "**********" at bounding box center [302, 307] width 170 height 89
drag, startPoint x: 299, startPoint y: 295, endPoint x: 385, endPoint y: 295, distance: 86.3
click at [386, 295] on textarea "**********" at bounding box center [302, 307] width 170 height 89
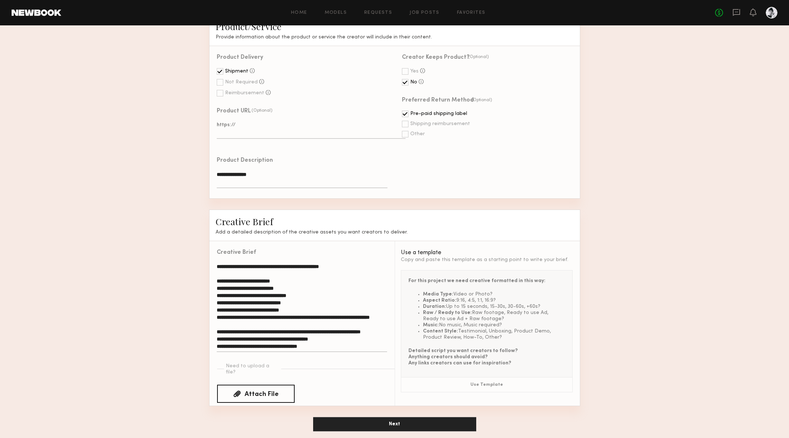
drag, startPoint x: 302, startPoint y: 301, endPoint x: 260, endPoint y: 302, distance: 42.8
click at [260, 302] on textarea "**********" at bounding box center [302, 307] width 170 height 89
drag, startPoint x: 239, startPoint y: 307, endPoint x: 295, endPoint y: 323, distance: 58.9
click at [295, 302] on textarea "**********" at bounding box center [302, 307] width 170 height 89
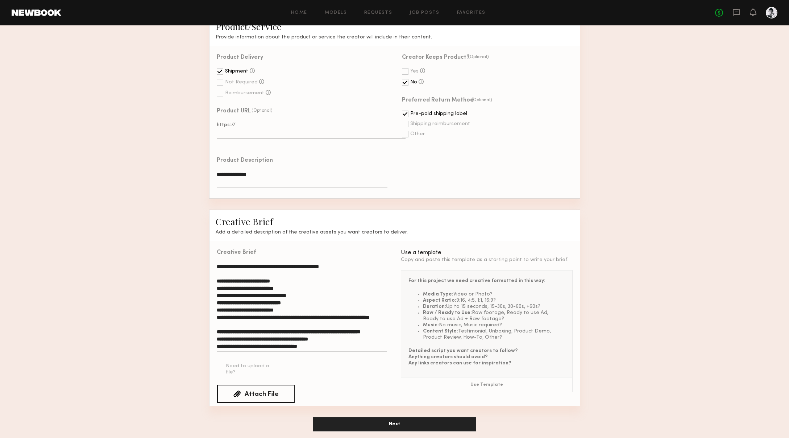
click at [254, 302] on textarea "**********" at bounding box center [302, 307] width 170 height 89
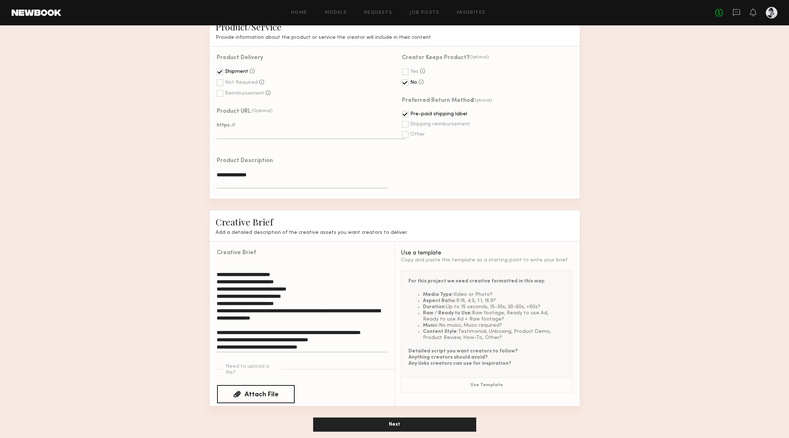
click at [325, 302] on textarea "**********" at bounding box center [302, 307] width 170 height 89
click at [243, 302] on textarea "**********" at bounding box center [302, 307] width 170 height 89
click at [333, 302] on textarea "**********" at bounding box center [302, 307] width 170 height 89
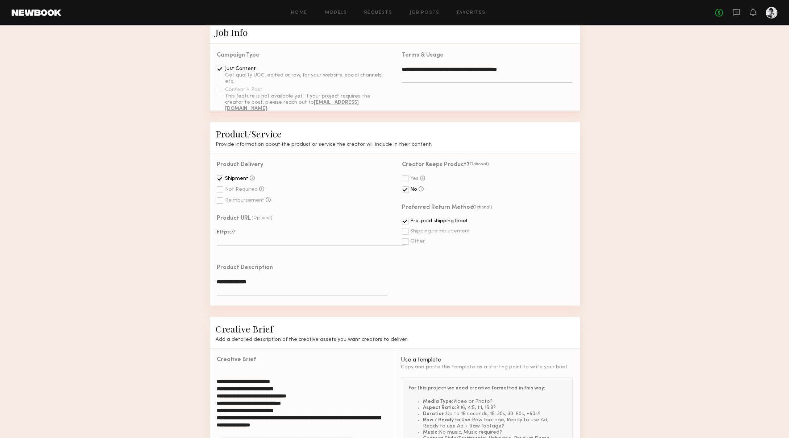
scroll to position [198, 0]
click at [405, 179] on div at bounding box center [405, 178] width 7 height 7
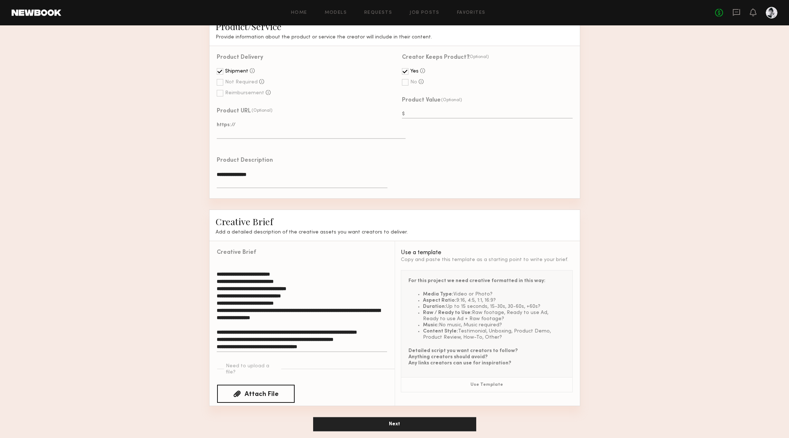
scroll to position [10, 0]
drag, startPoint x: 249, startPoint y: 265, endPoint x: 270, endPoint y: 316, distance: 55.4
click at [270, 302] on textarea "**********" at bounding box center [302, 307] width 170 height 89
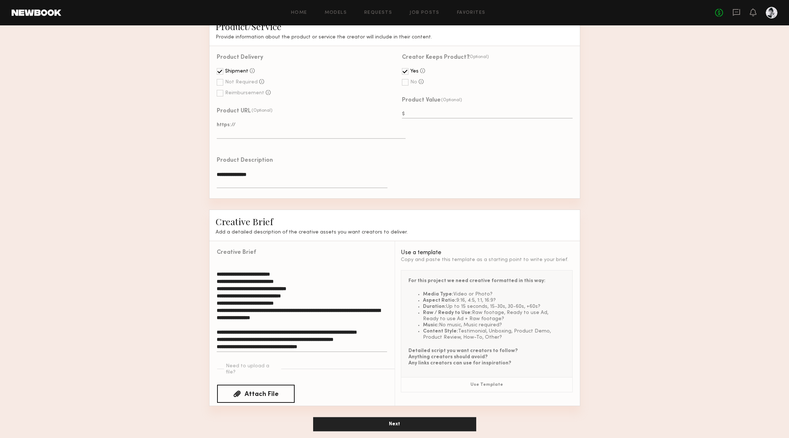
click at [329, 302] on textarea "**********" at bounding box center [302, 307] width 170 height 89
paste textarea "**********"
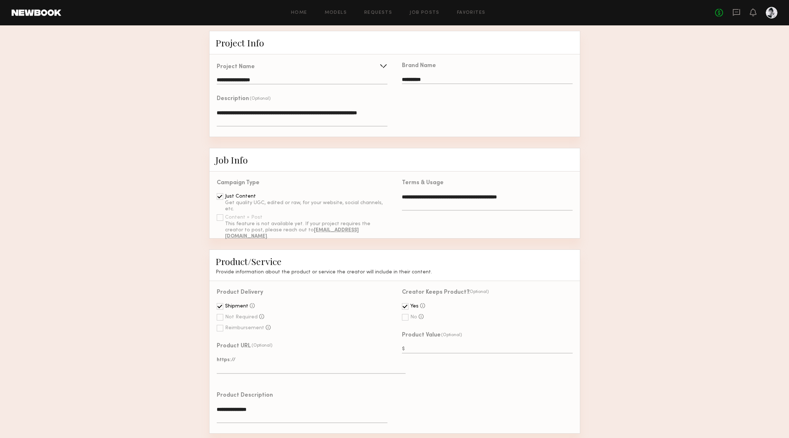
scroll to position [59, 0]
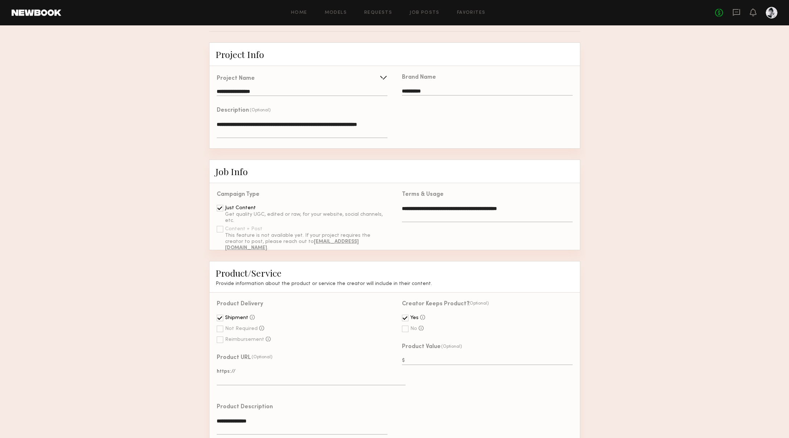
type textarea "**********"
click at [238, 131] on textarea "**********" at bounding box center [302, 129] width 170 height 17
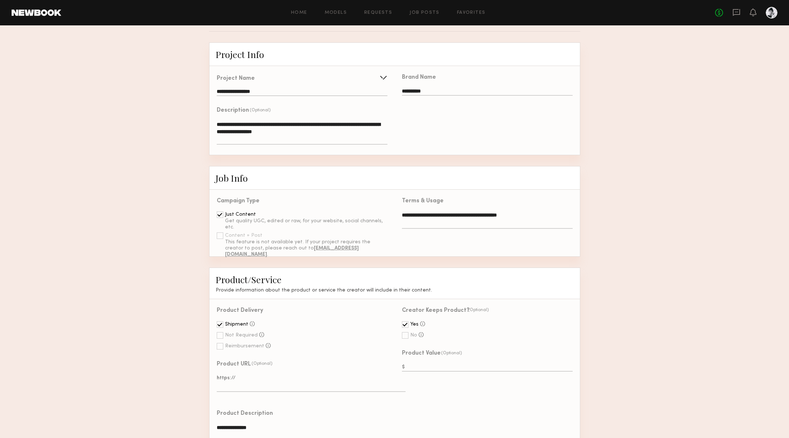
type textarea "**********"
click at [178, 293] on form "**********" at bounding box center [394, 370] width 789 height 657
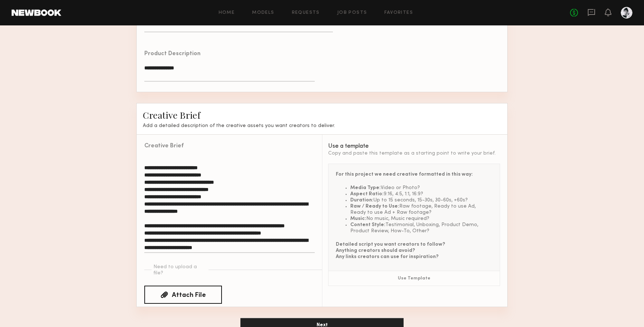
scroll to position [428, 0]
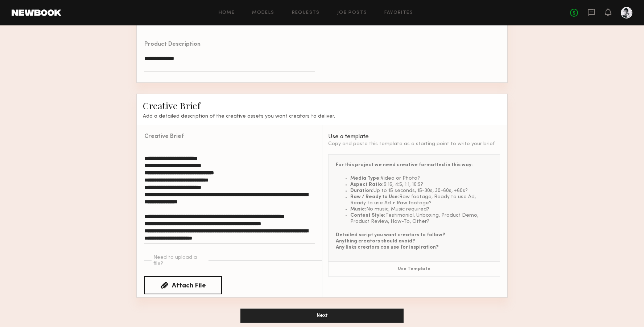
click at [204, 282] on div "Attach File" at bounding box center [189, 285] width 34 height 7
click at [0, 0] on input "Attach File" at bounding box center [0, 0] width 0 height 0
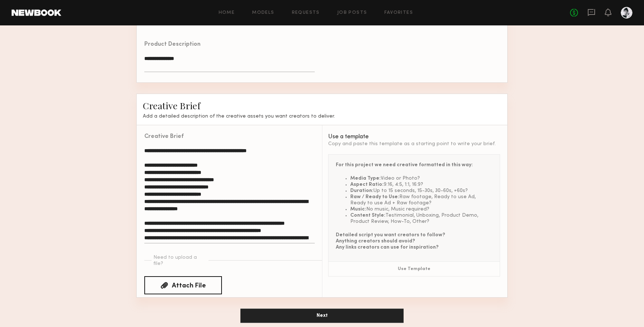
click at [144, 147] on textarea "**********" at bounding box center [229, 195] width 170 height 96
click at [147, 147] on textarea "**********" at bounding box center [229, 195] width 170 height 96
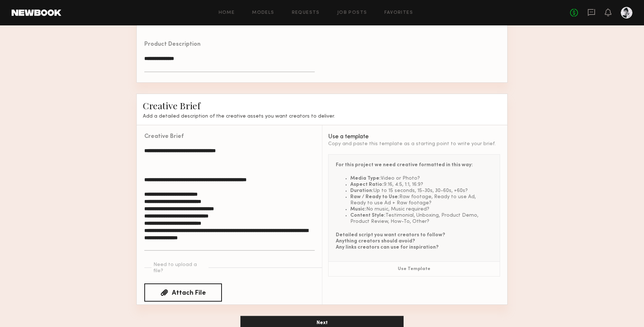
paste textarea "**********"
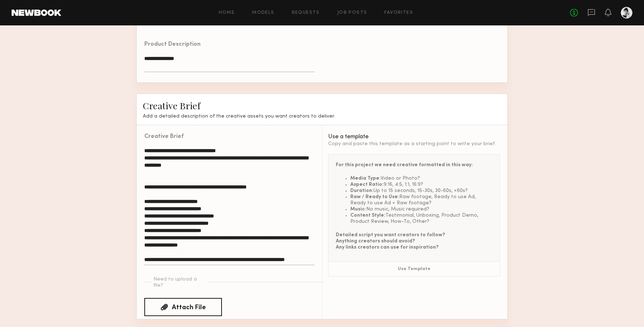
click at [240, 147] on textarea "**********" at bounding box center [229, 206] width 170 height 118
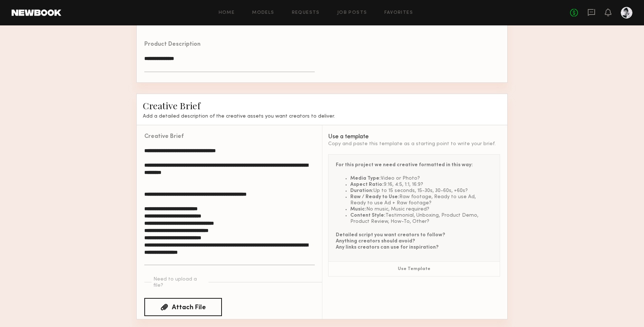
click at [144, 192] on textarea "**********" at bounding box center [229, 206] width 170 height 118
click at [174, 192] on textarea "**********" at bounding box center [229, 206] width 170 height 118
drag, startPoint x: 200, startPoint y: 191, endPoint x: 291, endPoint y: 206, distance: 92.6
click at [292, 206] on textarea "**********" at bounding box center [229, 206] width 170 height 118
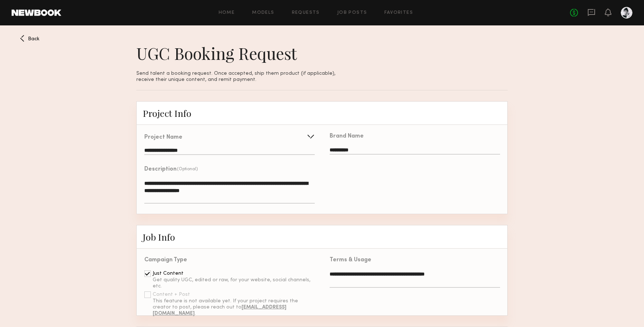
scroll to position [450, 0]
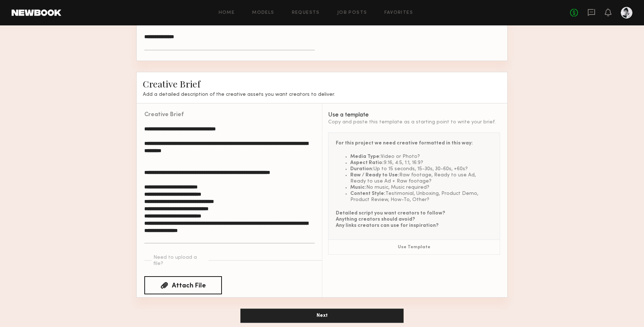
type textarea "**********"
click at [328, 302] on button "Next" at bounding box center [321, 315] width 163 height 15
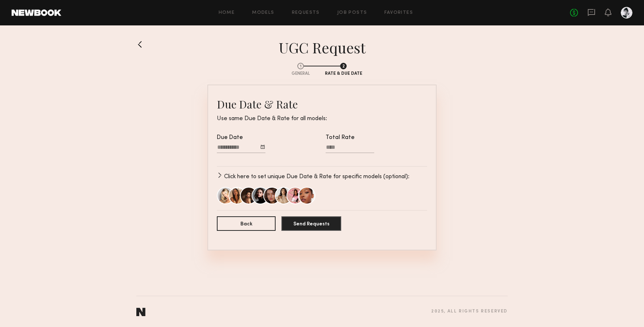
click at [255, 150] on input "Due Date" at bounding box center [241, 148] width 49 height 9
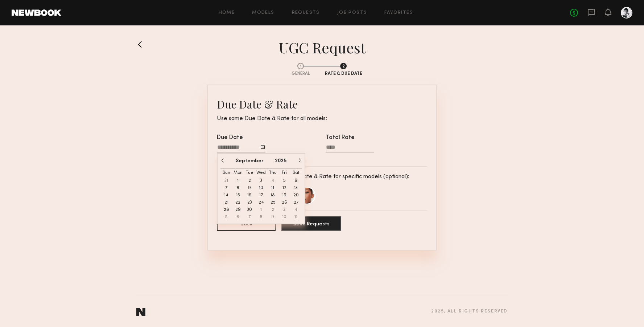
click at [298, 161] on button "button" at bounding box center [299, 160] width 4 height 4
click at [266, 194] on button "15" at bounding box center [261, 194] width 12 height 7
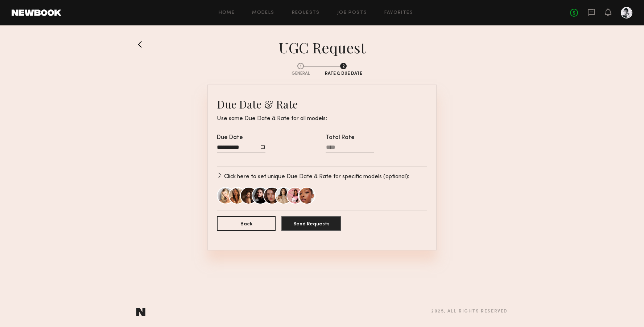
click at [333, 145] on input "Total Rate" at bounding box center [350, 148] width 49 height 9
type input "**"
click at [397, 158] on div "Due Date Total Rate **" at bounding box center [322, 147] width 210 height 26
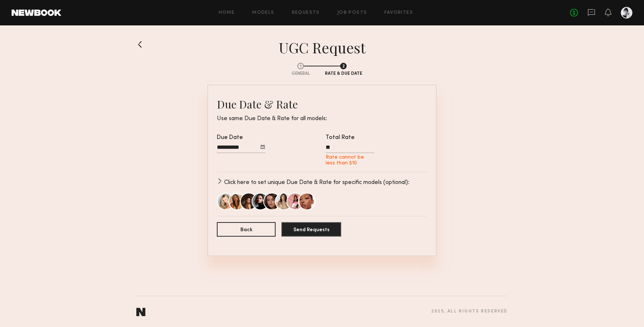
click at [336, 144] on input "**" at bounding box center [350, 148] width 49 height 9
click at [336, 147] on input "**" at bounding box center [350, 148] width 49 height 9
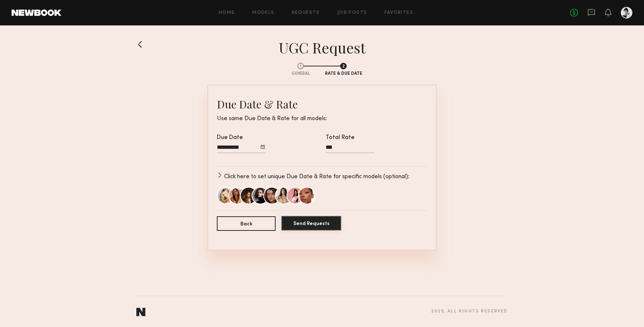
type input "***"
click at [300, 221] on button "Send Requests" at bounding box center [311, 223] width 60 height 15
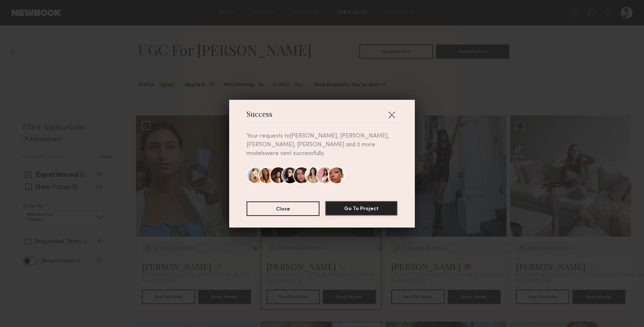
click at [358, 202] on button "Go To Project" at bounding box center [361, 208] width 72 height 15
